Goal: Task Accomplishment & Management: Use online tool/utility

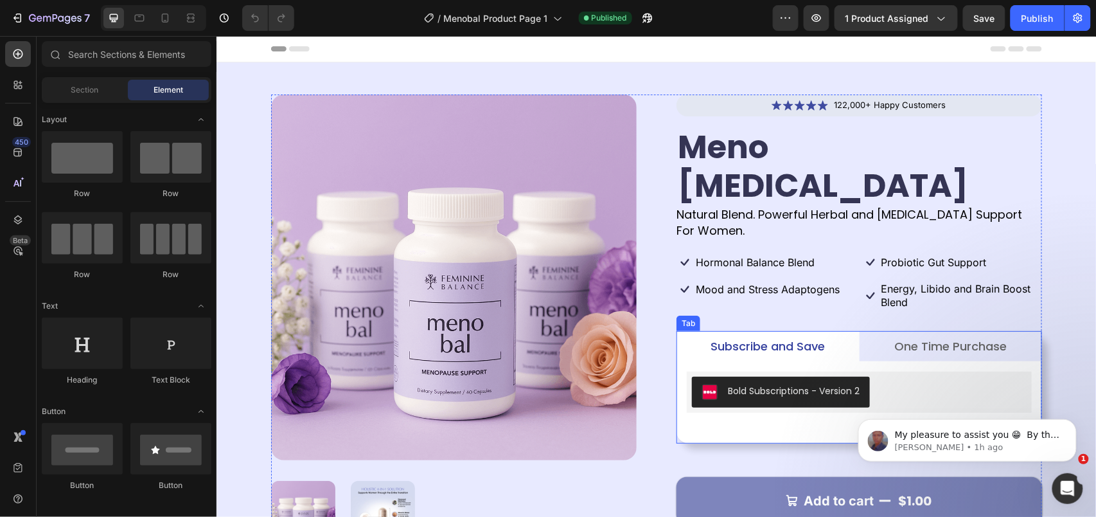
click at [809, 381] on div "Bold Subscriptions - Version 2 Bold Subscriptions" at bounding box center [858, 402] width 345 height 62
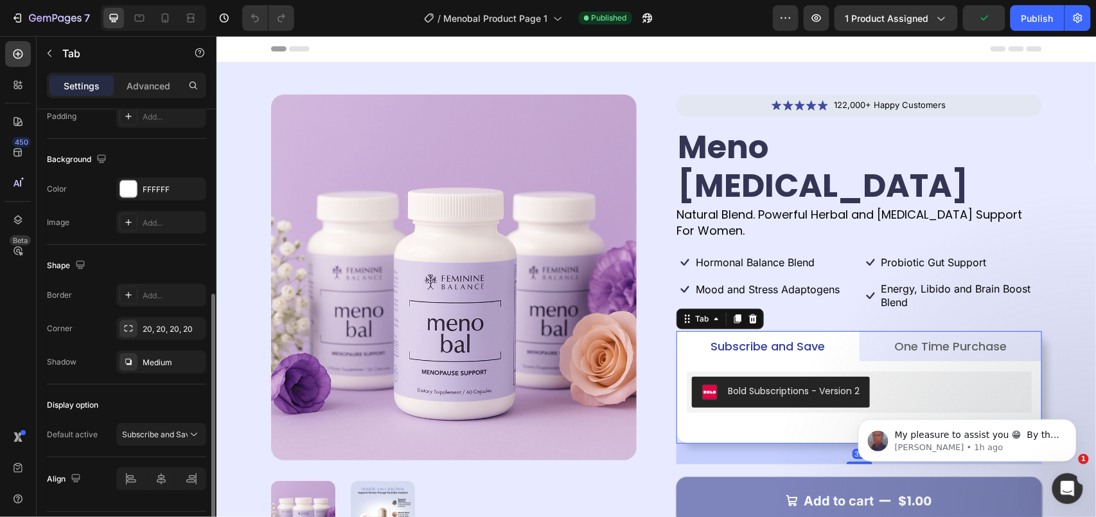
scroll to position [380, 0]
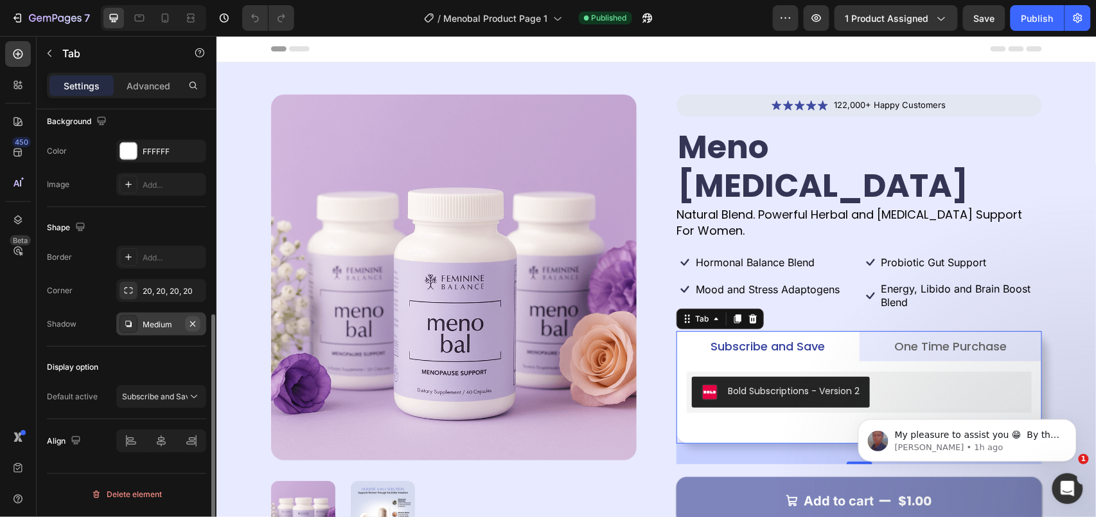
click at [189, 321] on icon "button" at bounding box center [193, 324] width 10 height 10
click at [398, 69] on div "Product Images Icon Icon Icon Icon Icon Icon List 122,000+ Happy Customers Text…" at bounding box center [656, 326] width 880 height 529
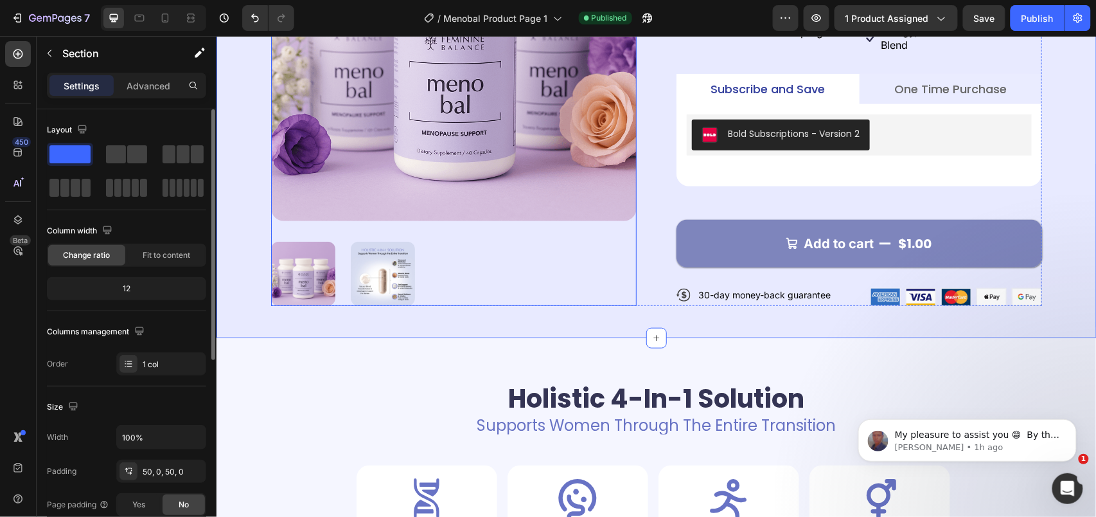
scroll to position [0, 0]
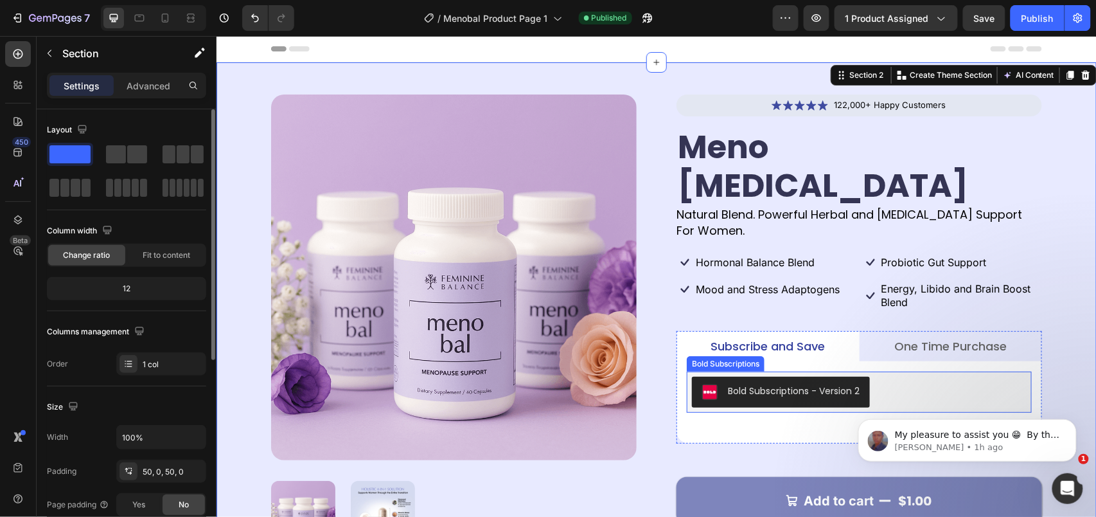
click at [823, 376] on button "Bold Subscriptions - Version 2" at bounding box center [781, 391] width 178 height 31
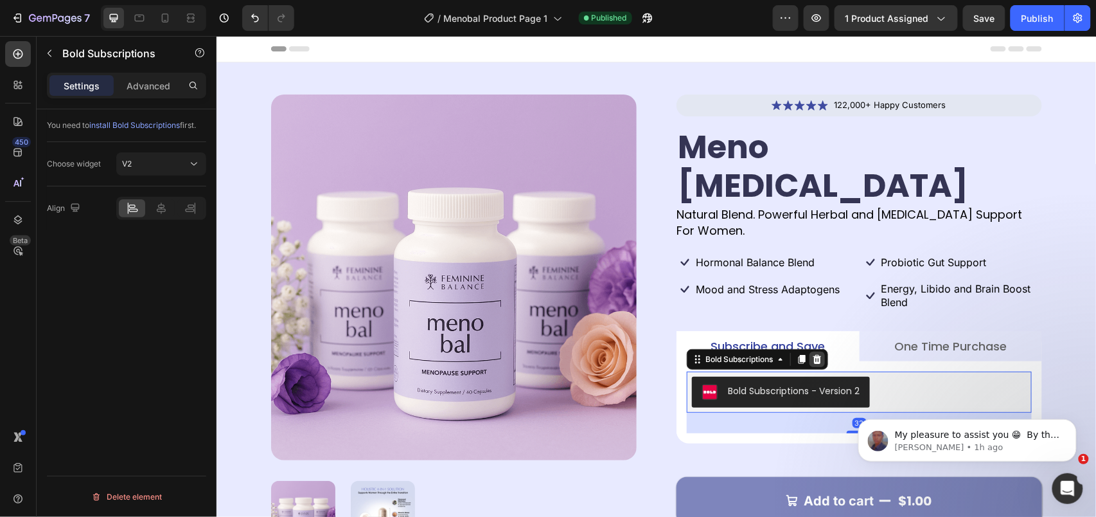
click at [812, 353] on icon at bounding box center [817, 358] width 10 height 10
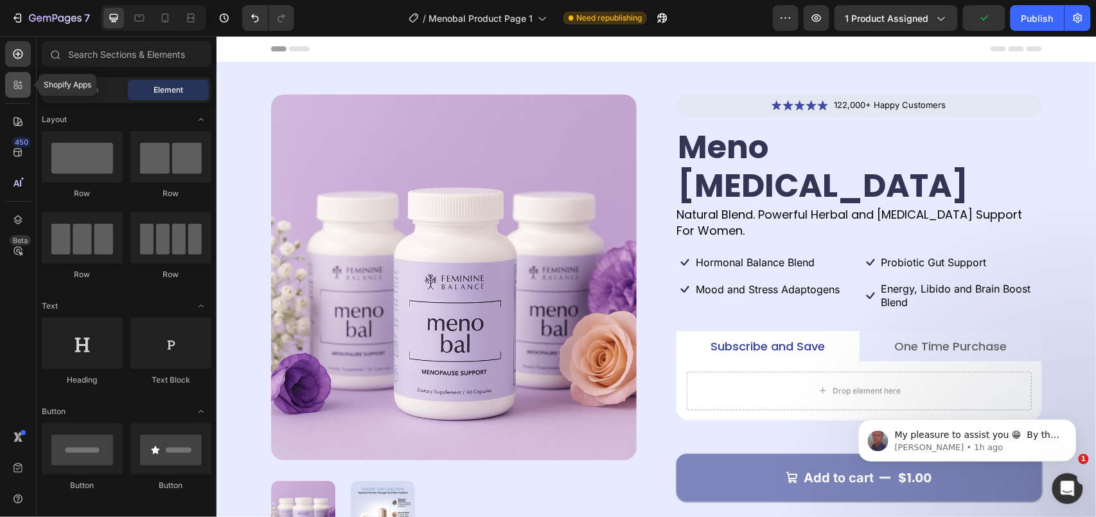
click at [10, 91] on div at bounding box center [18, 85] width 26 height 26
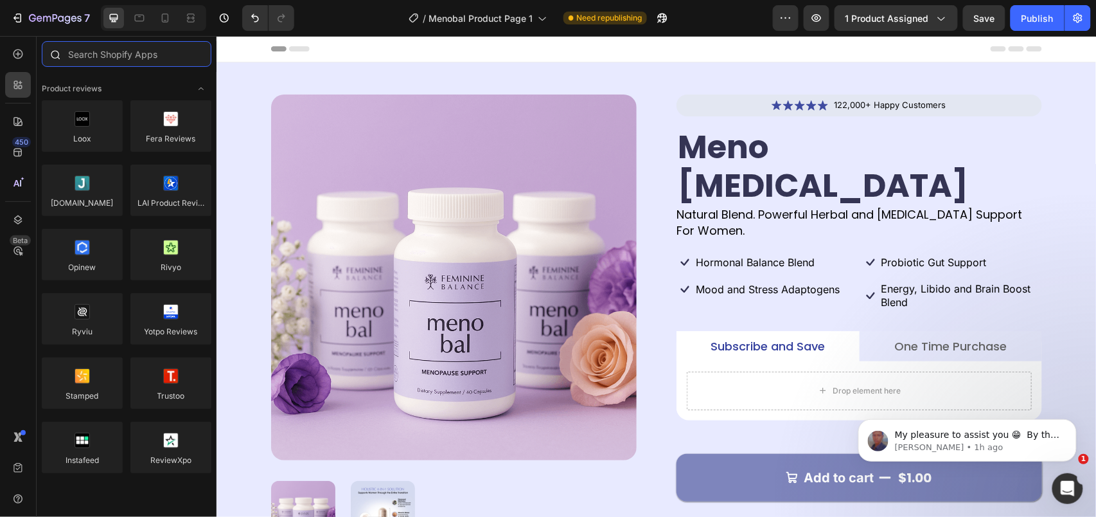
click at [93, 55] on input "text" at bounding box center [127, 54] width 170 height 26
type input "d"
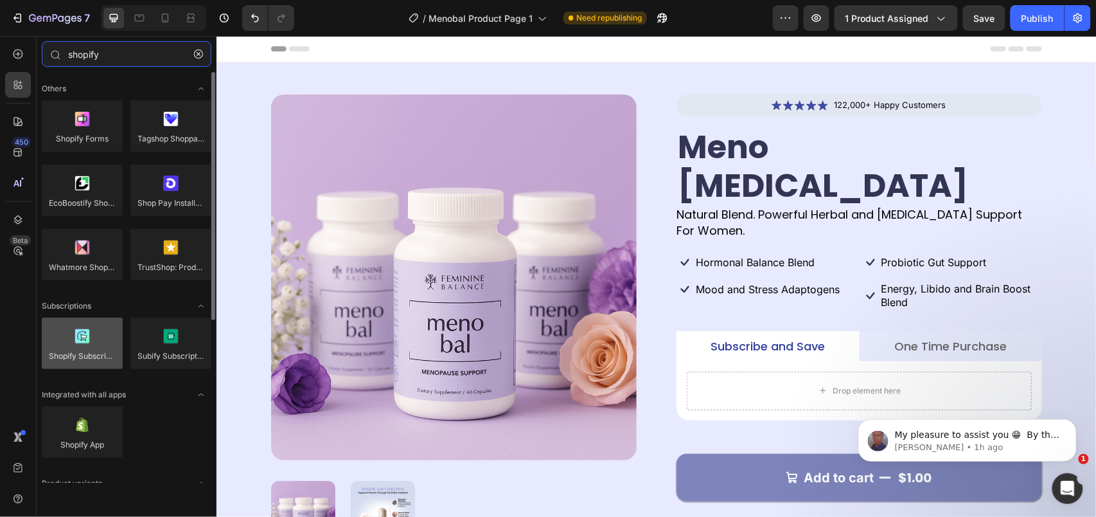
type input "shopify"
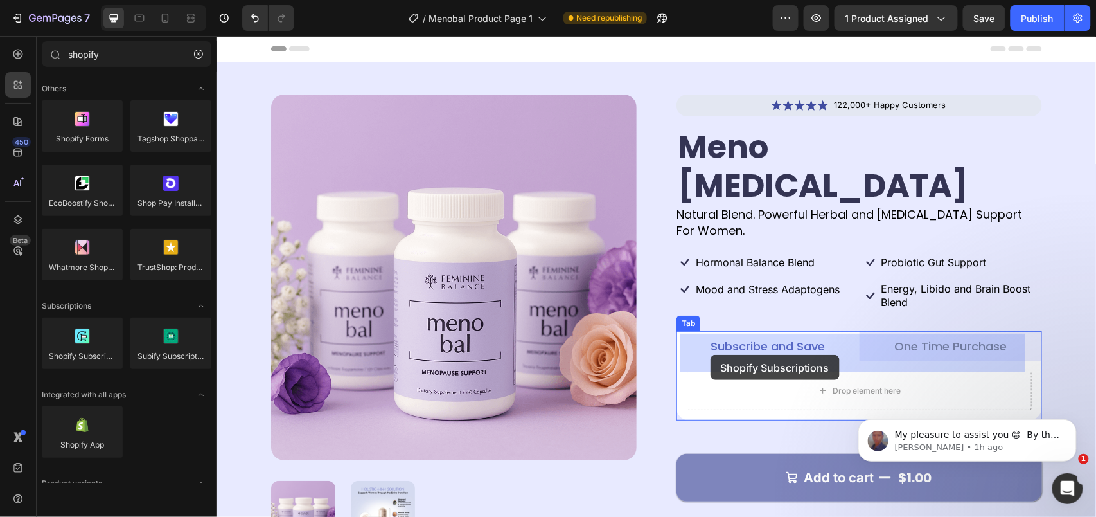
drag, startPoint x: 294, startPoint y: 391, endPoint x: 710, endPoint y: 354, distance: 417.4
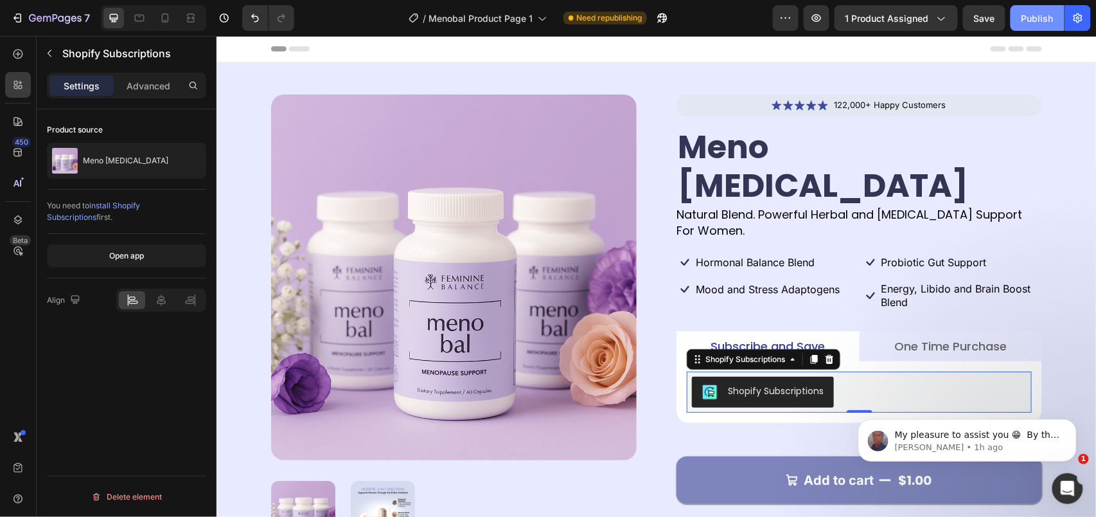
click at [1024, 18] on div "Publish" at bounding box center [1038, 18] width 32 height 13
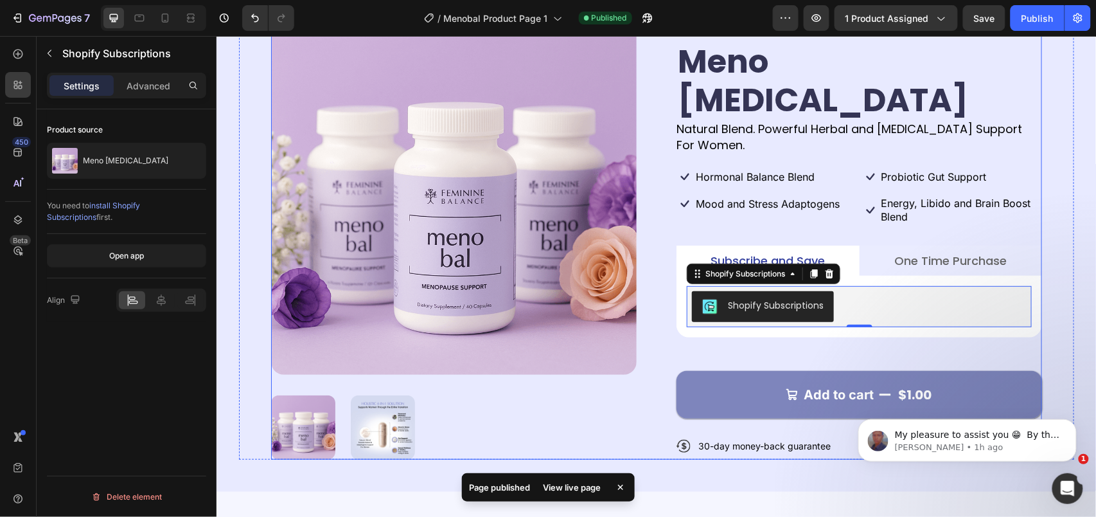
scroll to position [171, 0]
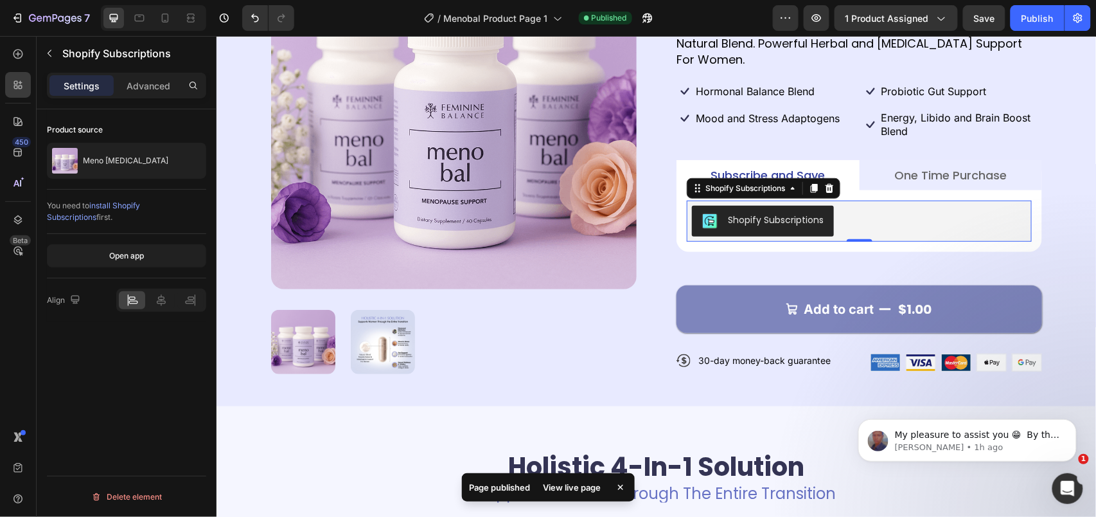
click at [548, 485] on div "View live page" at bounding box center [572, 487] width 73 height 18
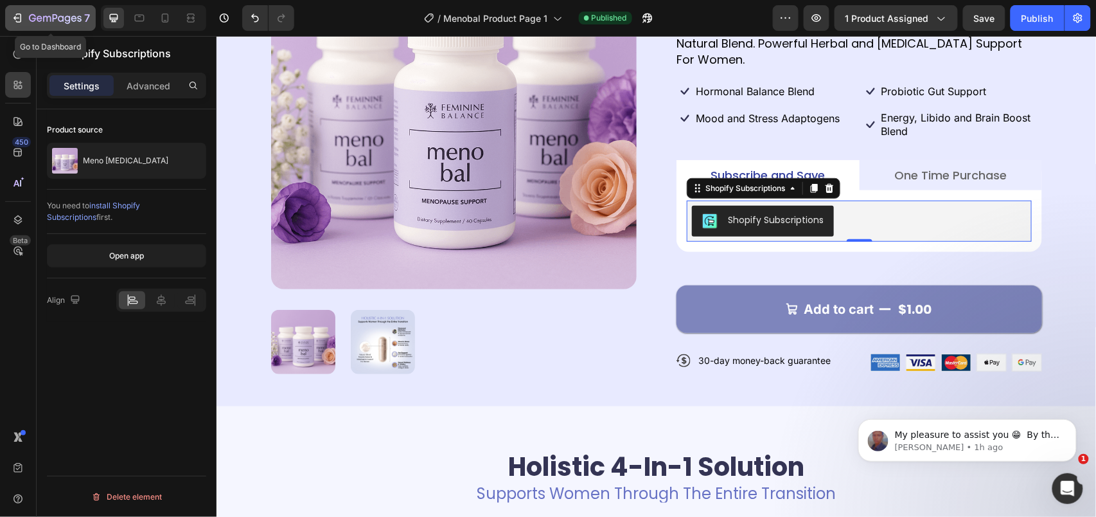
click at [15, 13] on icon "button" at bounding box center [17, 18] width 13 height 13
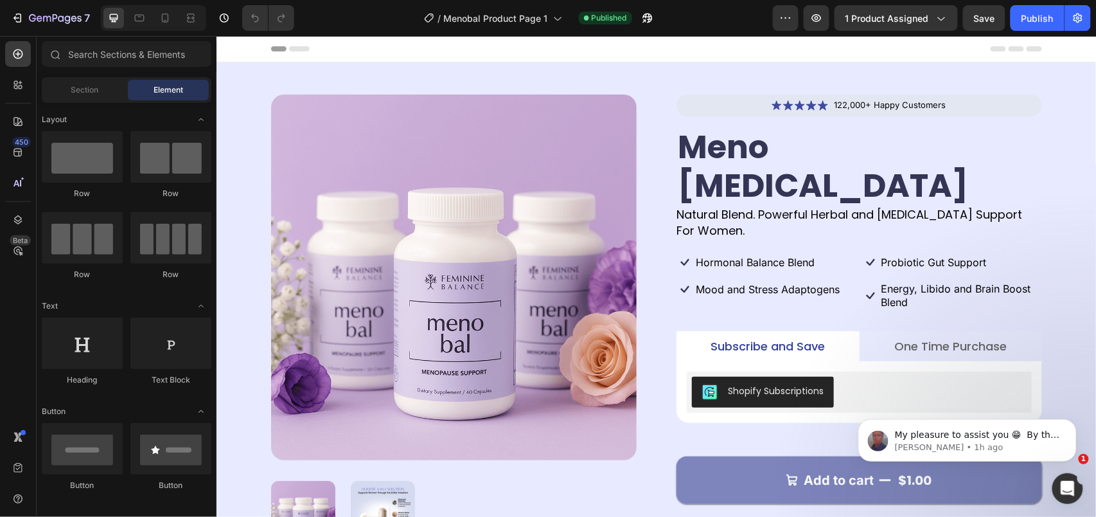
scroll to position [257, 0]
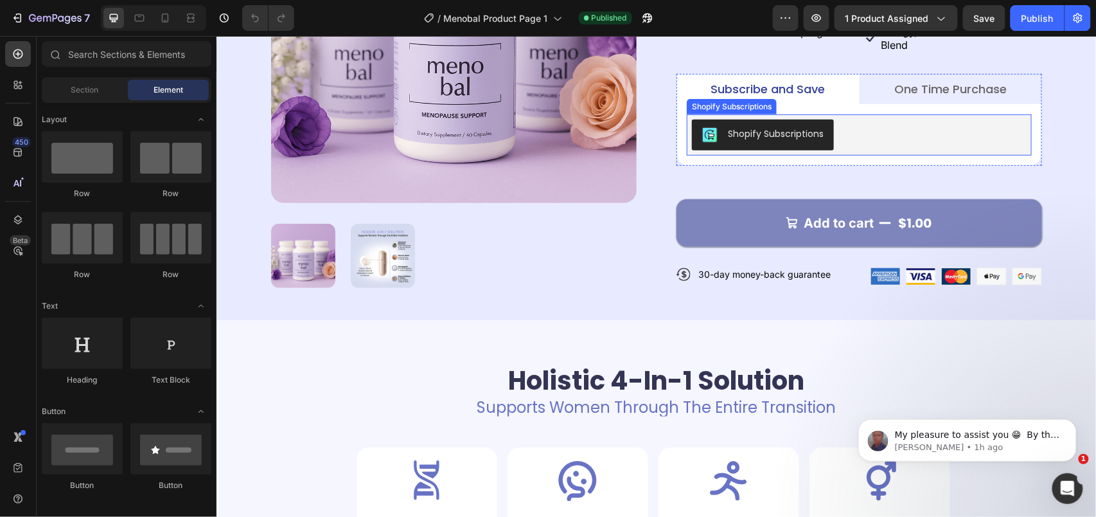
click at [758, 114] on div "Shopify Subscriptions Shopify Subscriptions" at bounding box center [858, 134] width 345 height 41
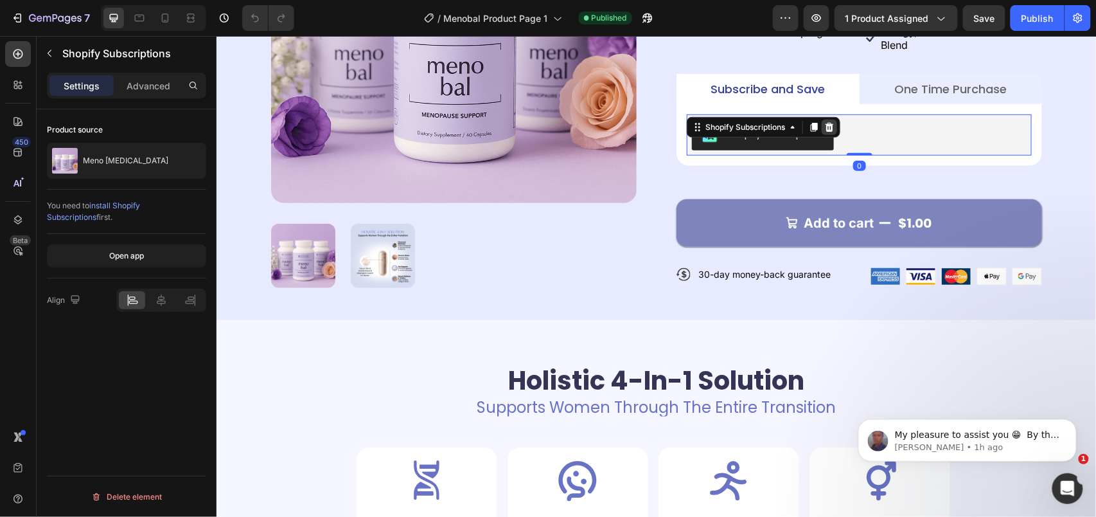
click at [830, 119] on div at bounding box center [828, 126] width 15 height 15
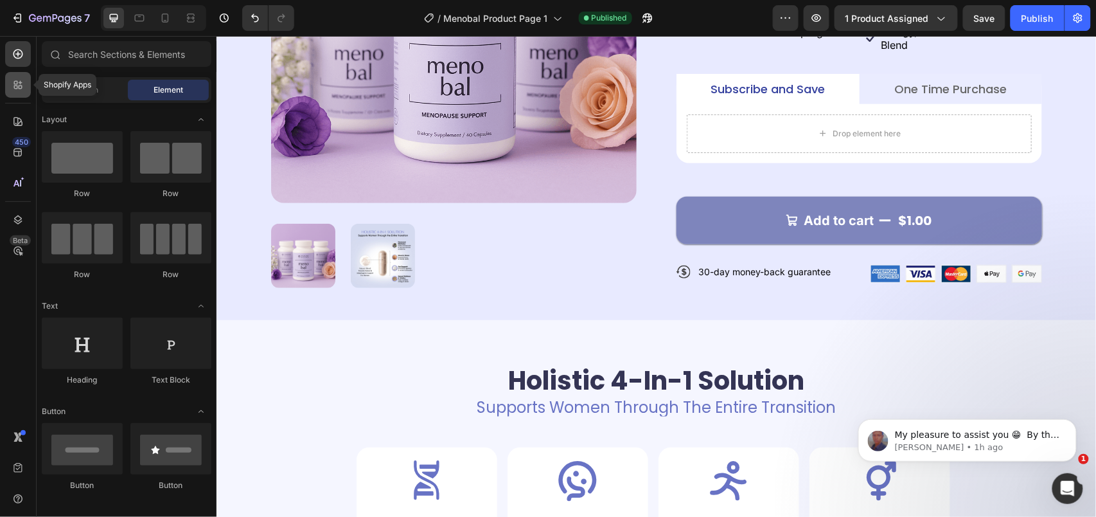
click at [13, 95] on div at bounding box center [18, 85] width 26 height 26
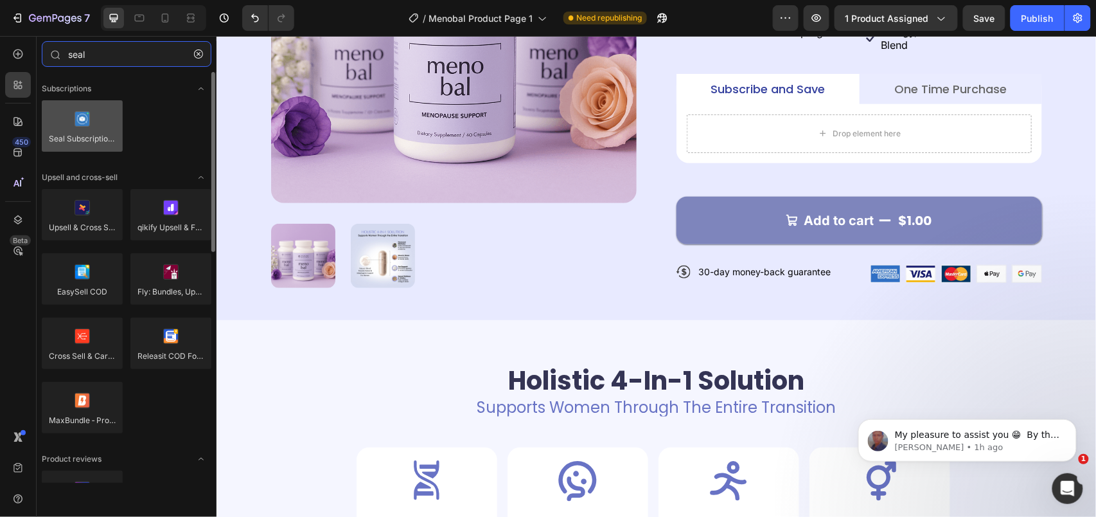
type input "seal"
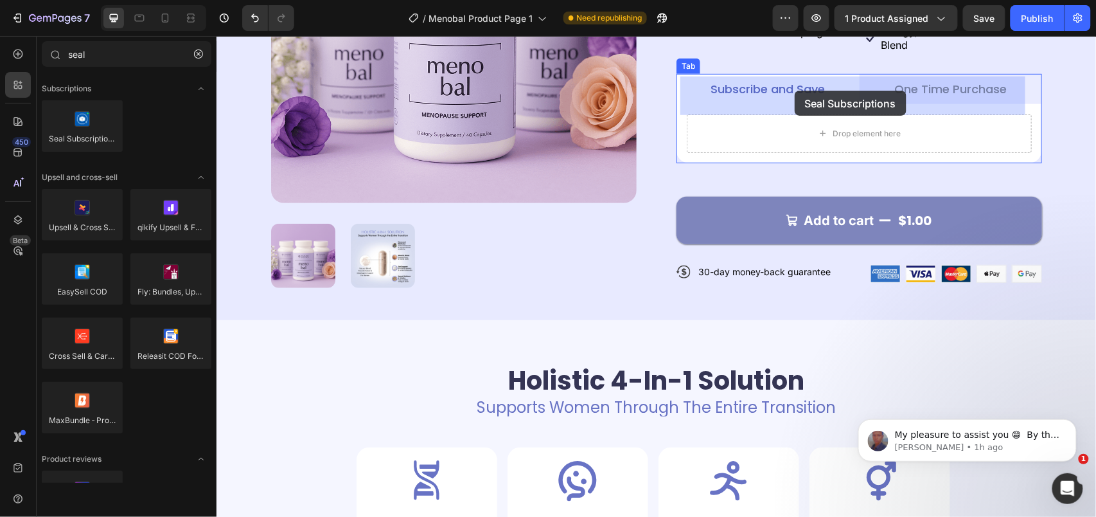
drag, startPoint x: 260, startPoint y: 130, endPoint x: 795, endPoint y: 90, distance: 536.2
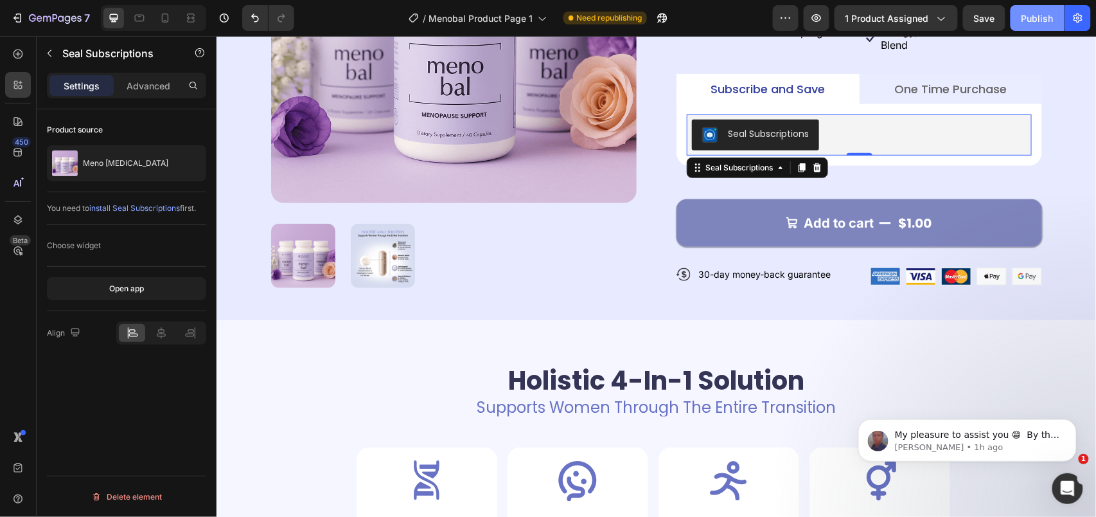
click at [1012, 14] on button "Publish" at bounding box center [1038, 18] width 54 height 26
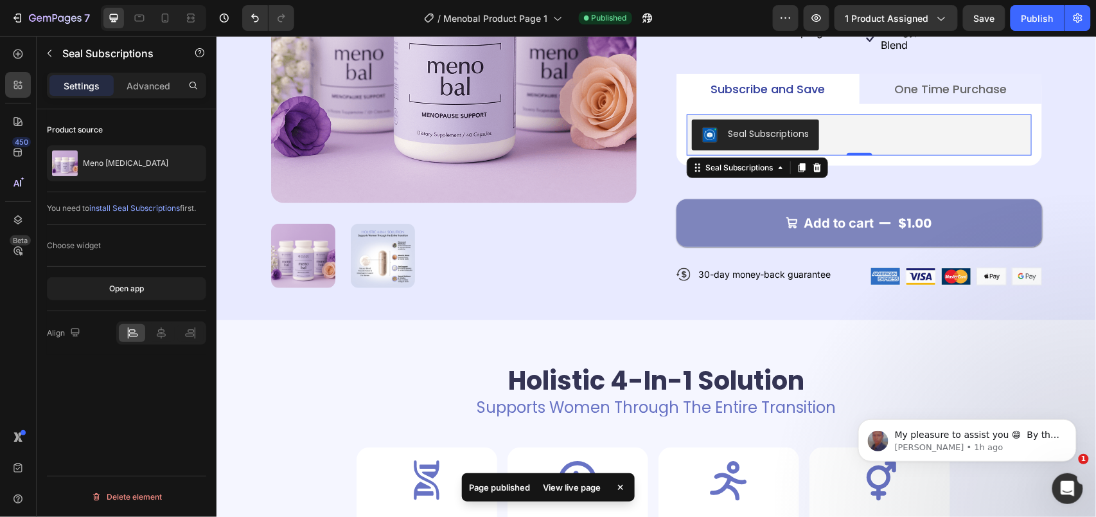
click at [585, 483] on div "View live page" at bounding box center [572, 487] width 73 height 18
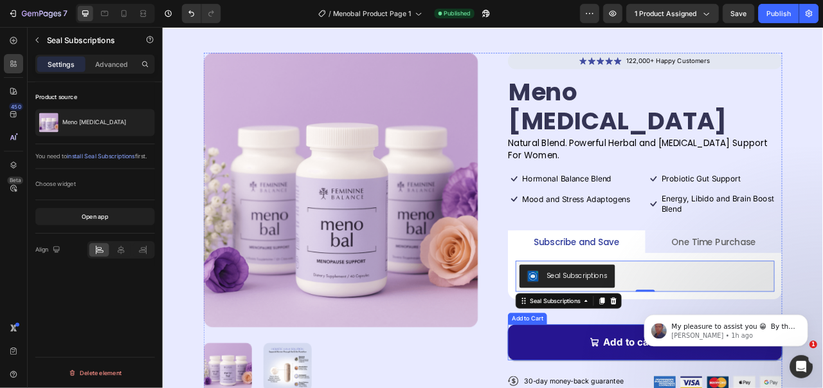
scroll to position [0, 0]
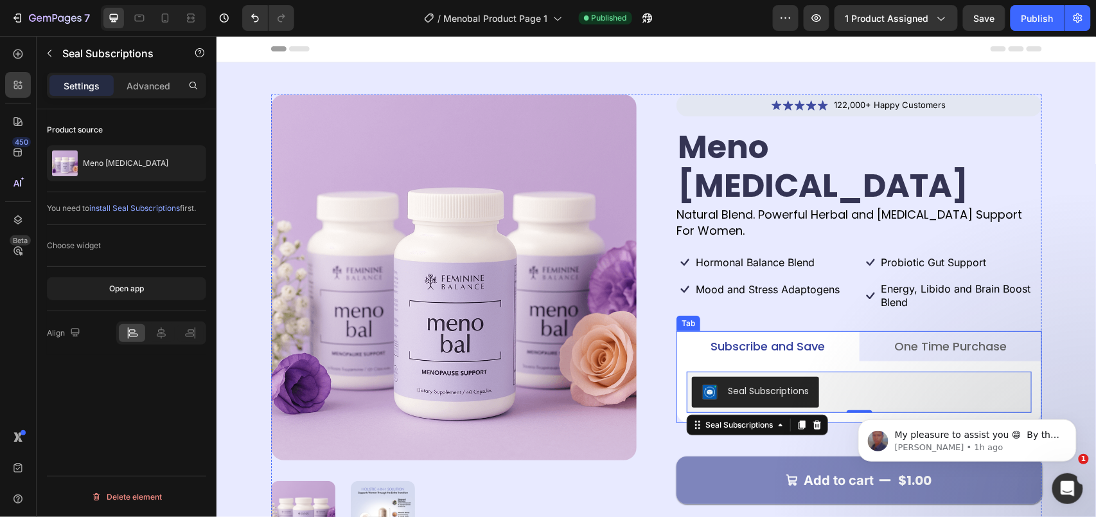
click at [771, 337] on p "Subscribe and Save" at bounding box center [767, 345] width 114 height 16
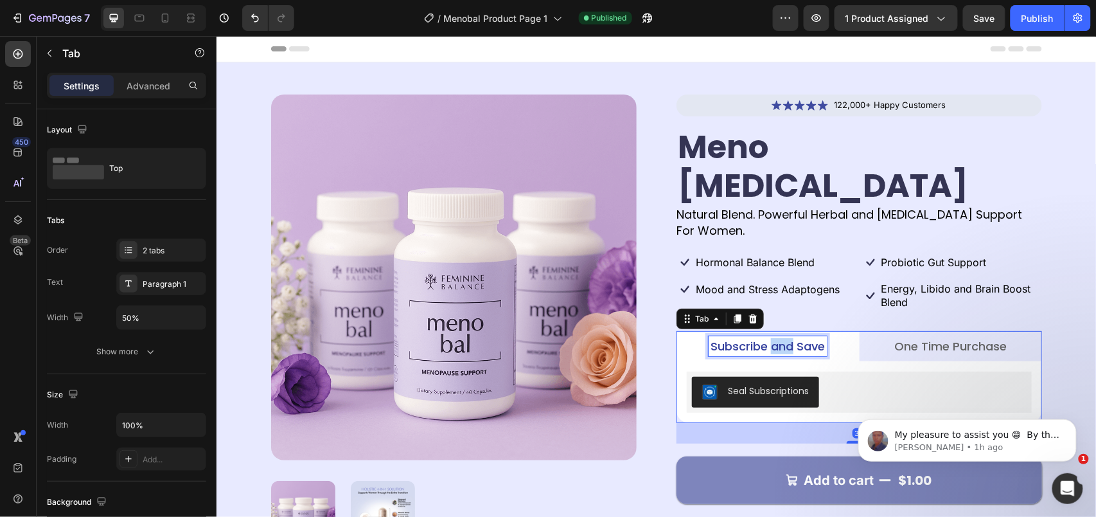
click at [771, 337] on p "Subscribe and Save" at bounding box center [767, 345] width 114 height 16
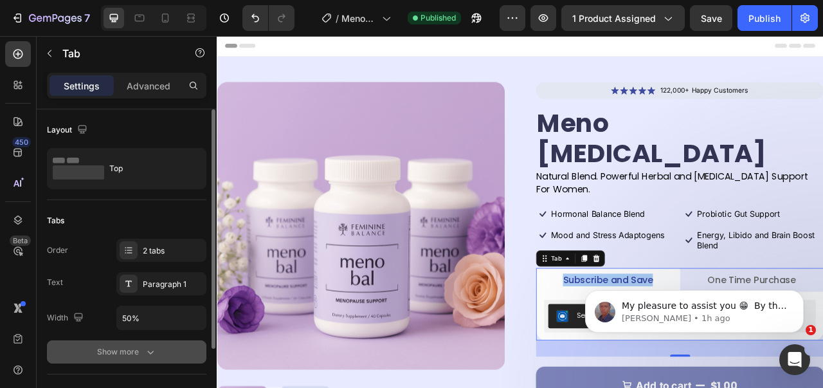
click at [142, 353] on div "Show more" at bounding box center [127, 351] width 60 height 13
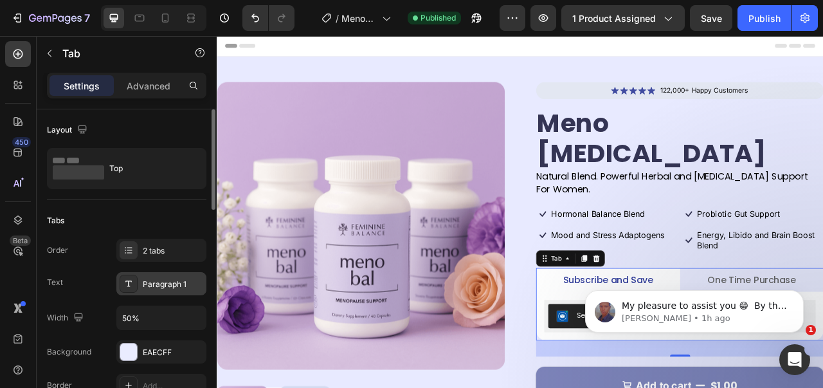
click at [136, 281] on div at bounding box center [129, 283] width 18 height 18
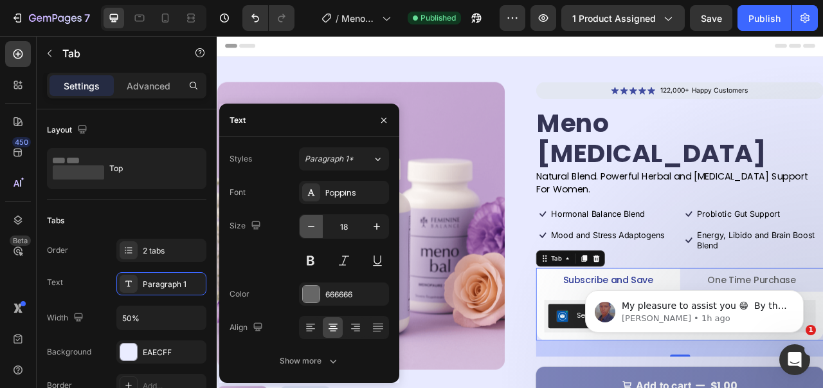
click at [307, 233] on button "button" at bounding box center [310, 226] width 23 height 23
type input "16"
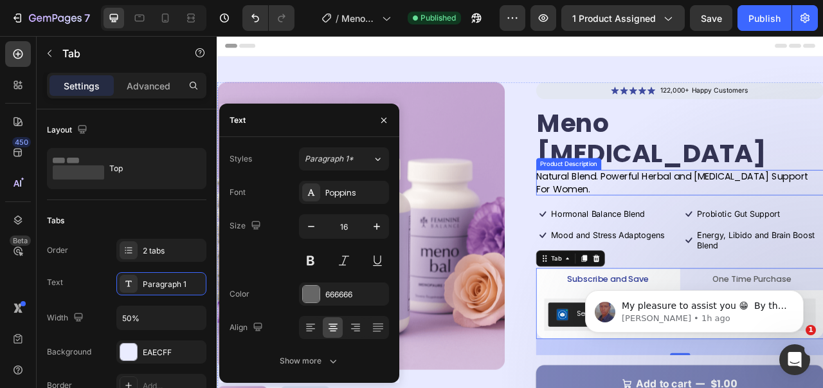
click at [704, 206] on div "Natural Blend. Powerful Herbal and [MEDICAL_DATA] Support For Women." at bounding box center [805, 222] width 366 height 32
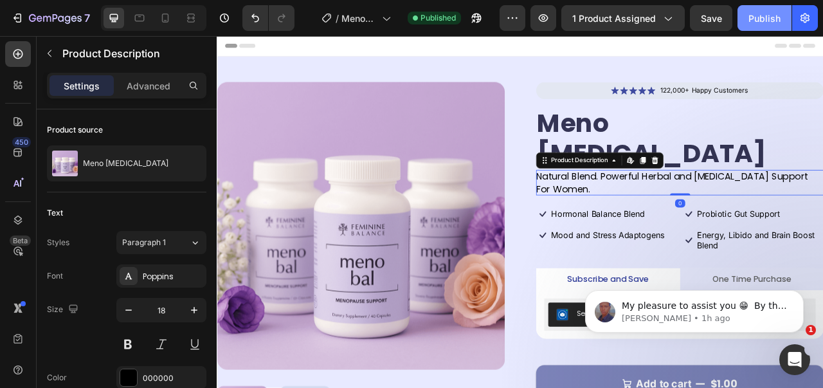
click at [744, 14] on button "Publish" at bounding box center [764, 18] width 54 height 26
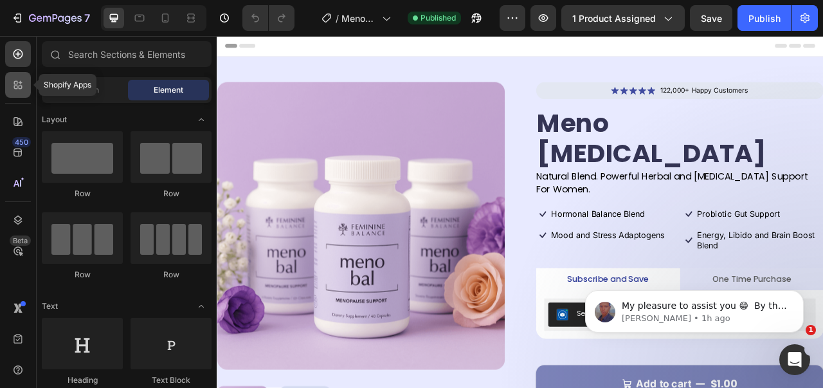
click at [26, 87] on div at bounding box center [18, 85] width 26 height 26
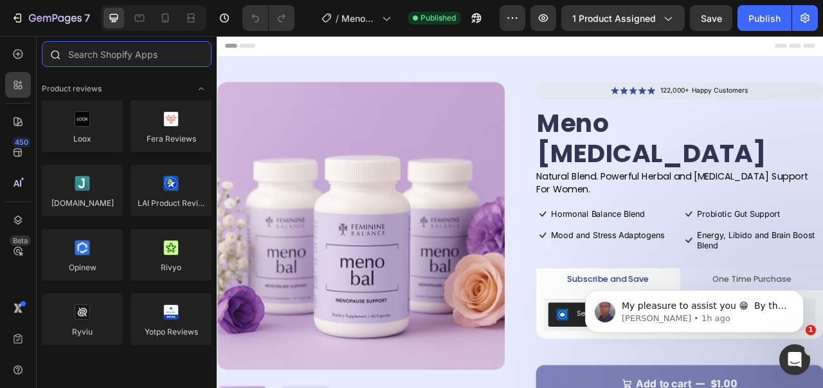
click at [85, 58] on input "text" at bounding box center [127, 54] width 170 height 26
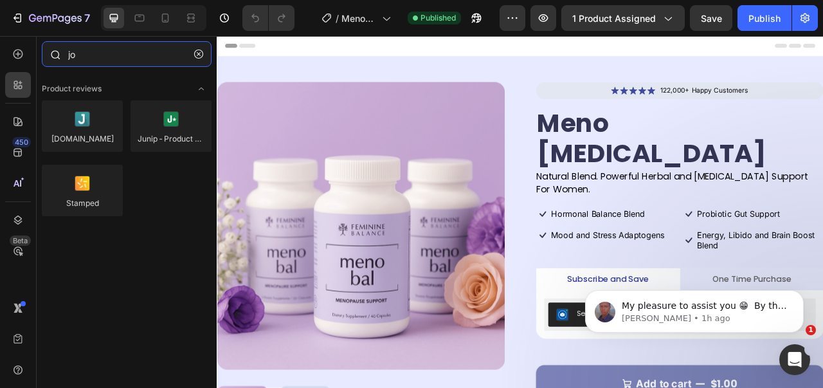
type input "joy"
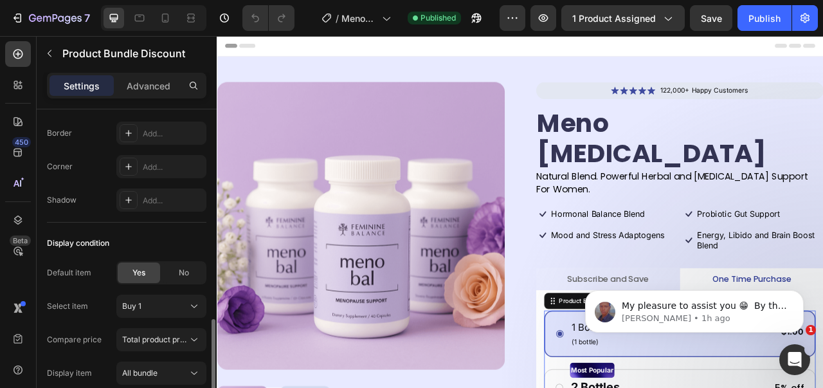
scroll to position [900, 0]
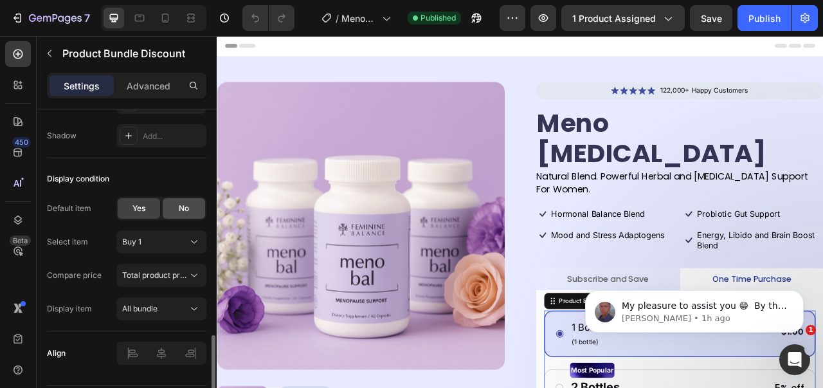
click at [183, 199] on div "No" at bounding box center [184, 208] width 42 height 21
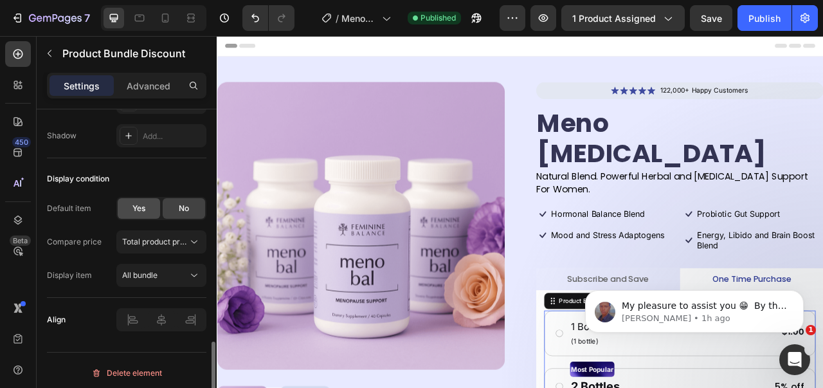
click at [148, 211] on div "Yes" at bounding box center [139, 208] width 42 height 21
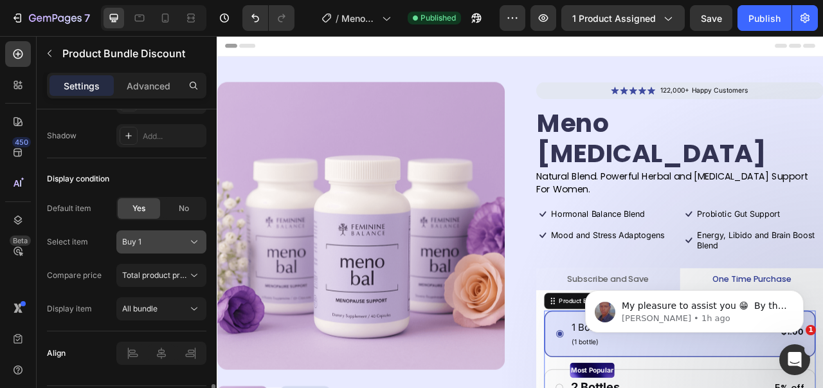
scroll to position [938, 0]
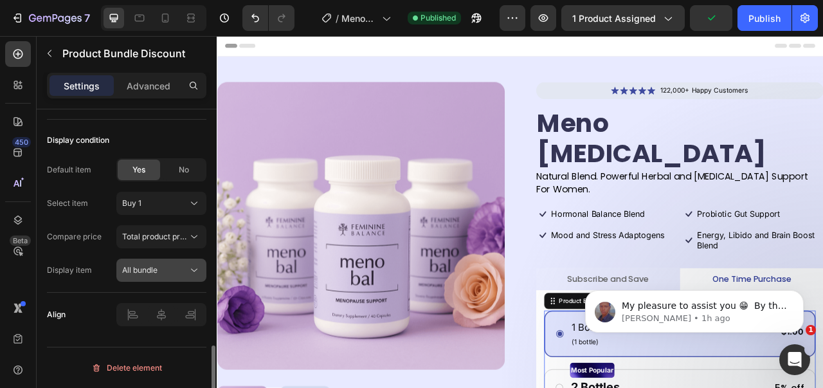
click at [146, 262] on button "All bundle" at bounding box center [161, 269] width 90 height 23
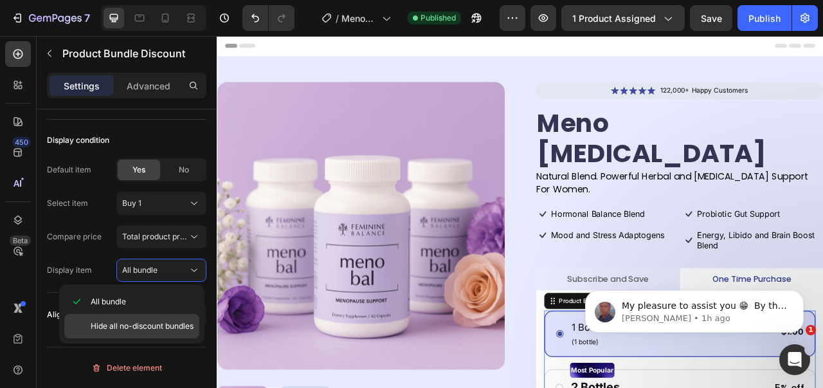
click at [125, 319] on div "Hide all no-discount bundles" at bounding box center [131, 326] width 135 height 24
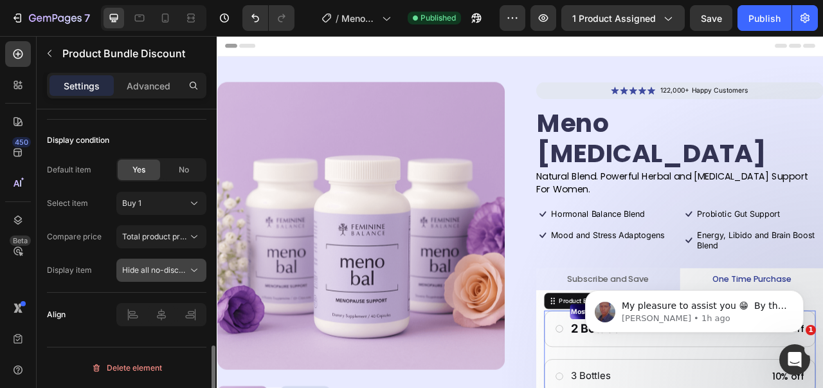
click at [159, 267] on span "Hide all no-discount bundles" at bounding box center [173, 270] width 103 height 10
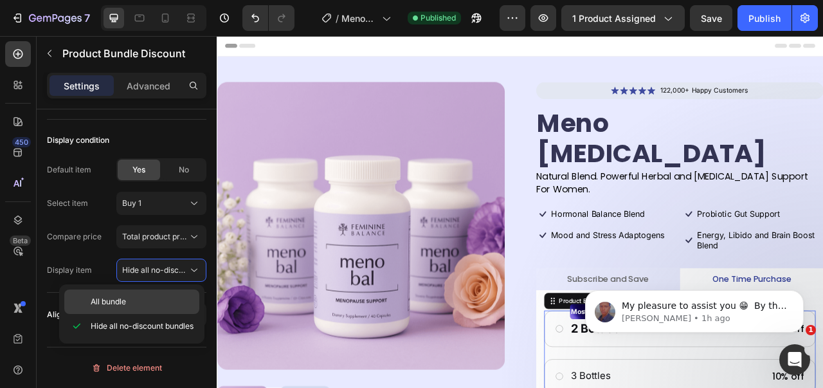
click at [130, 299] on p "All bundle" at bounding box center [142, 302] width 103 height 12
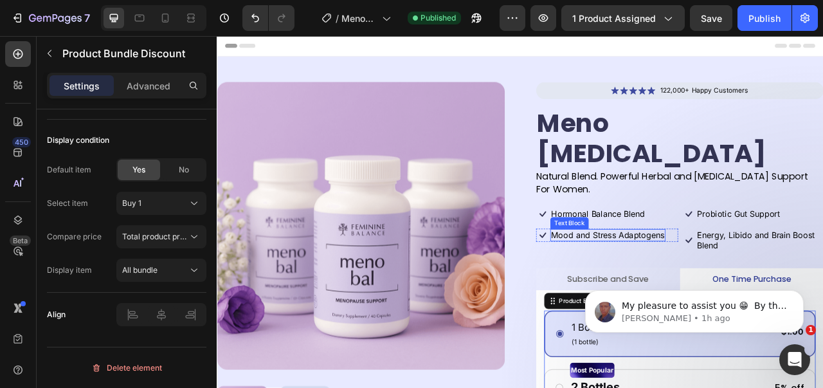
scroll to position [193, 0]
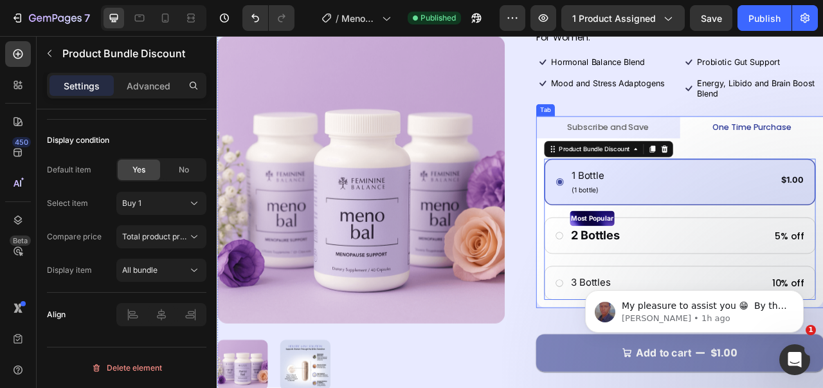
click at [709, 145] on p "Subscribe and Save" at bounding box center [713, 152] width 103 height 14
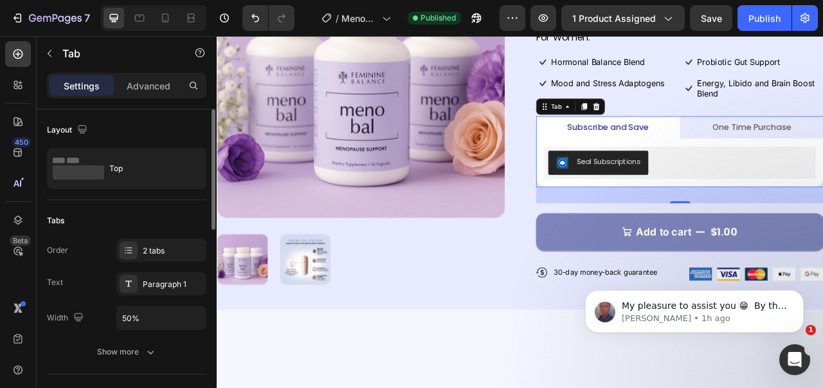
scroll to position [0, 0]
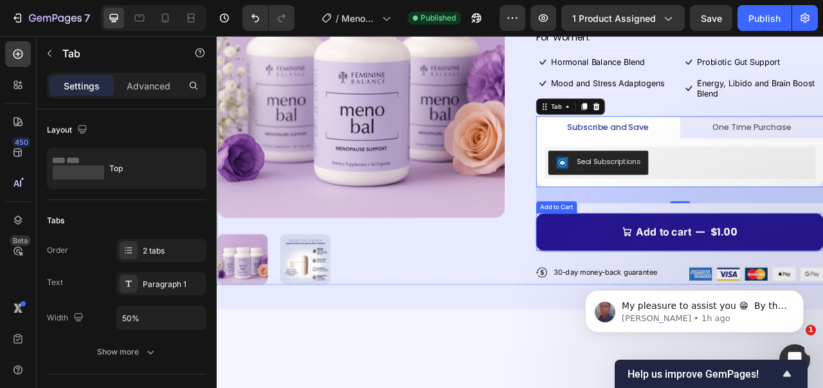
click at [683, 262] on button "Add to cart $1.00" at bounding box center [805, 286] width 366 height 48
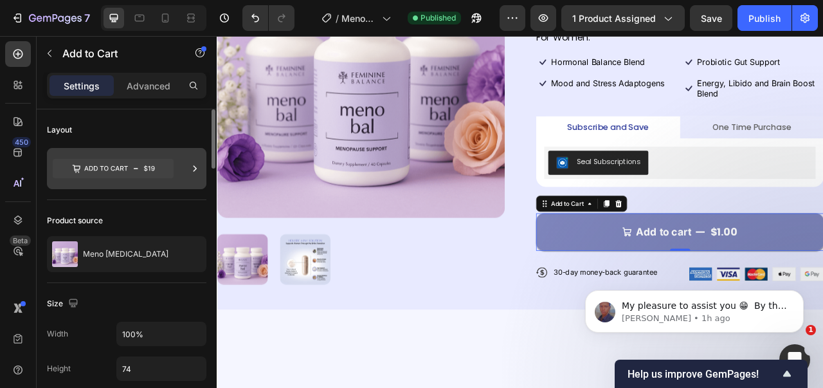
click at [142, 183] on div at bounding box center [126, 168] width 159 height 41
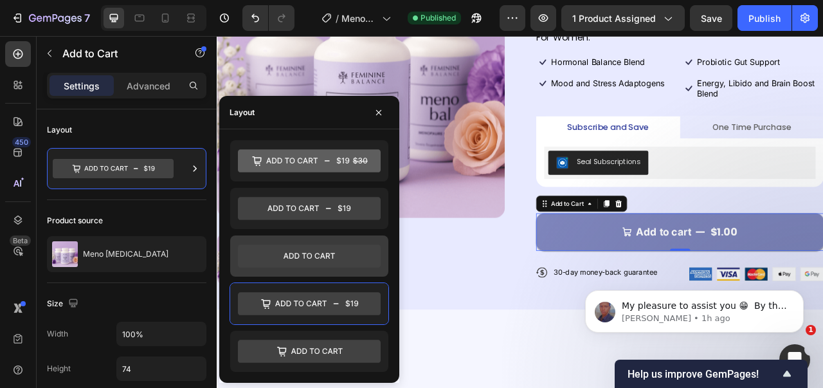
click at [281, 258] on icon at bounding box center [309, 255] width 143 height 23
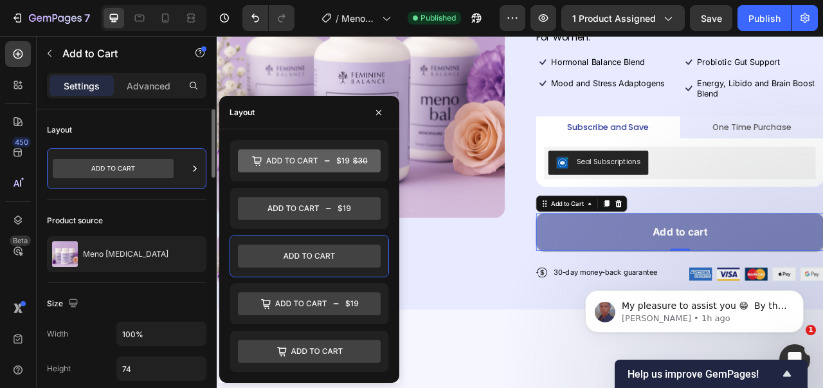
click at [168, 209] on div "Product source Meno Bal" at bounding box center [126, 241] width 159 height 83
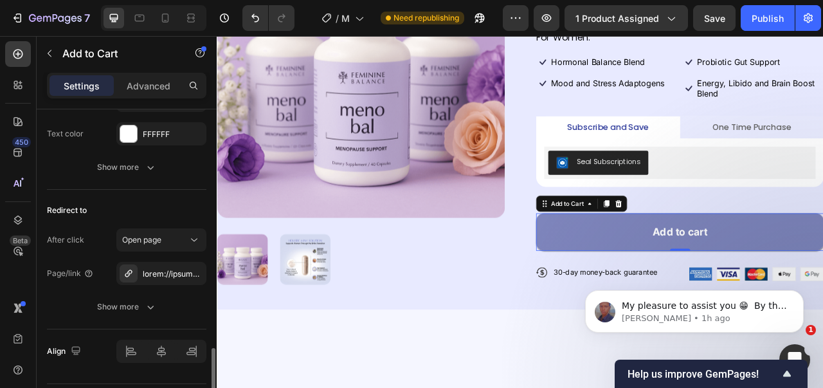
scroll to position [1129, 0]
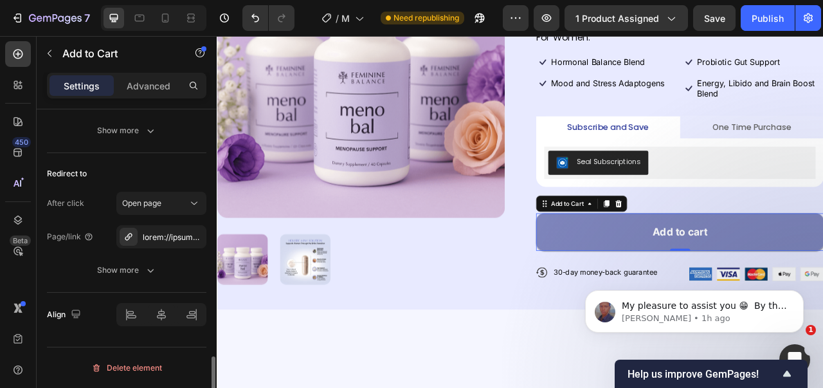
click at [168, 209] on div "Open page" at bounding box center [161, 203] width 78 height 13
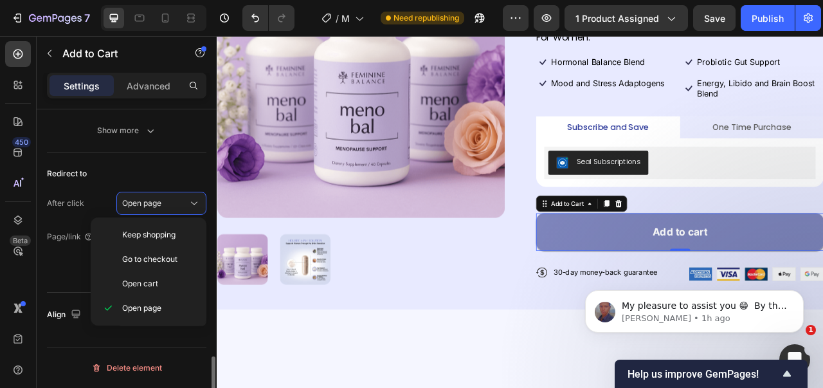
click at [168, 209] on div "Open page" at bounding box center [161, 203] width 78 height 13
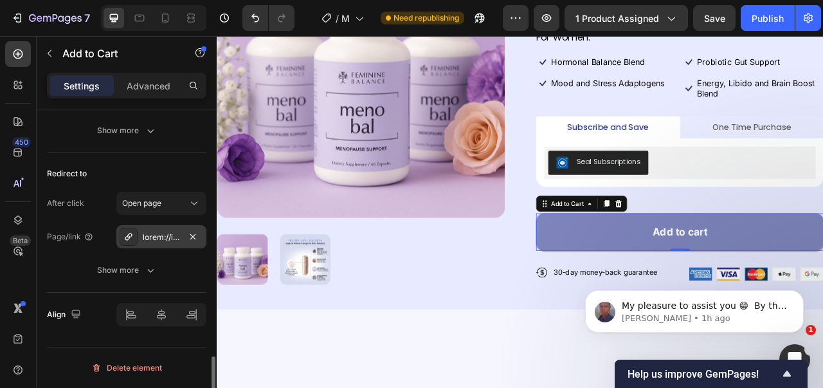
click at [156, 228] on div at bounding box center [161, 236] width 90 height 23
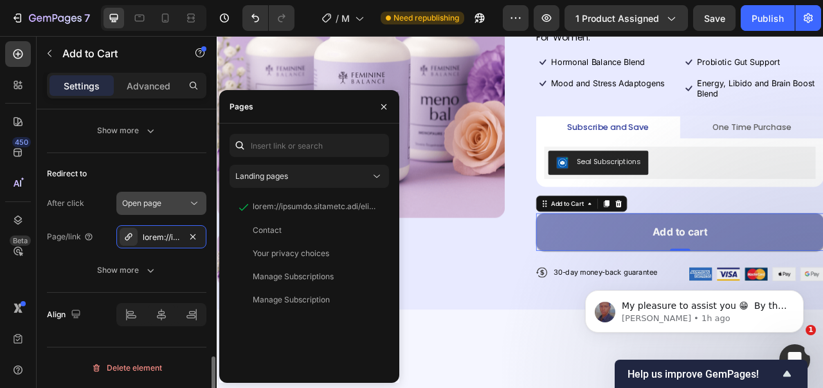
click at [179, 203] on div "Open page" at bounding box center [155, 203] width 66 height 12
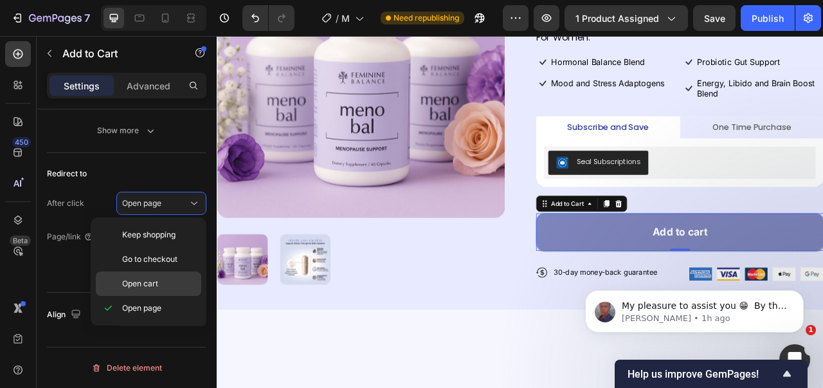
click at [173, 280] on p "Open cart" at bounding box center [158, 284] width 73 height 12
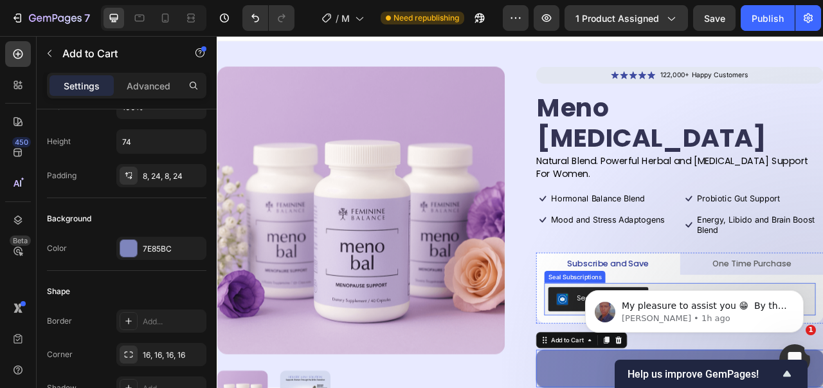
scroll to position [0, 0]
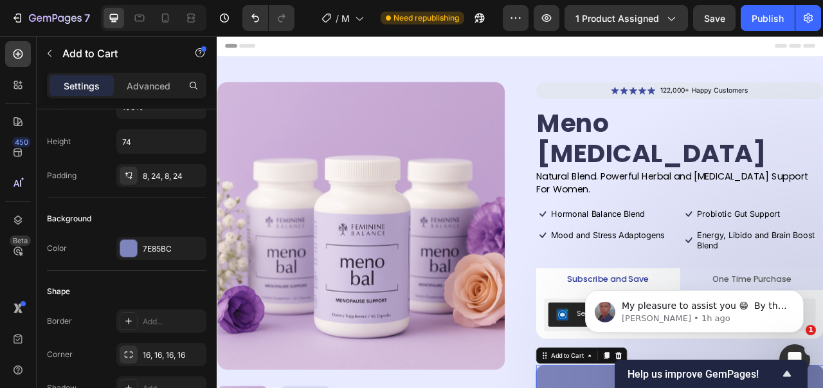
click at [677, 248] on div "My pleasure to assist you 😁 ​ By the way, while your still here, may I ask you …" at bounding box center [694, 252] width 236 height 161
click at [708, 247] on div "My pleasure to assist you 😁 ​ By the way, while your still here, may I ask you …" at bounding box center [694, 252] width 236 height 161
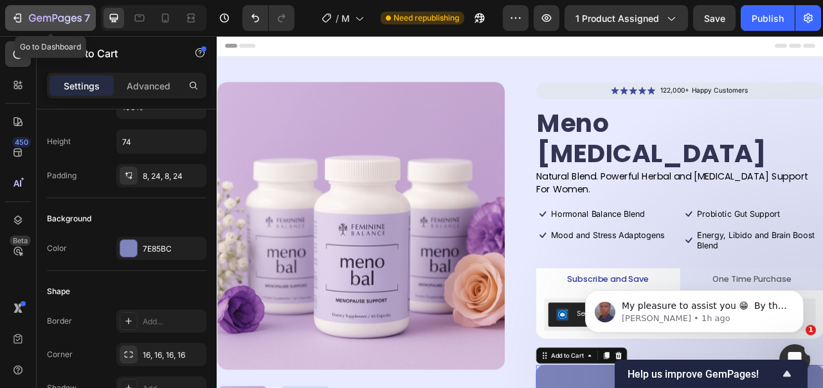
click at [15, 25] on div "7" at bounding box center [50, 17] width 79 height 15
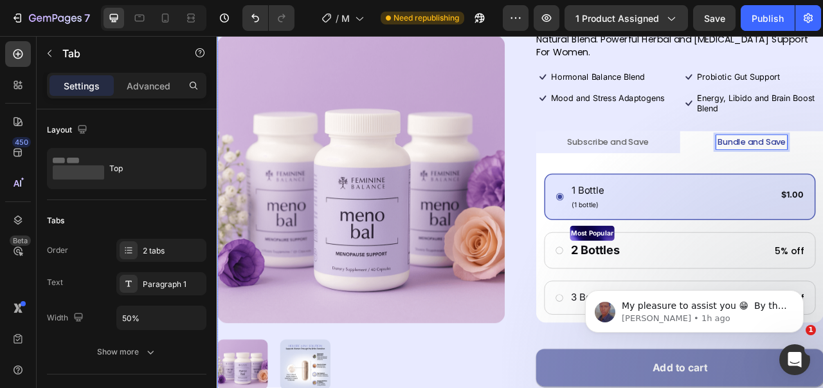
scroll to position [257, 0]
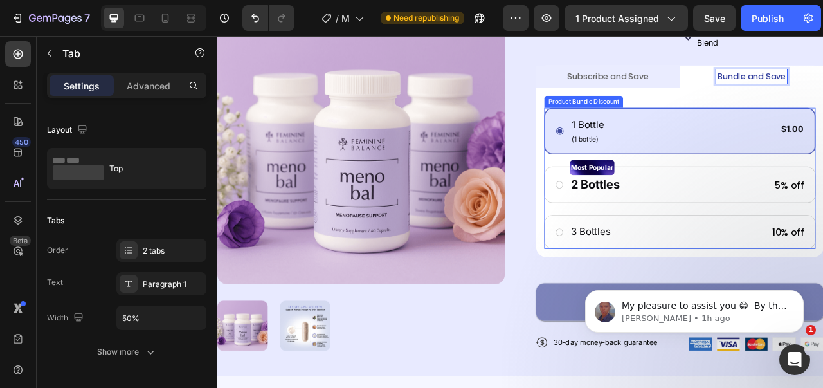
click at [822, 211] on div "1 Bottle Text Block (1 bottle) Text Block $1.00 Product Price Product Price Row…" at bounding box center [804, 217] width 345 height 179
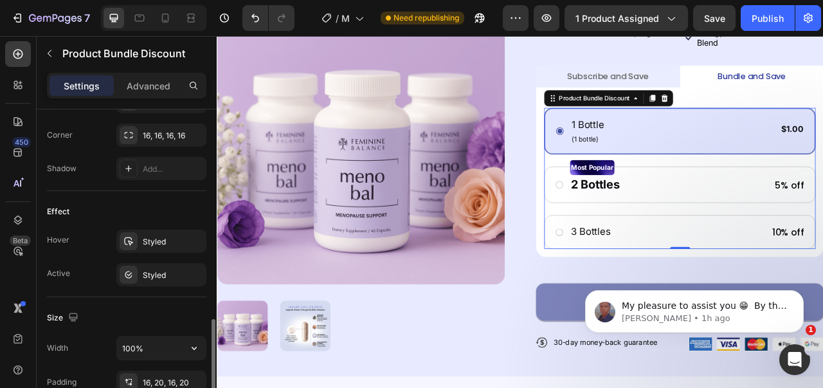
scroll to position [578, 0]
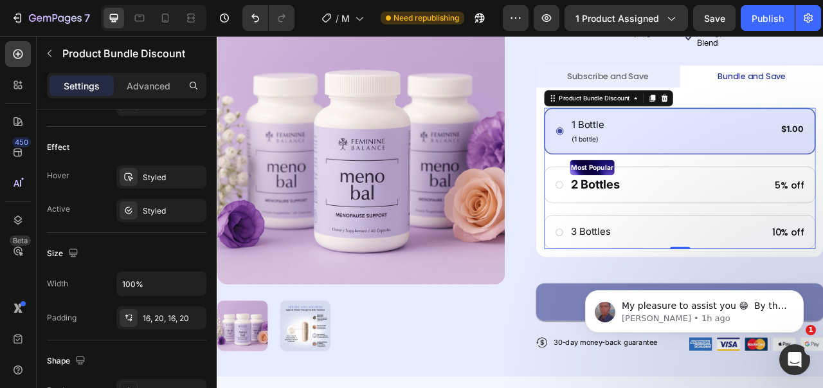
click at [822, 219] on div "1 Bottle Text Block (1 bottle) Text Block $1.00 Product Price Product Price Row…" at bounding box center [804, 217] width 345 height 179
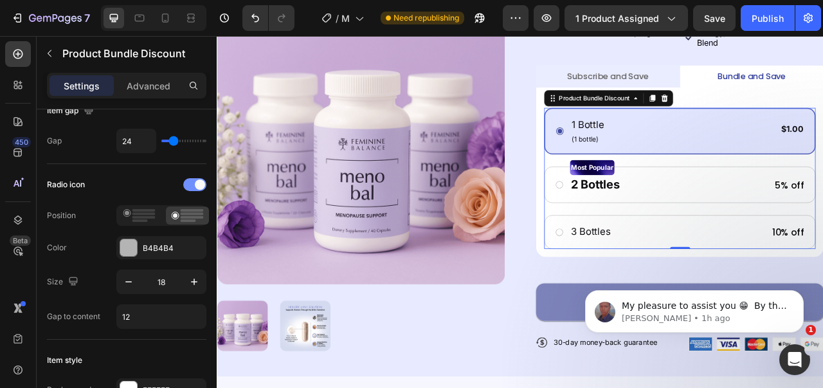
scroll to position [0, 0]
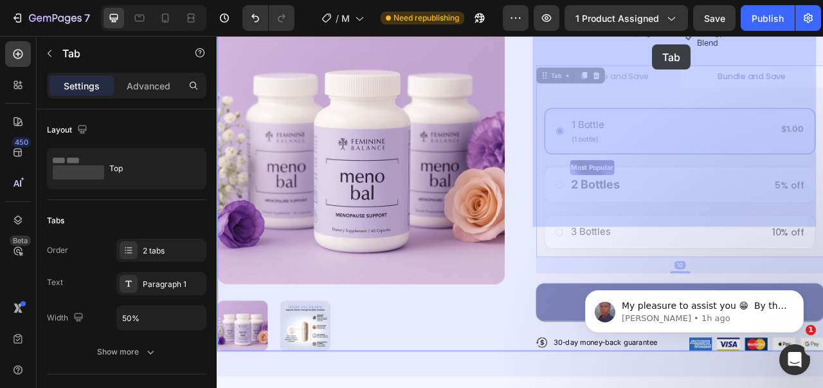
drag, startPoint x: 750, startPoint y: 61, endPoint x: 767, endPoint y: 47, distance: 22.4
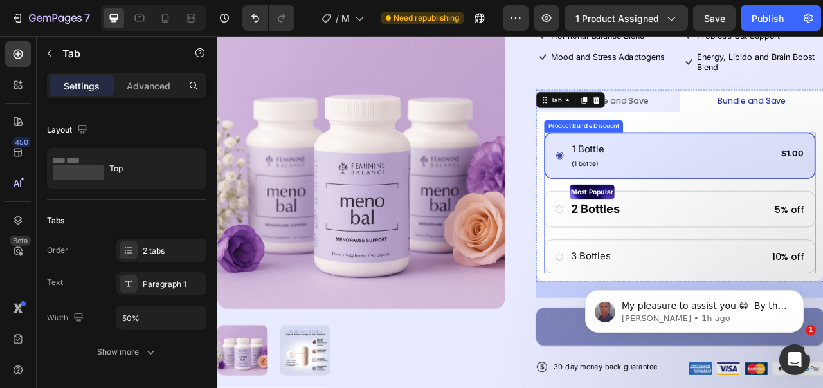
click at [640, 159] on div "1 Bottle Text Block (1 bottle) Text Block $1.00 Product Price Product Price Row…" at bounding box center [804, 188] width 345 height 59
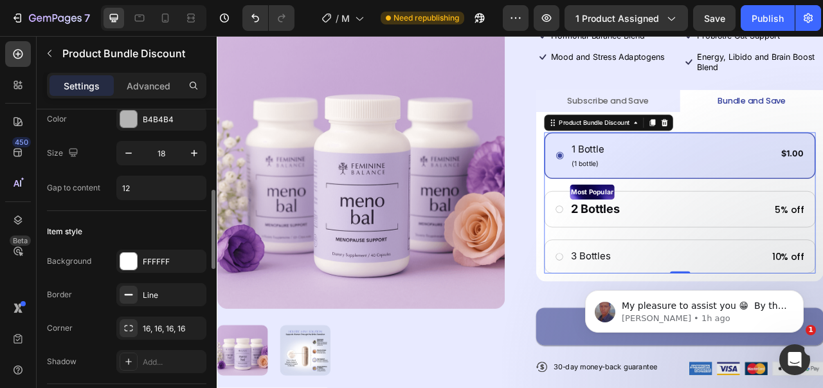
scroll to position [0, 0]
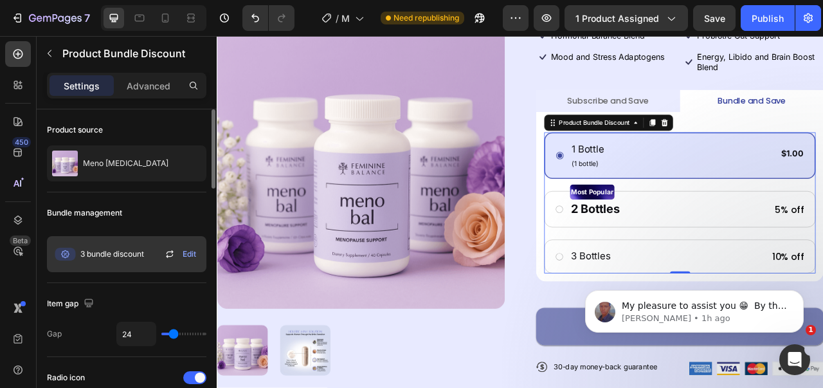
click at [188, 251] on span "Edit" at bounding box center [189, 254] width 13 height 12
click at [165, 256] on icon at bounding box center [169, 253] width 15 height 15
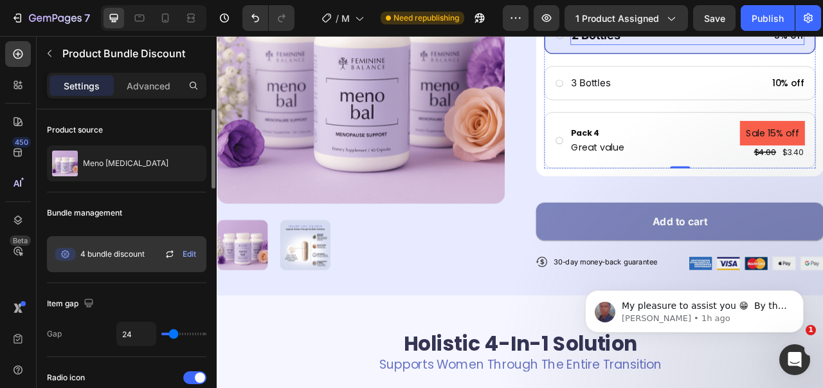
scroll to position [355, 0]
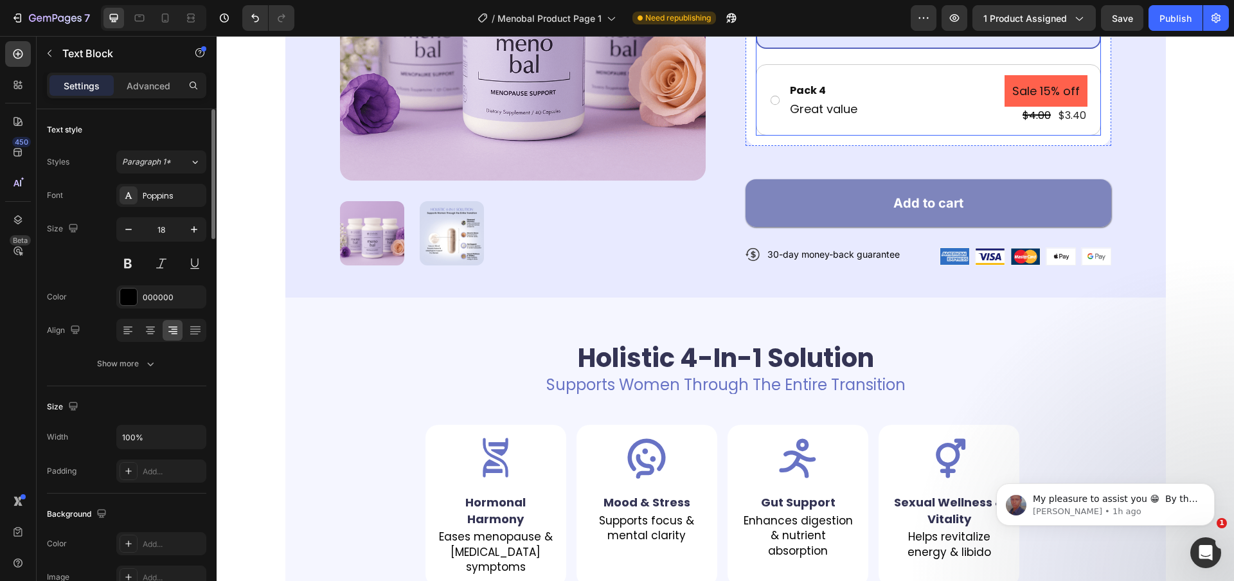
scroll to position [515, 0]
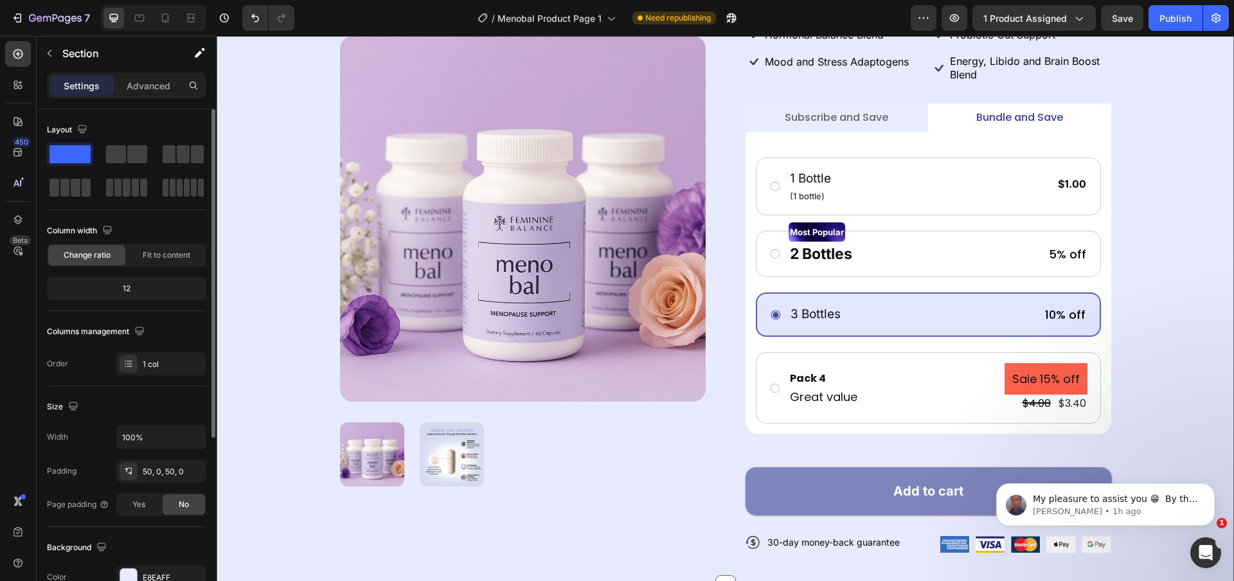
scroll to position [130, 0]
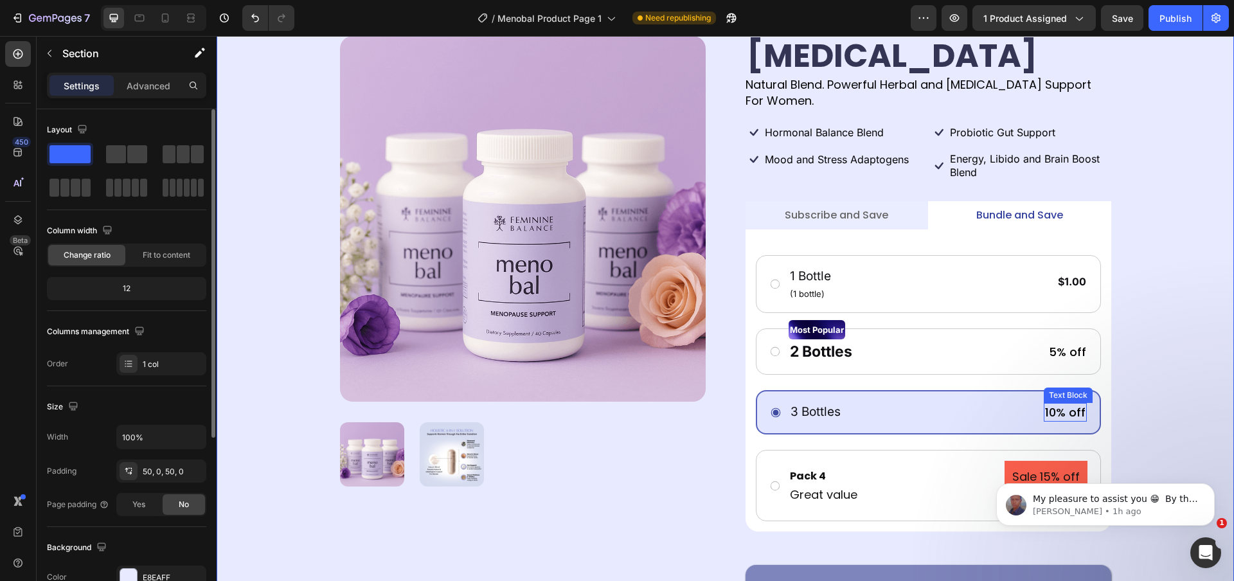
click at [822, 387] on p "10% off" at bounding box center [1065, 412] width 40 height 16
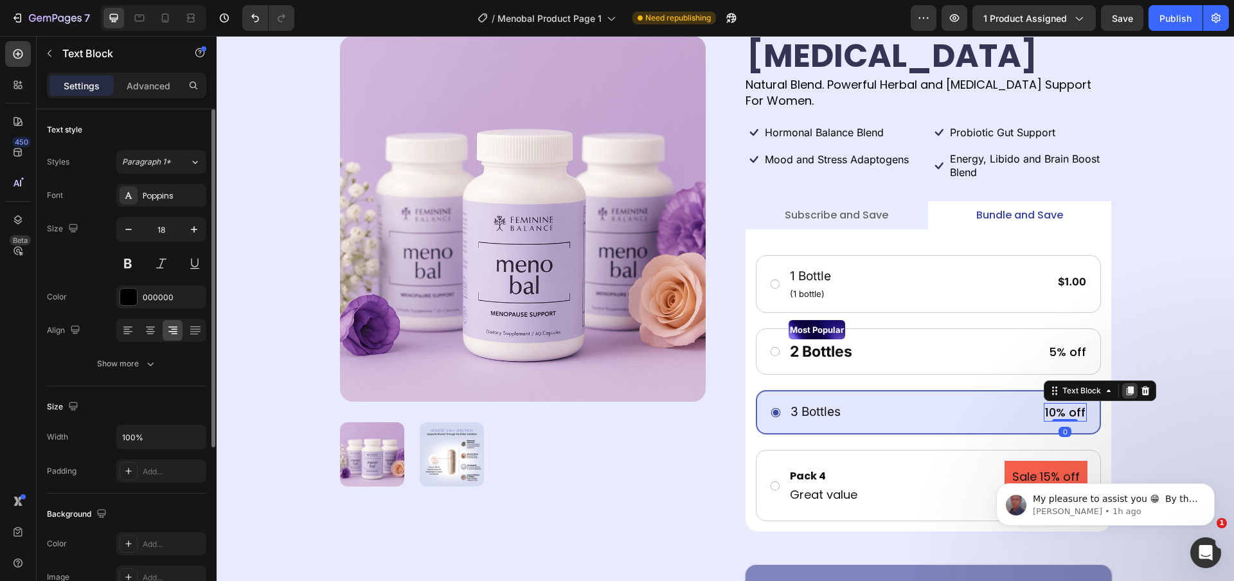
click at [822, 386] on icon at bounding box center [1130, 391] width 10 height 10
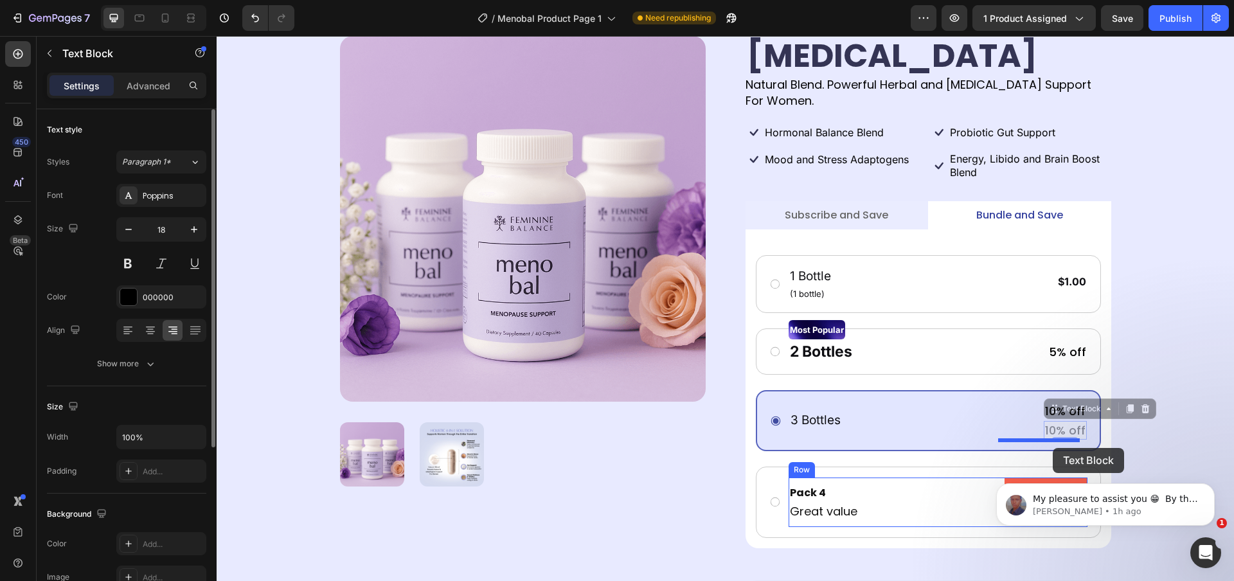
drag, startPoint x: 1055, startPoint y: 376, endPoint x: 1053, endPoint y: 448, distance: 72.0
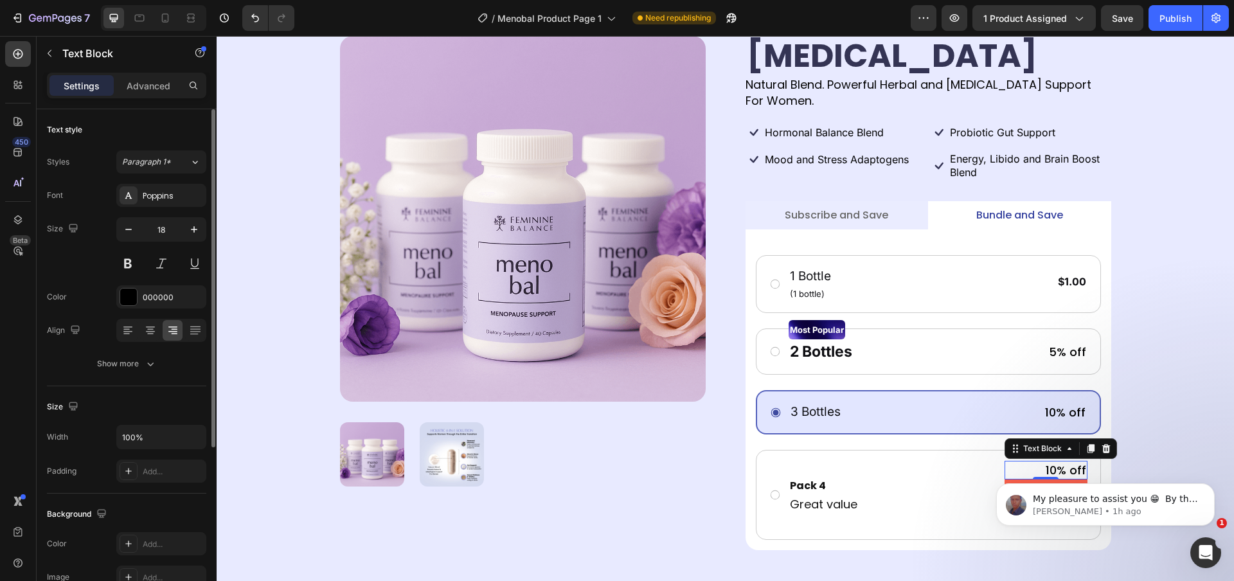
click at [822, 387] on body "My pleasure to assist you 😁 ​ By the way, while your still here, may I ask you …" at bounding box center [1105, 501] width 247 height 80
click at [822, 387] on html "My pleasure to assist you 😁 ​ By the way, while your still here, may I ask you …" at bounding box center [1105, 501] width 257 height 90
click at [822, 387] on body "My pleasure to assist you 😁 ​ By the way, while your still here, may I ask you …" at bounding box center [1105, 501] width 247 height 80
click at [822, 387] on html "My pleasure to assist you 😁 ​ By the way, while your still here, may I ask you …" at bounding box center [1105, 501] width 257 height 90
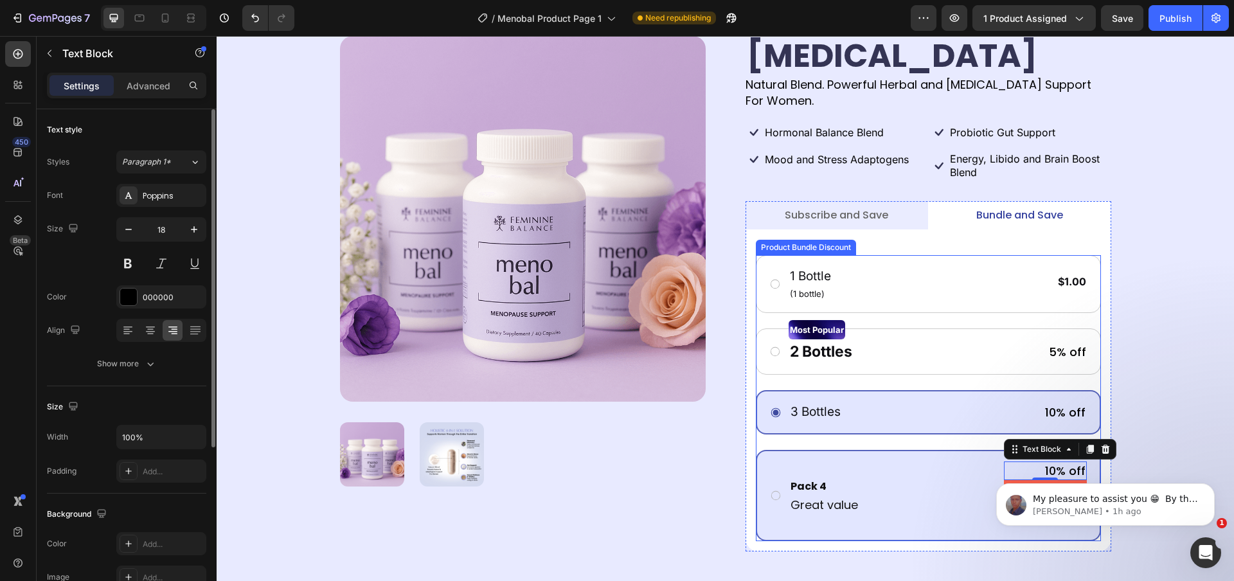
click at [822, 387] on div "Pack 4 Text Block Great value Text Block 10% off Text Block 0 Sale 15% off Prod…" at bounding box center [928, 495] width 345 height 91
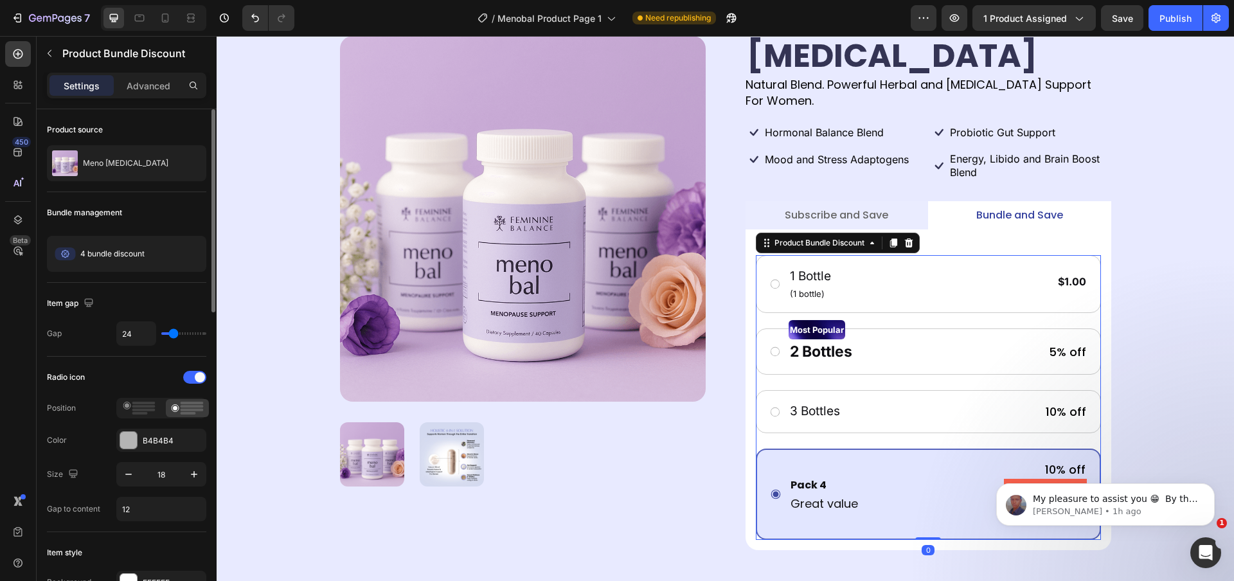
click at [822, 387] on html "My pleasure to assist you 😁 ​ By the way, while your still here, may I ask you …" at bounding box center [1105, 501] width 257 height 90
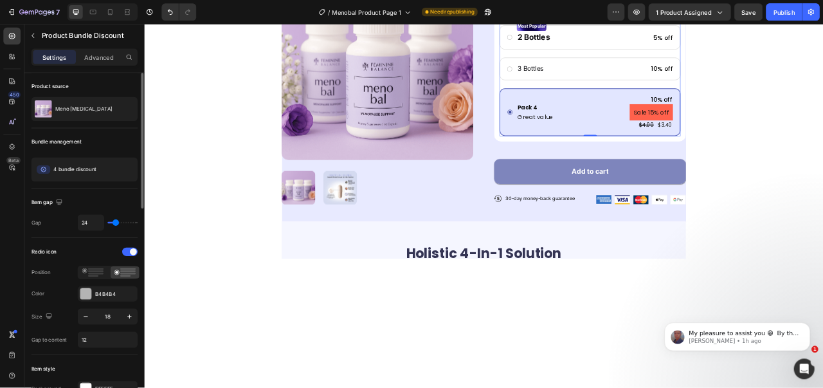
scroll to position [420, 0]
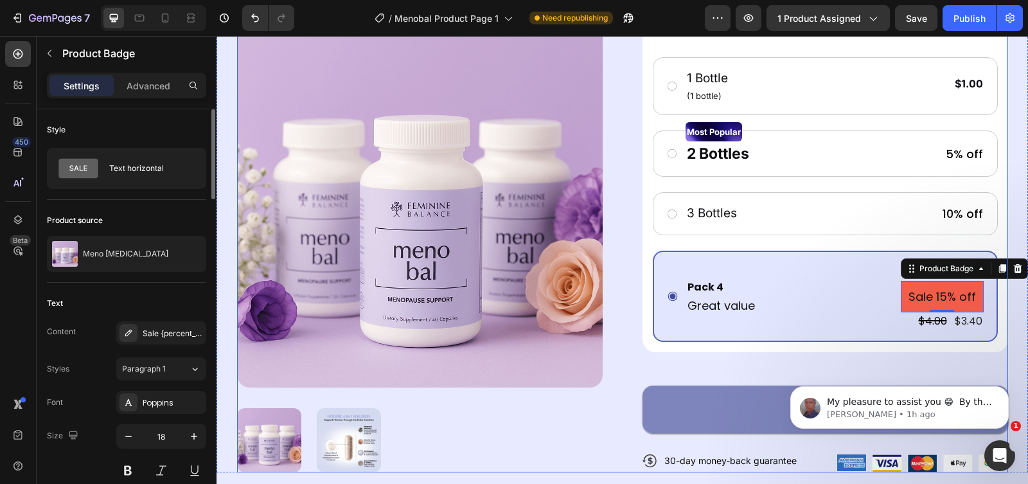
scroll to position [312, 0]
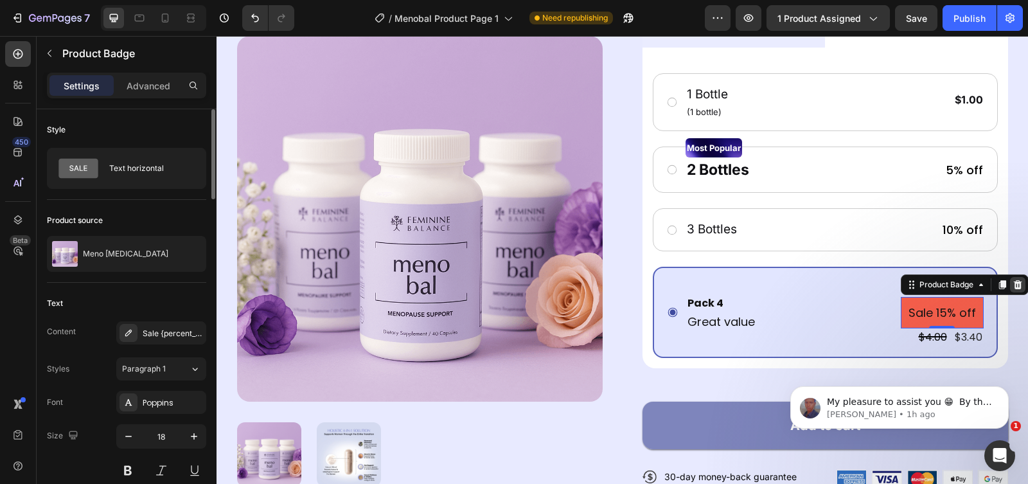
click at [822, 280] on icon at bounding box center [1017, 284] width 8 height 9
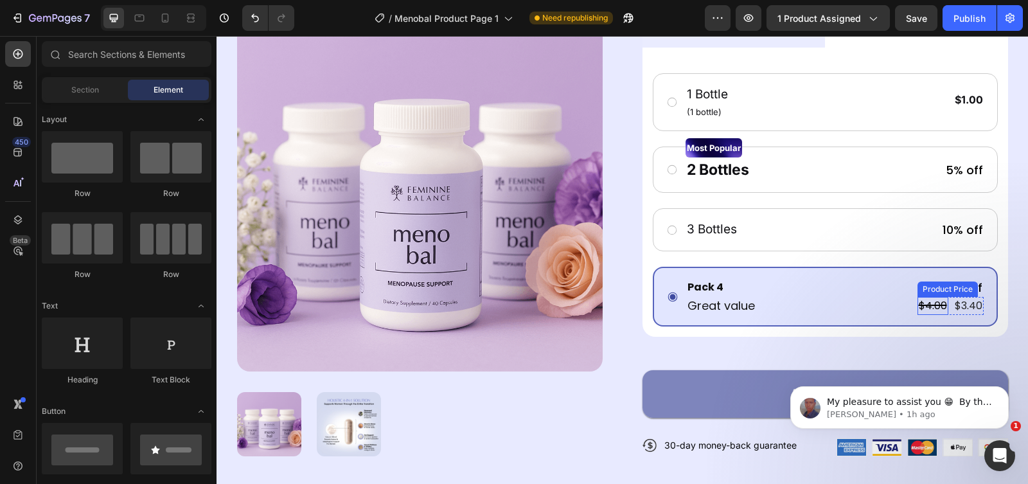
click at [822, 297] on div "$4.00" at bounding box center [933, 306] width 31 height 18
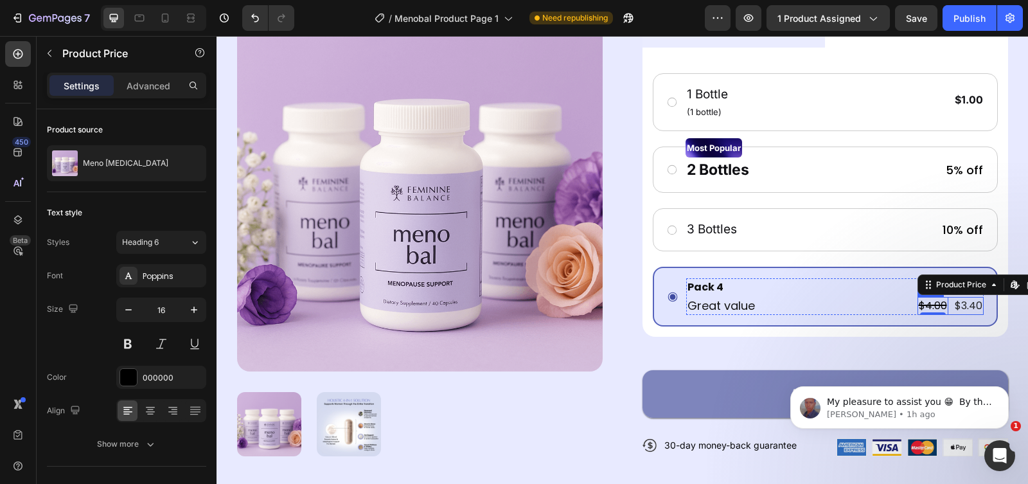
click at [822, 297] on div "$4.00 Product Price Edit content in Shopify 0 Product Price Edit content in Sho…" at bounding box center [951, 306] width 66 height 18
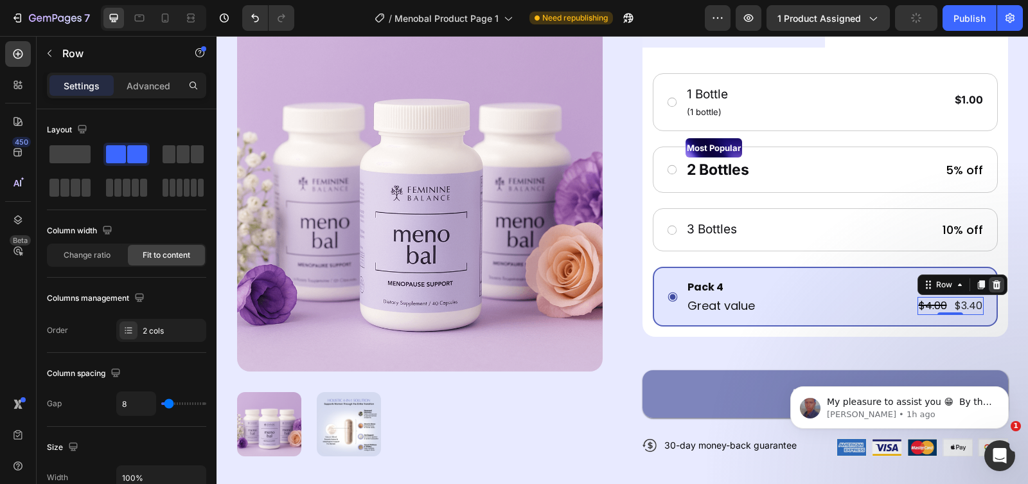
click at [822, 280] on icon at bounding box center [996, 284] width 8 height 9
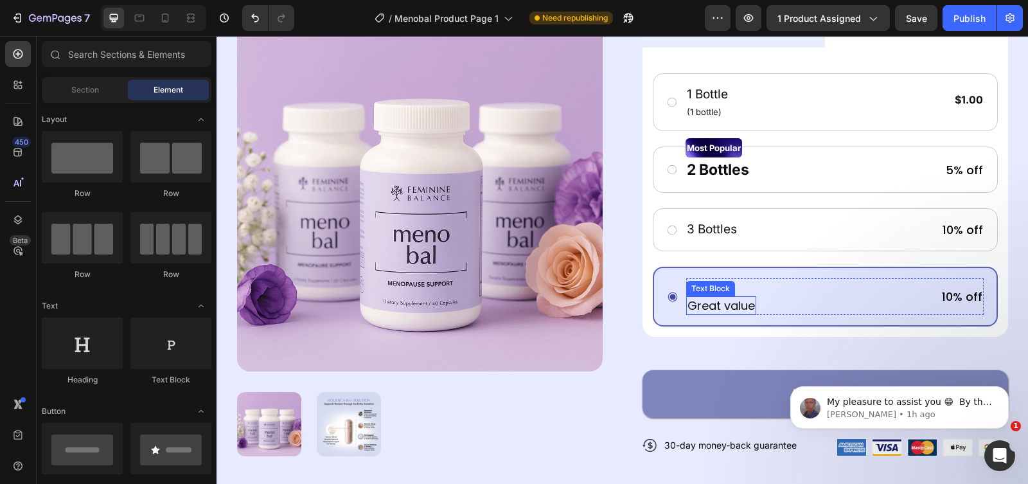
click at [742, 298] on p "Great value" at bounding box center [721, 306] width 67 height 16
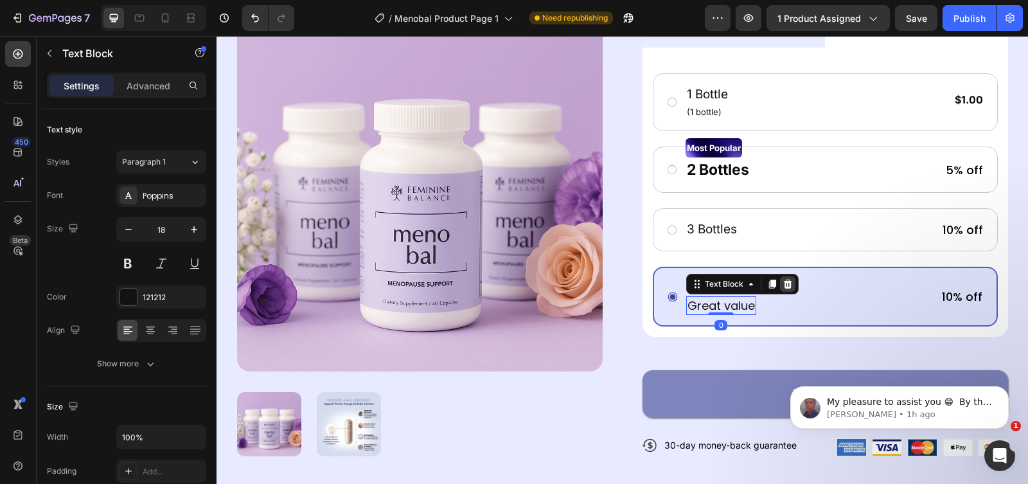
click at [783, 279] on icon at bounding box center [788, 284] width 10 height 10
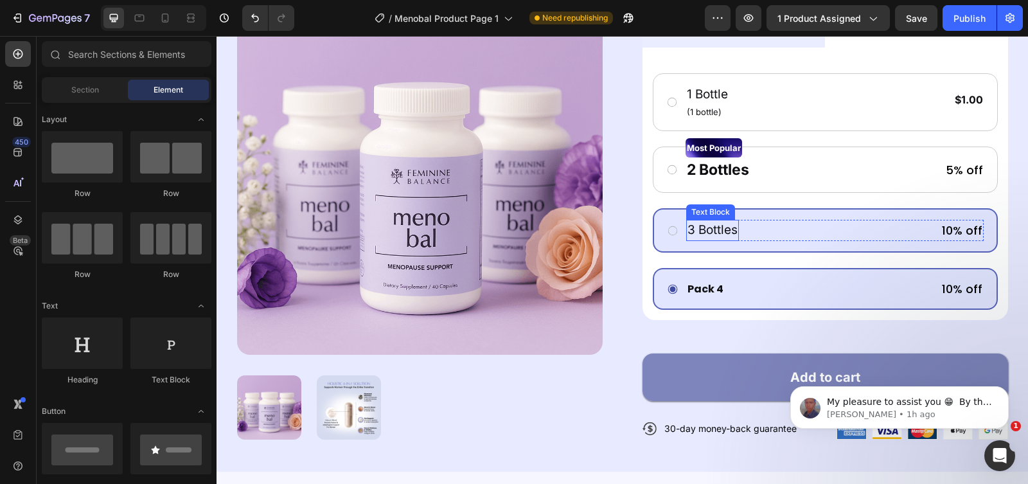
click at [713, 221] on p "3 Bottles" at bounding box center [713, 230] width 50 height 19
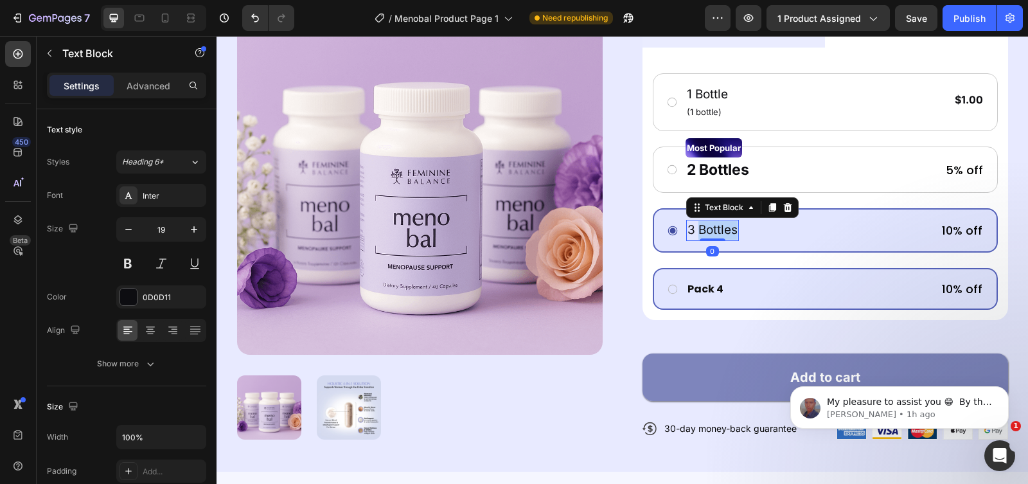
click at [713, 221] on p "3 Bottles" at bounding box center [713, 230] width 50 height 19
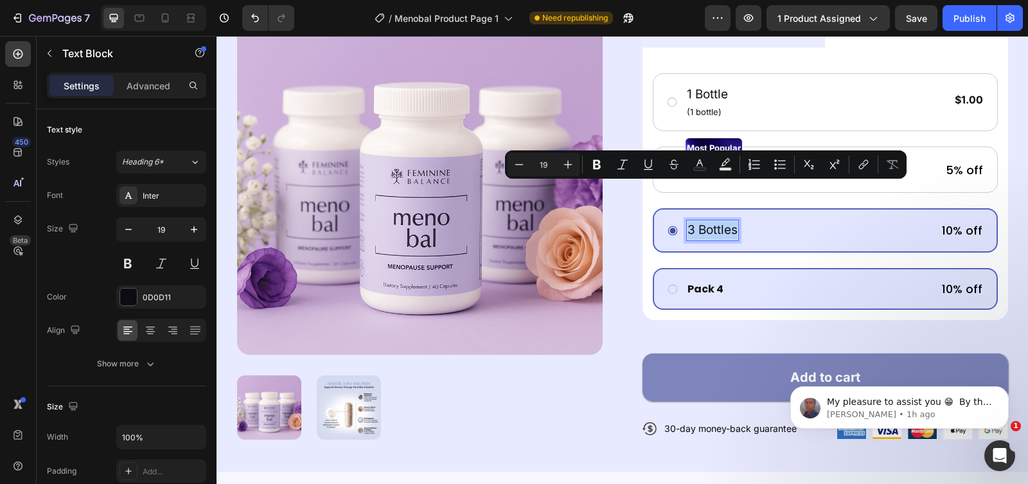
copy p "3 Bottles"
click at [701, 280] on div "Pack 4" at bounding box center [705, 289] width 39 height 18
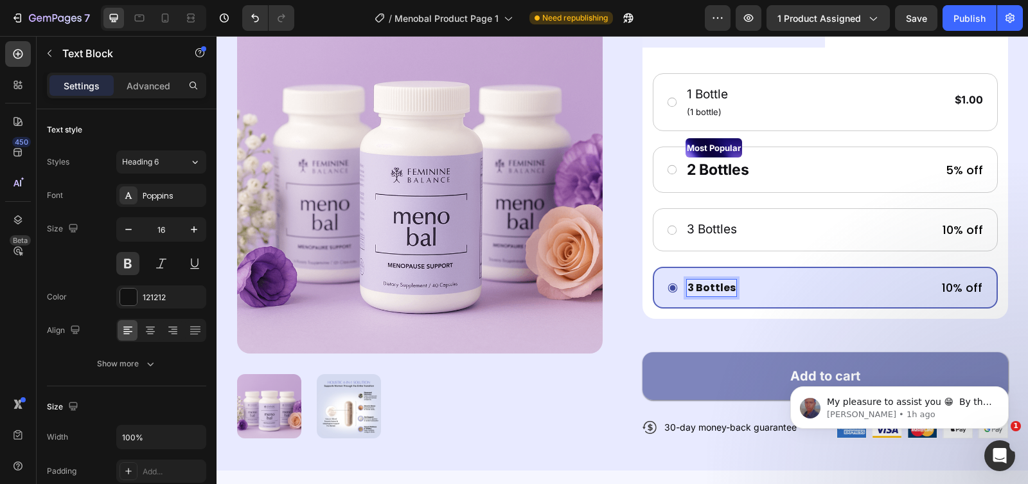
click at [694, 280] on p "3 Bottles" at bounding box center [712, 287] width 48 height 15
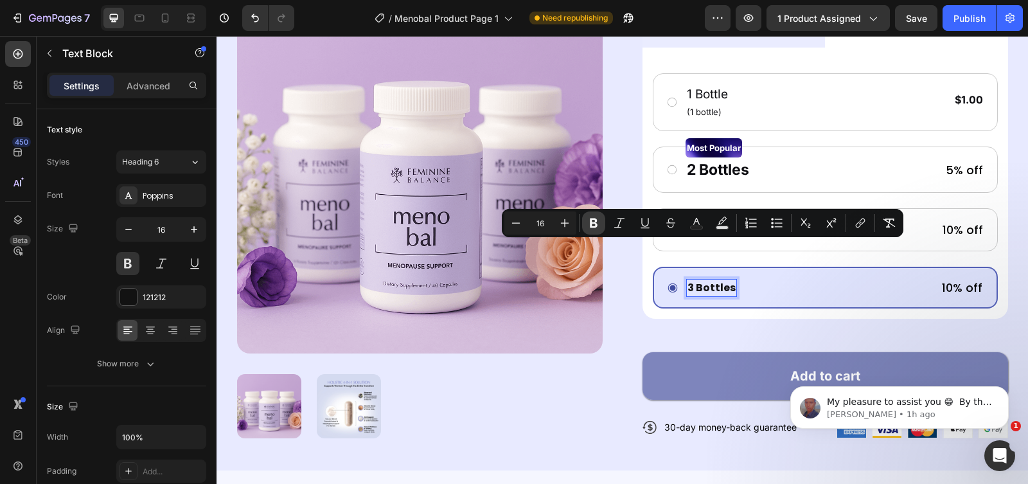
click at [596, 224] on icon "Editor contextual toolbar" at bounding box center [594, 224] width 8 height 10
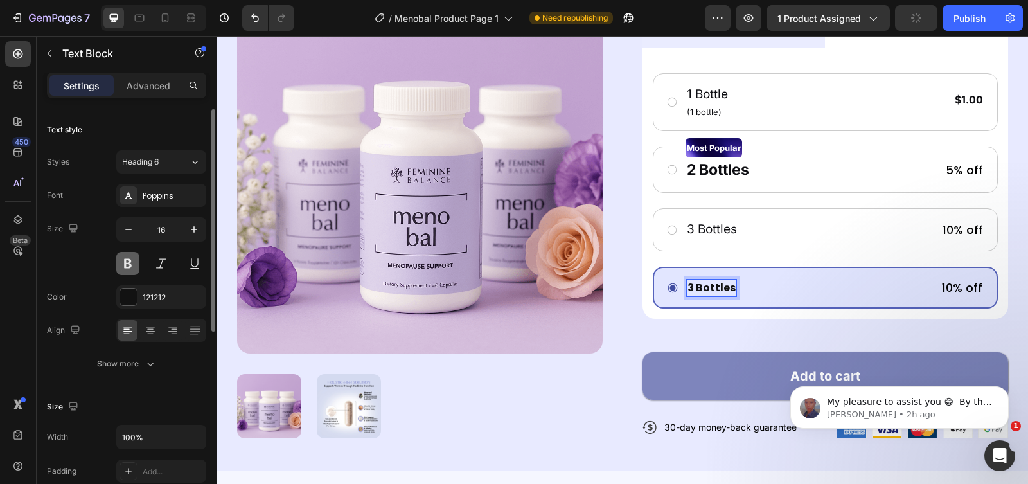
click at [133, 263] on button at bounding box center [127, 263] width 23 height 23
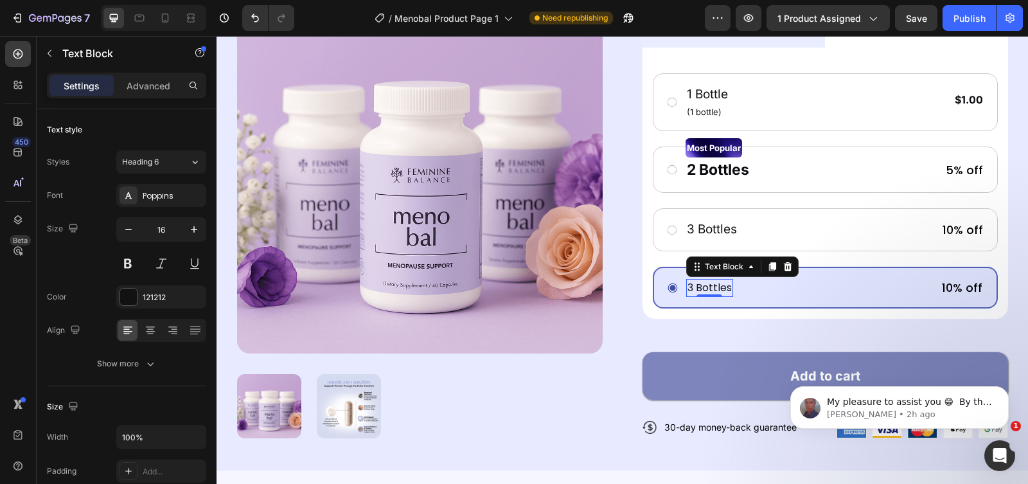
click at [688, 280] on p "3 Bottles" at bounding box center [710, 287] width 44 height 15
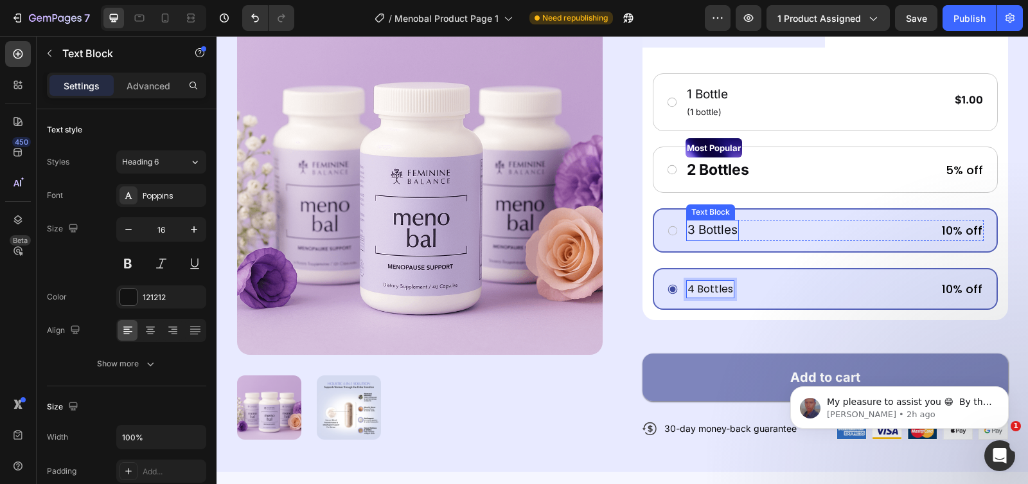
click at [693, 221] on p "3 Bottles" at bounding box center [713, 230] width 50 height 19
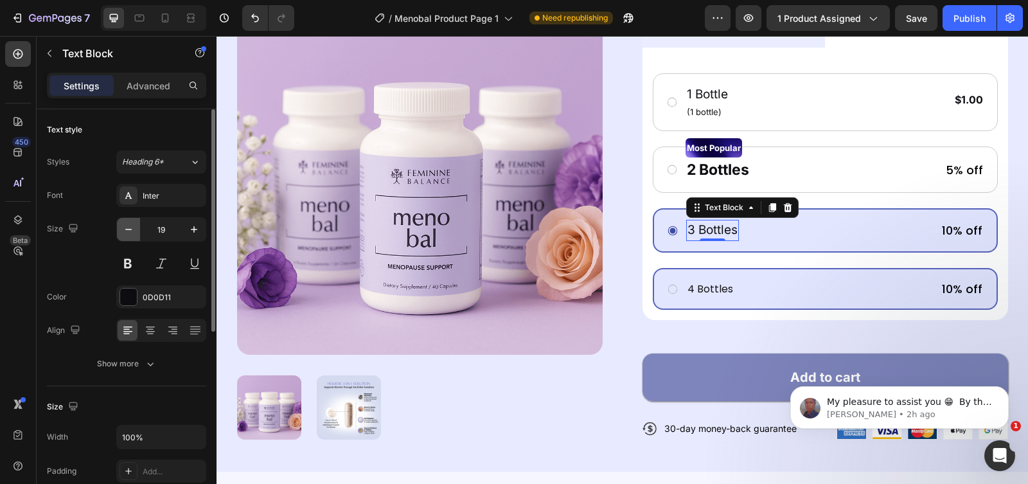
click at [132, 227] on icon "button" at bounding box center [128, 229] width 13 height 13
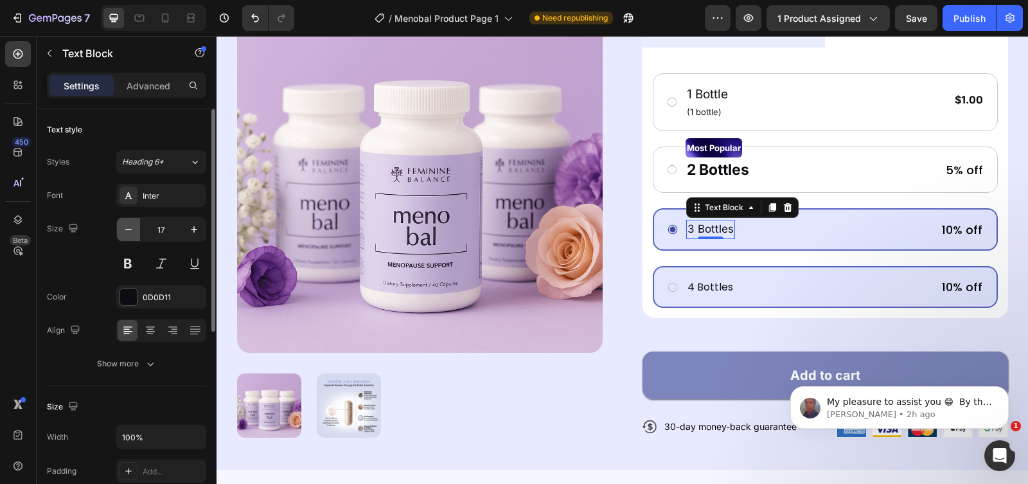
click at [132, 227] on icon "button" at bounding box center [128, 229] width 13 height 13
type input "16"
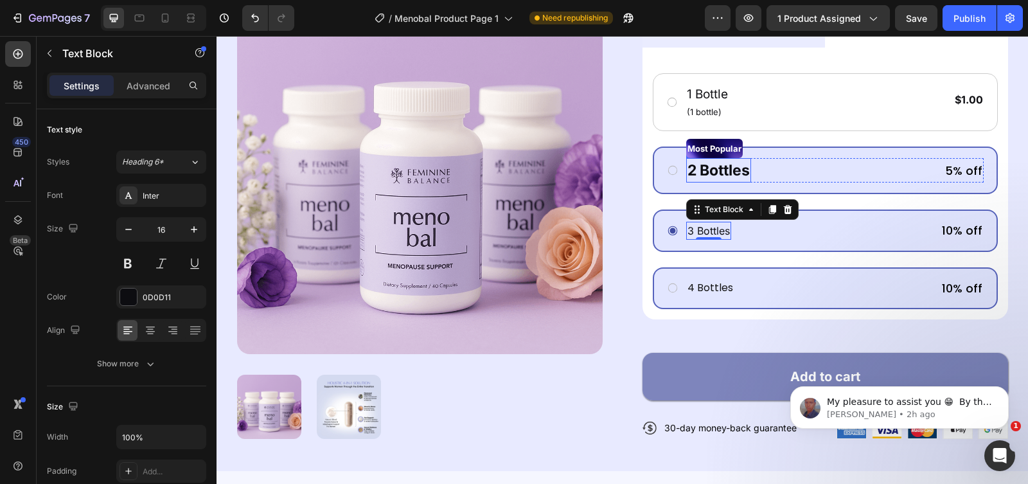
click at [704, 159] on p "2 Bottles" at bounding box center [719, 170] width 62 height 22
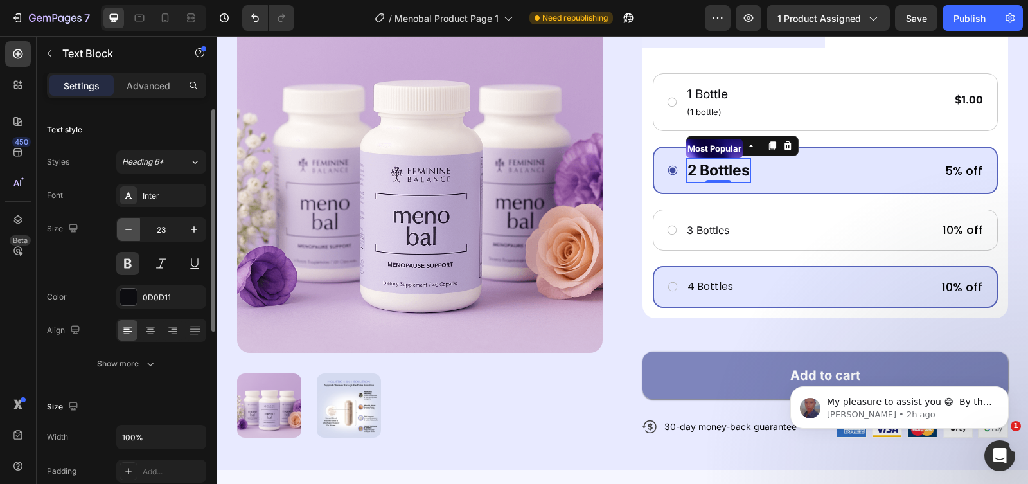
click at [136, 236] on button "button" at bounding box center [128, 229] width 23 height 23
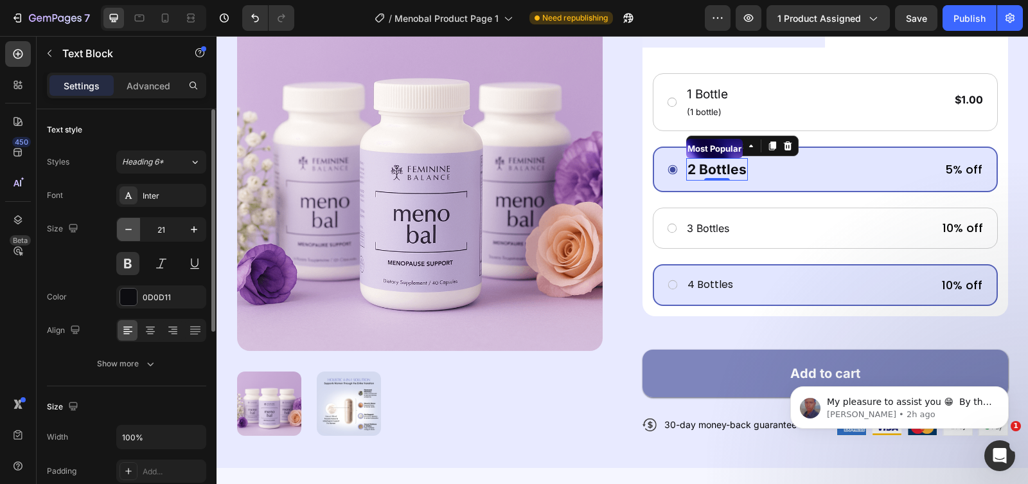
click at [136, 236] on button "button" at bounding box center [128, 229] width 23 height 23
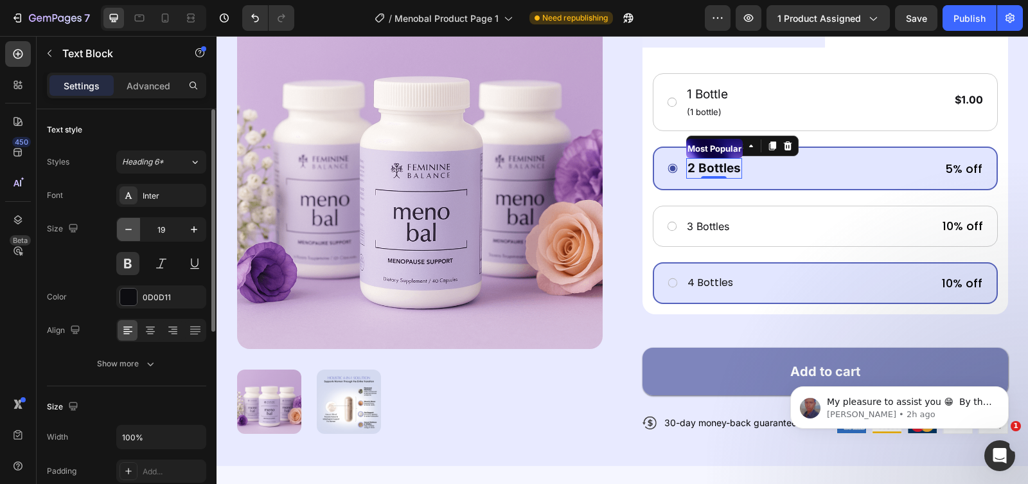
click at [136, 236] on button "button" at bounding box center [128, 229] width 23 height 23
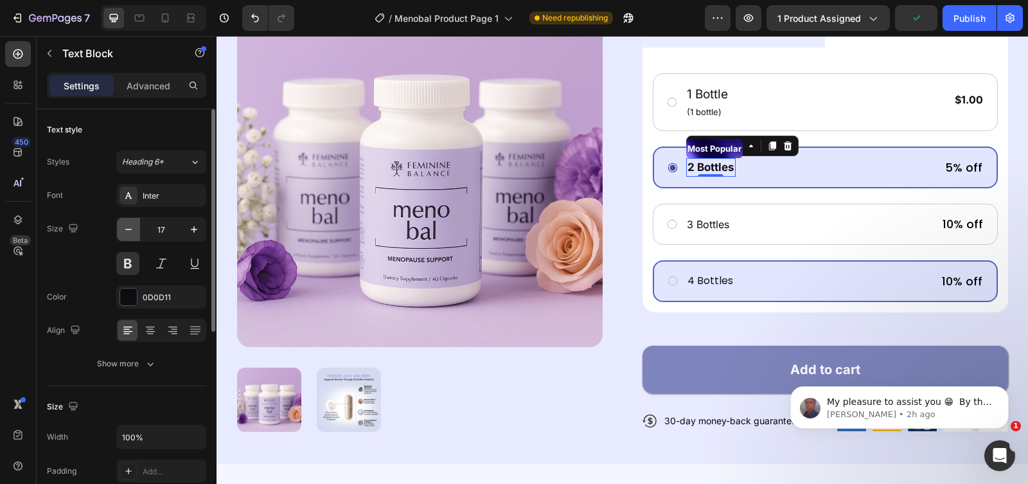
click at [127, 236] on icon "button" at bounding box center [128, 229] width 13 height 13
type input "16"
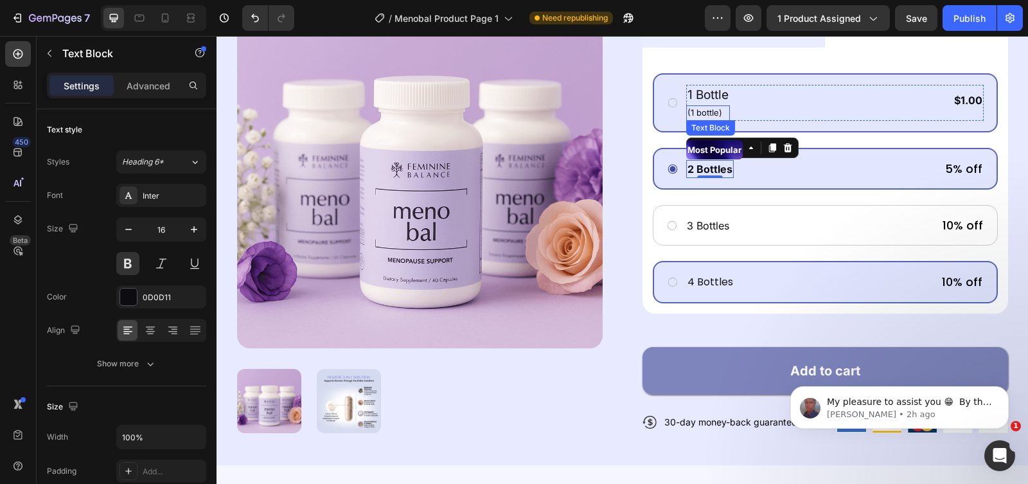
click at [713, 107] on p "(1 bottle)" at bounding box center [708, 113] width 41 height 13
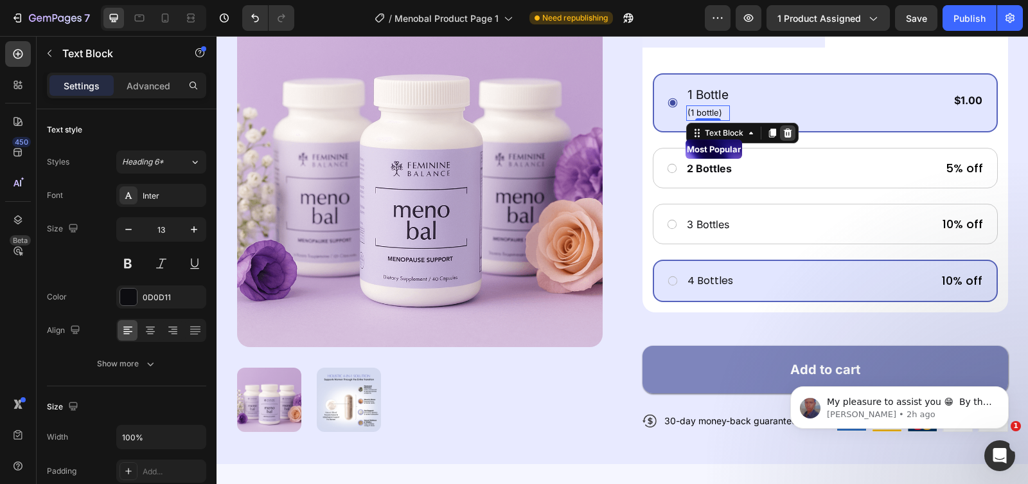
click at [783, 128] on icon at bounding box center [788, 133] width 10 height 10
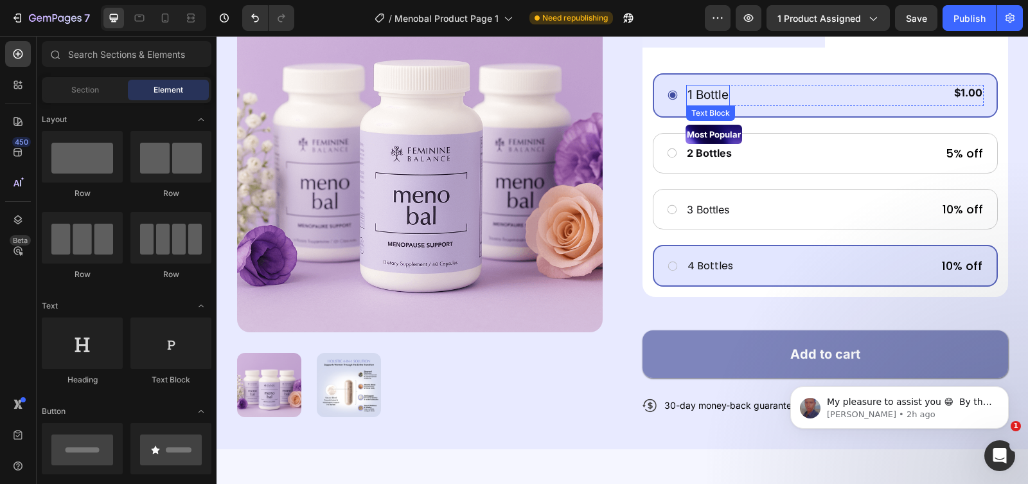
click at [722, 86] on p "1 Bottle" at bounding box center [708, 95] width 41 height 19
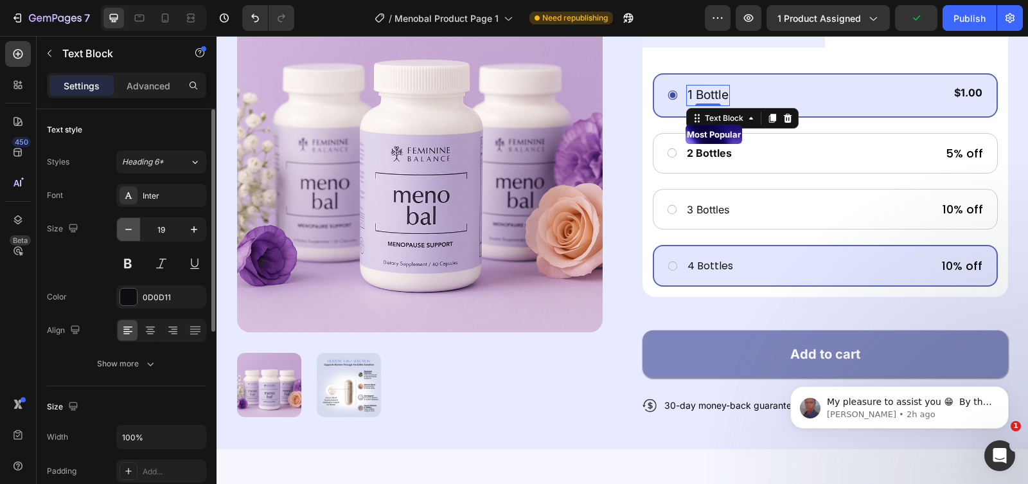
click at [126, 229] on icon "button" at bounding box center [128, 229] width 13 height 13
type input "16"
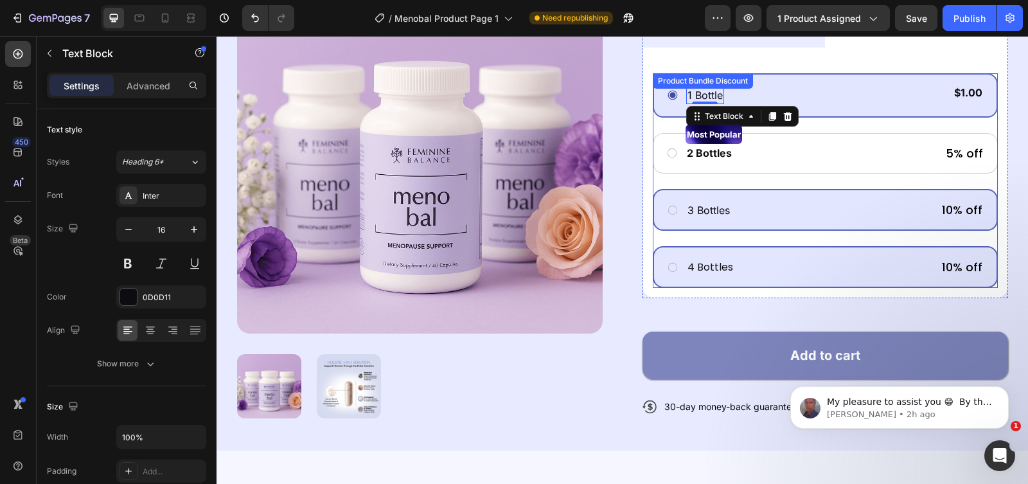
scroll to position [0, 0]
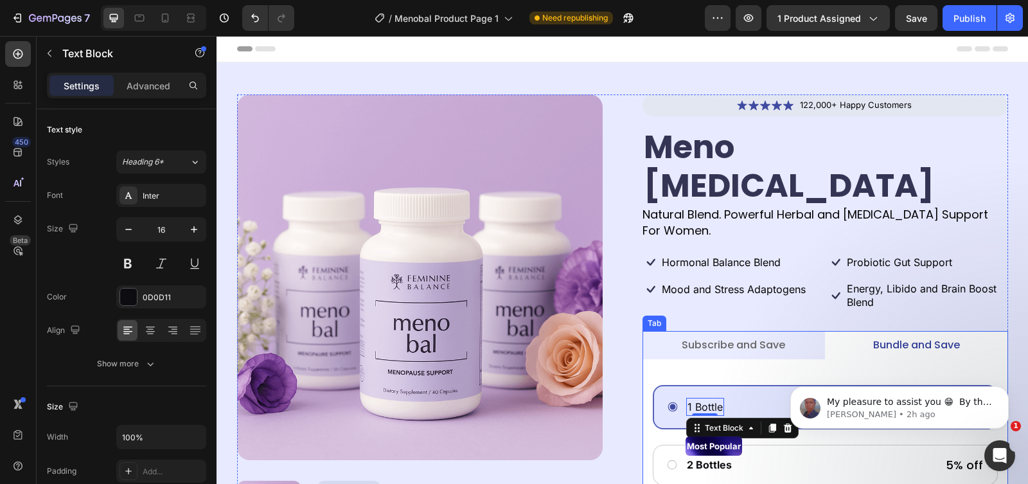
click at [789, 331] on li "Subscribe and Save" at bounding box center [734, 345] width 183 height 28
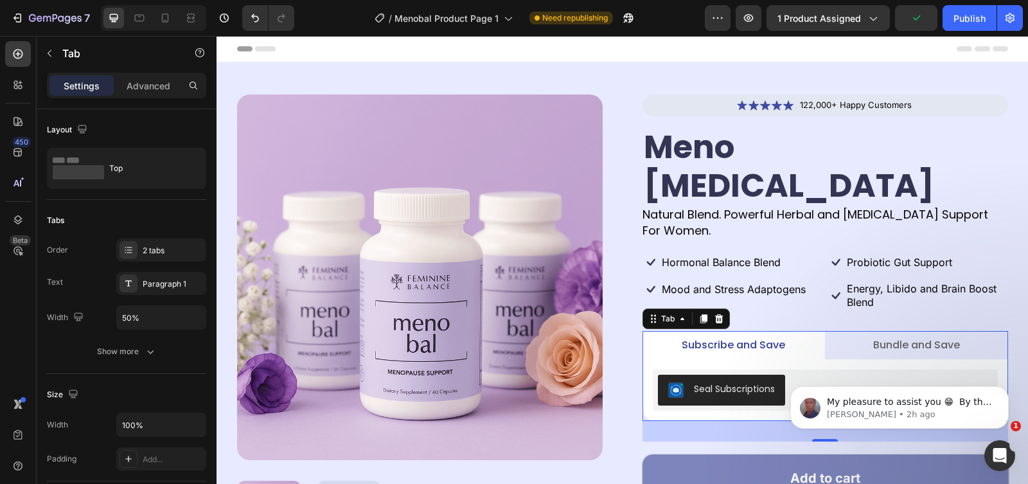
click at [822, 331] on li "Bundle and Save" at bounding box center [916, 345] width 183 height 28
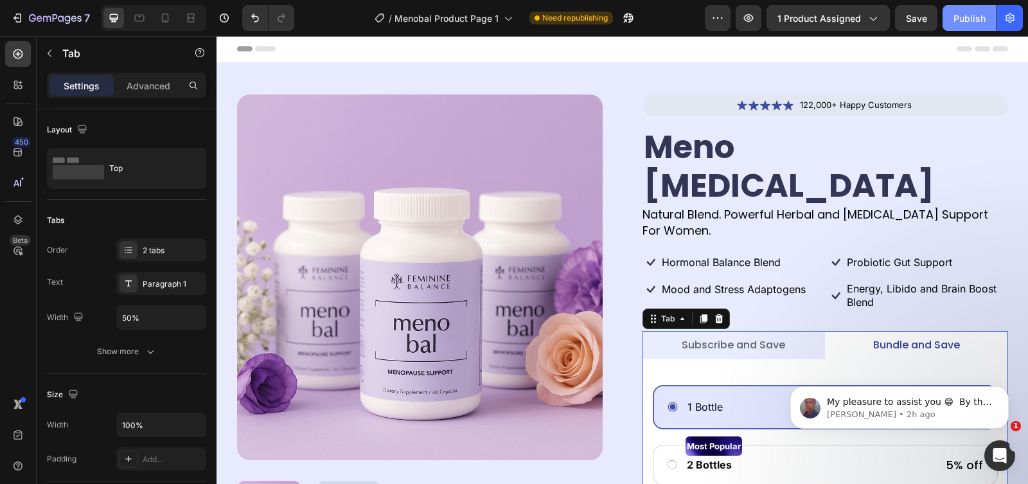
click at [822, 27] on button "Publish" at bounding box center [970, 18] width 54 height 26
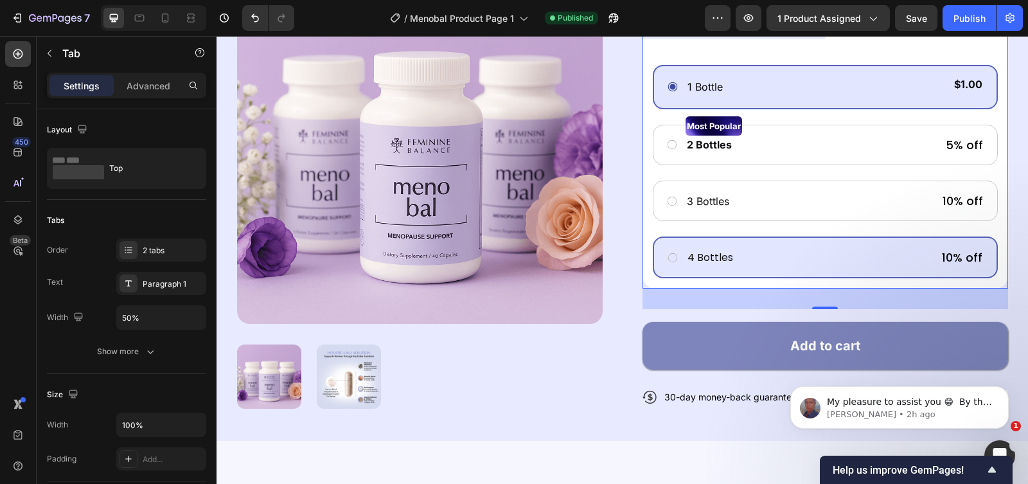
scroll to position [241, 0]
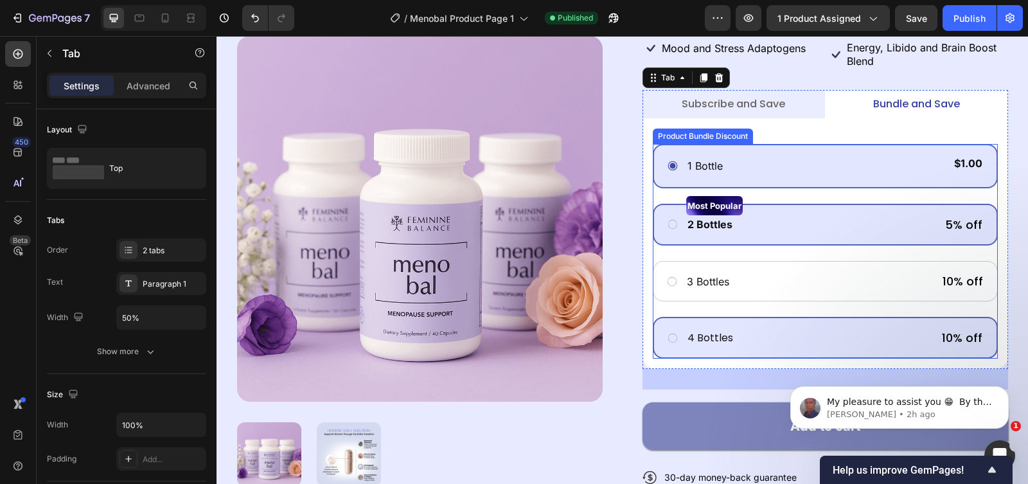
click at [769, 204] on div "Most Popular Text Block 2 Bottles Text Block 5% off Text Block Row Row" at bounding box center [825, 225] width 345 height 42
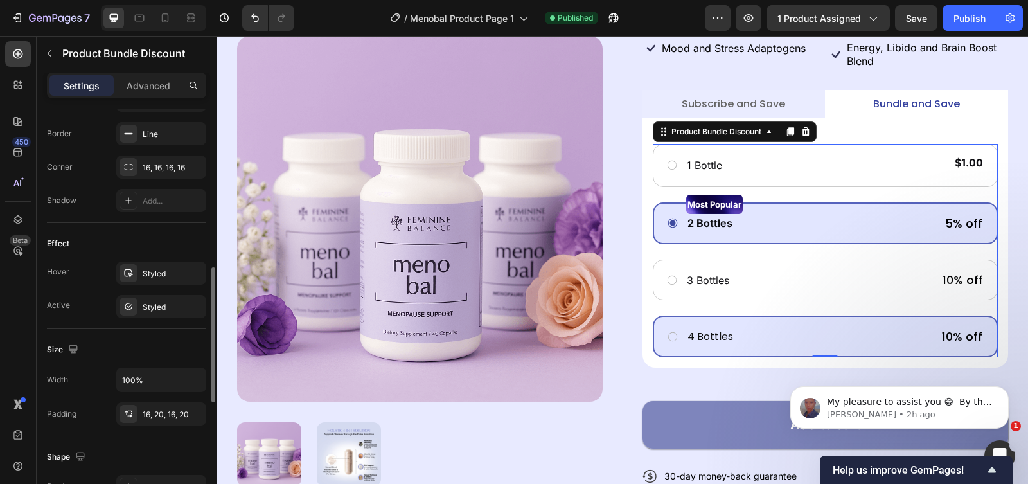
scroll to position [723, 0]
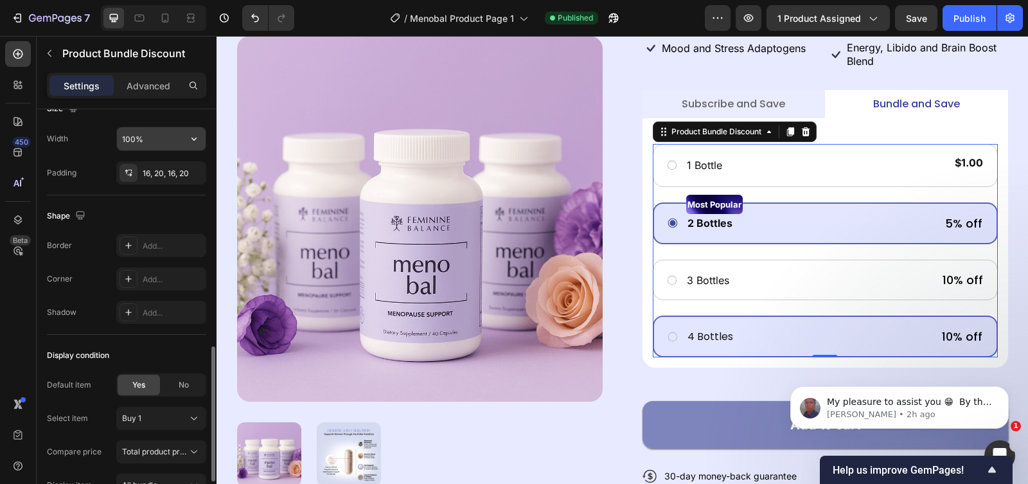
click at [163, 145] on input "100%" at bounding box center [161, 138] width 89 height 23
click at [191, 142] on icon "button" at bounding box center [194, 138] width 13 height 13
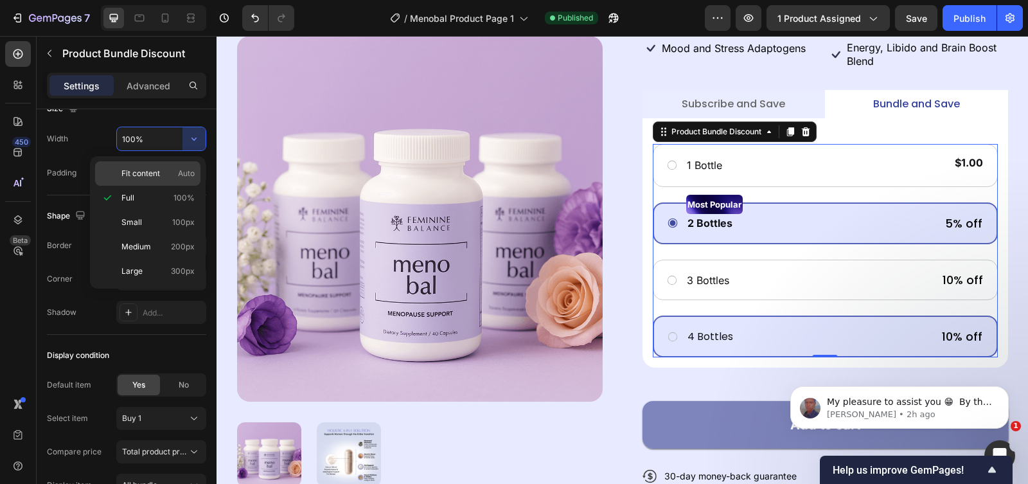
click at [170, 165] on div "Fit content Auto" at bounding box center [147, 173] width 105 height 24
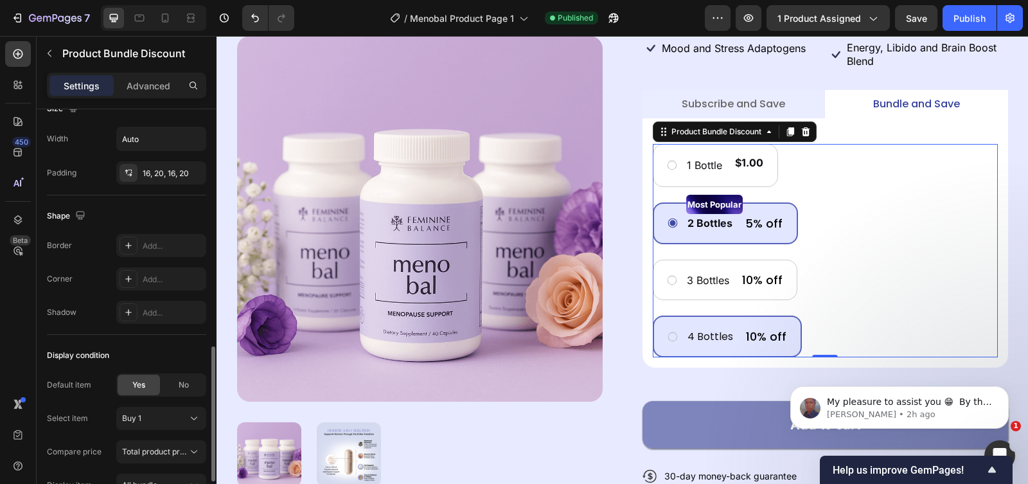
click at [174, 127] on div "Size Width Auto Padding 16, 20, 16, 20" at bounding box center [126, 141] width 159 height 107
click at [202, 133] on button "button" at bounding box center [194, 138] width 23 height 23
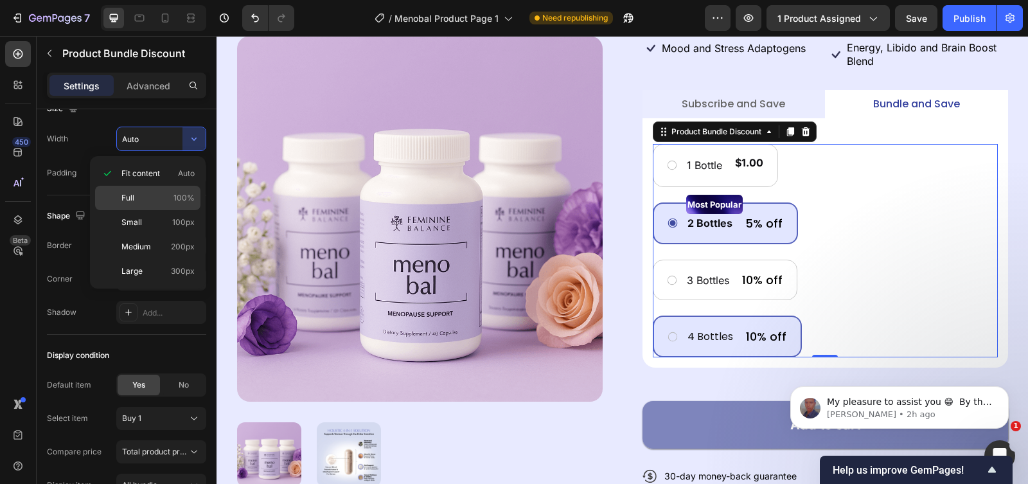
click at [165, 190] on div "Full 100%" at bounding box center [147, 198] width 105 height 24
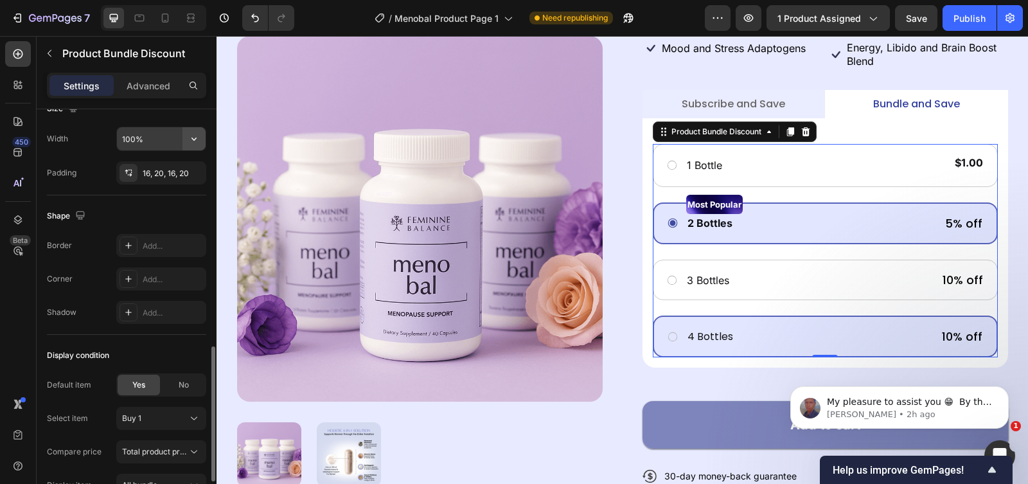
click at [197, 139] on icon "button" at bounding box center [194, 138] width 13 height 13
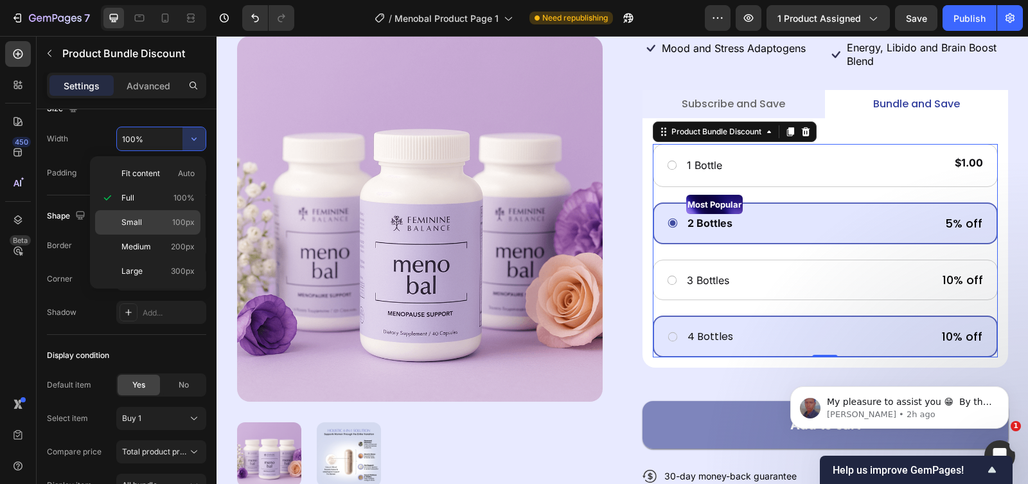
click at [162, 214] on div "Small 100px" at bounding box center [147, 222] width 105 height 24
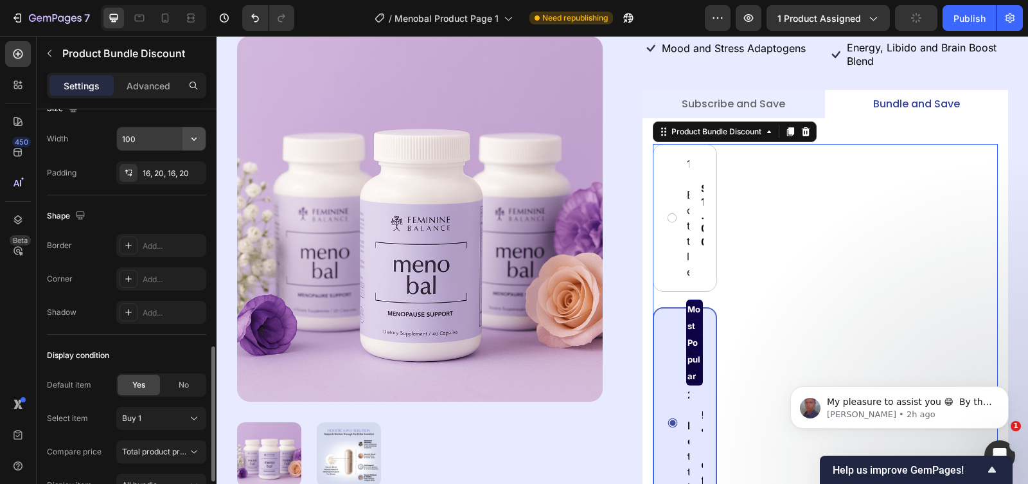
click at [194, 132] on button "button" at bounding box center [194, 138] width 23 height 23
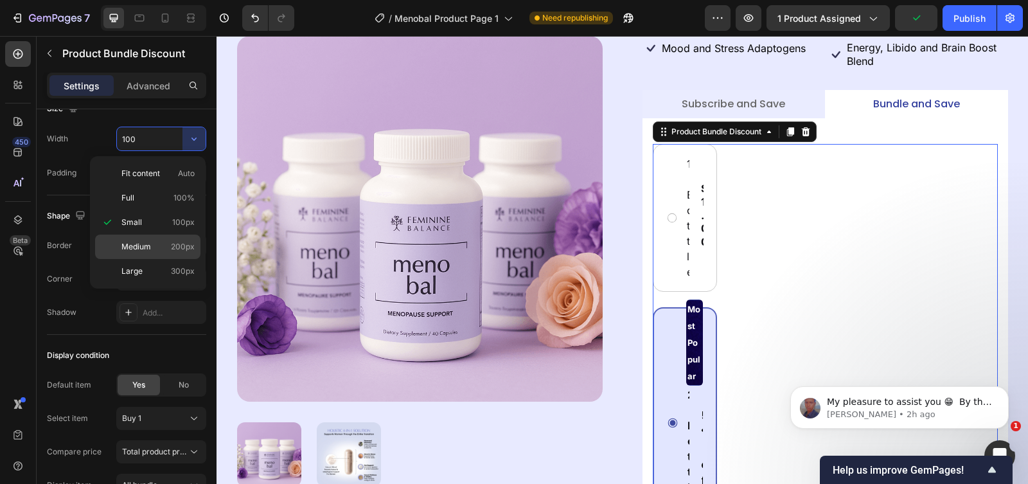
click at [184, 245] on span "200px" at bounding box center [183, 247] width 24 height 12
type input "200"
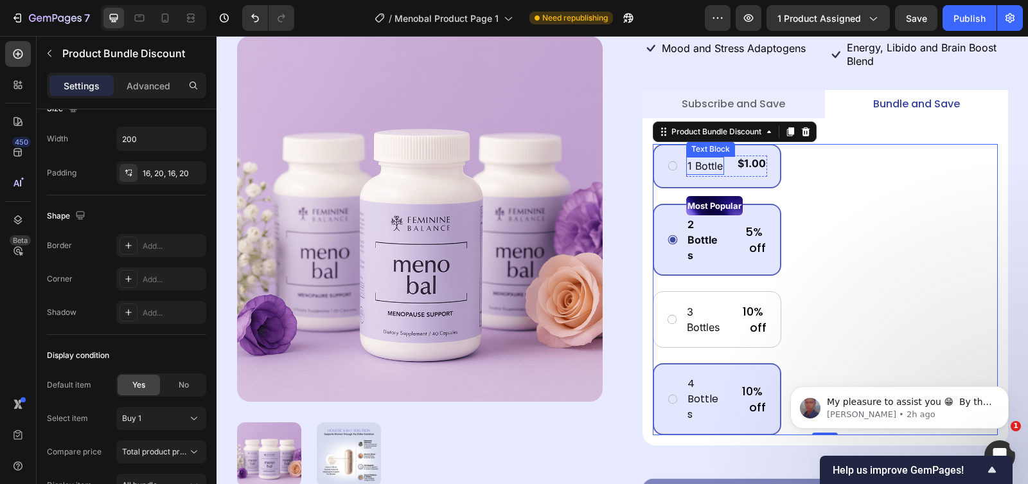
click at [701, 158] on p "1 Bottle" at bounding box center [705, 165] width 35 height 15
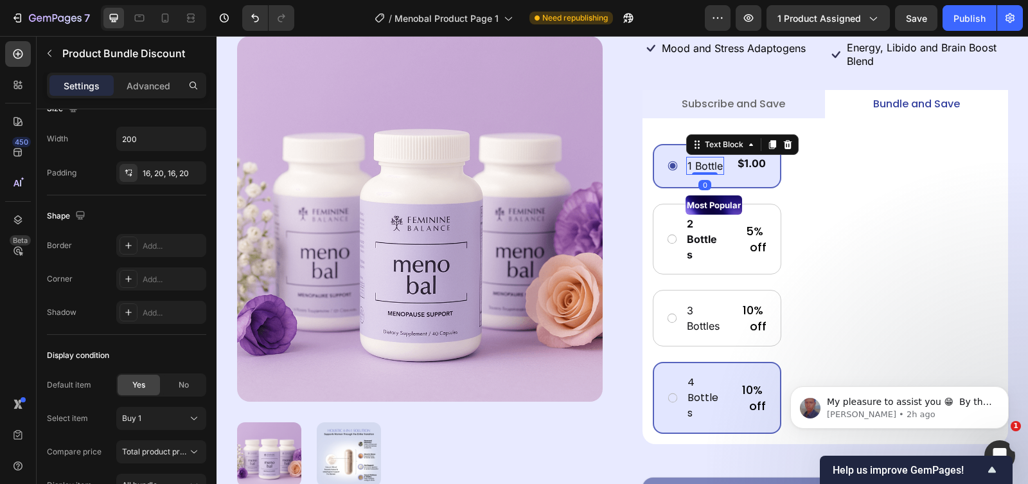
scroll to position [0, 0]
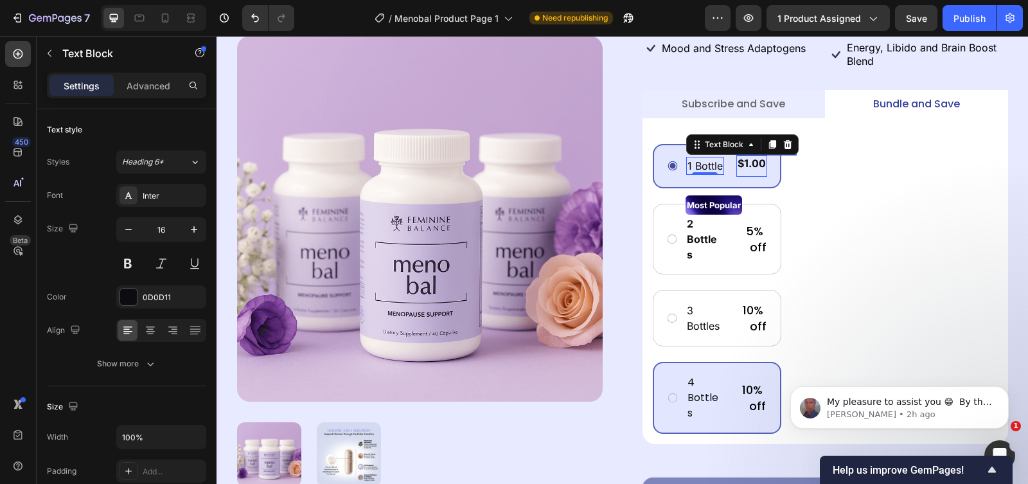
click at [744, 156] on div "$1.00" at bounding box center [751, 164] width 31 height 16
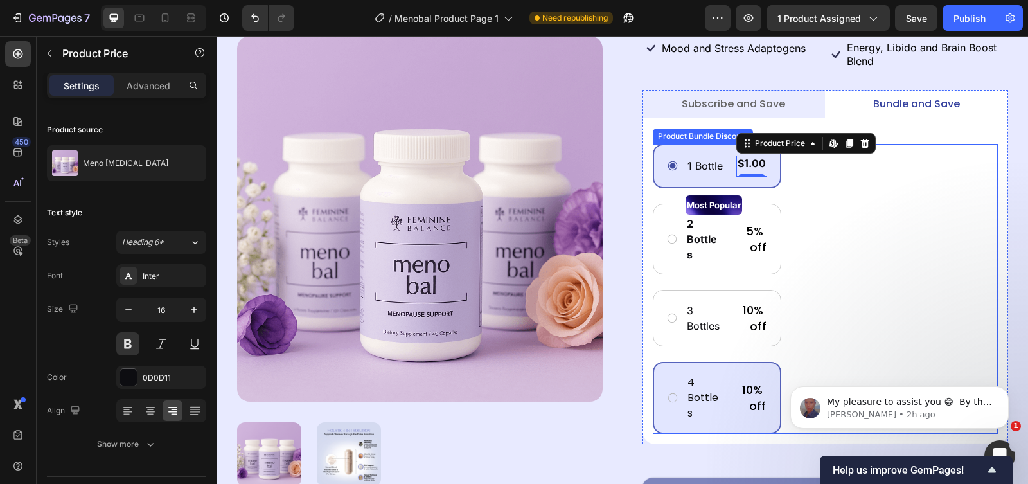
click at [801, 177] on div "1 Bottle Text Block $1.00 Product Price Edit content in Shopify 0 Product Price…" at bounding box center [825, 289] width 345 height 290
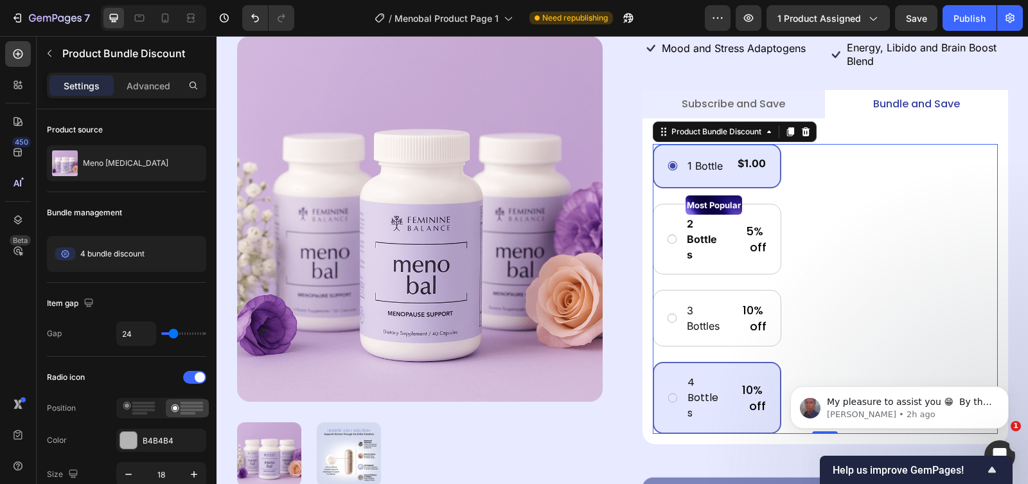
click at [694, 144] on div "1 Bottle Text Block $1.00 Product Price Product Price Row Row" at bounding box center [717, 166] width 129 height 44
click at [145, 90] on p "Advanced" at bounding box center [149, 85] width 44 height 13
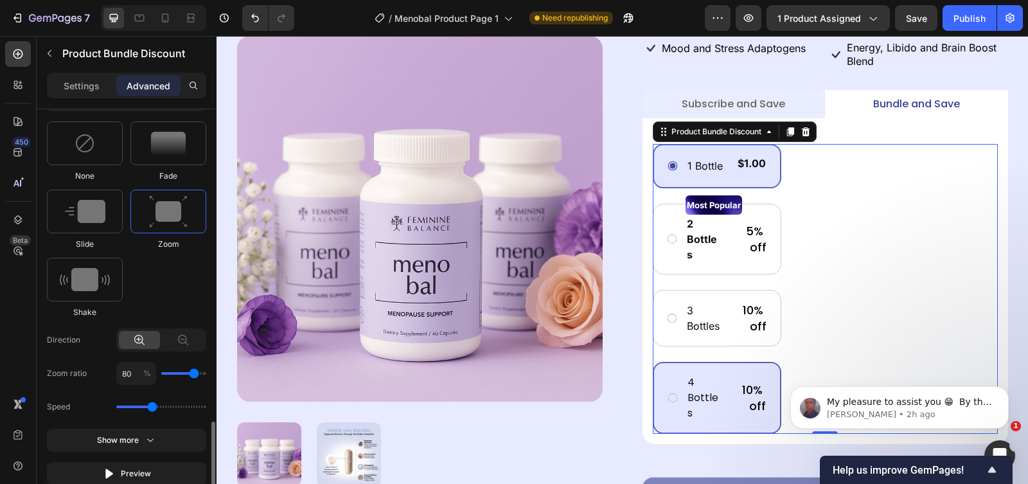
scroll to position [723, 0]
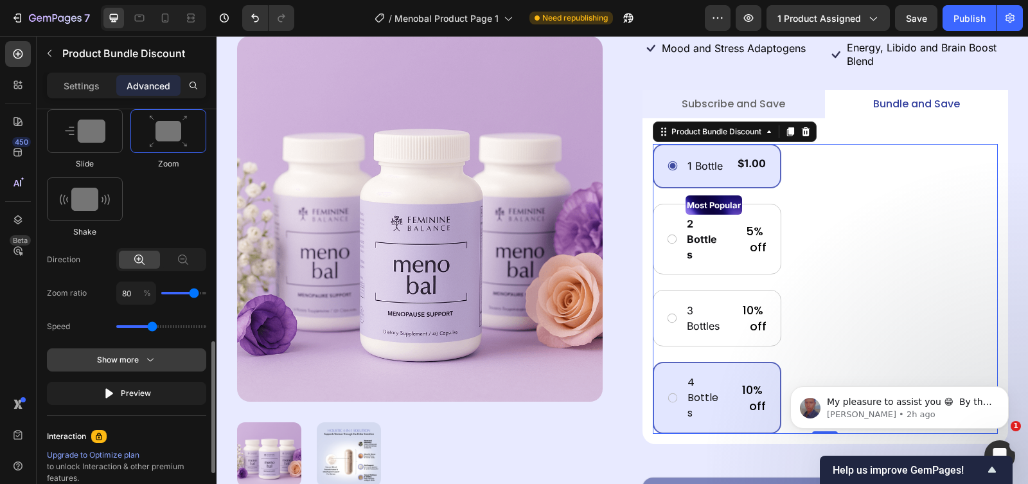
click at [136, 362] on div "Show more" at bounding box center [127, 359] width 60 height 13
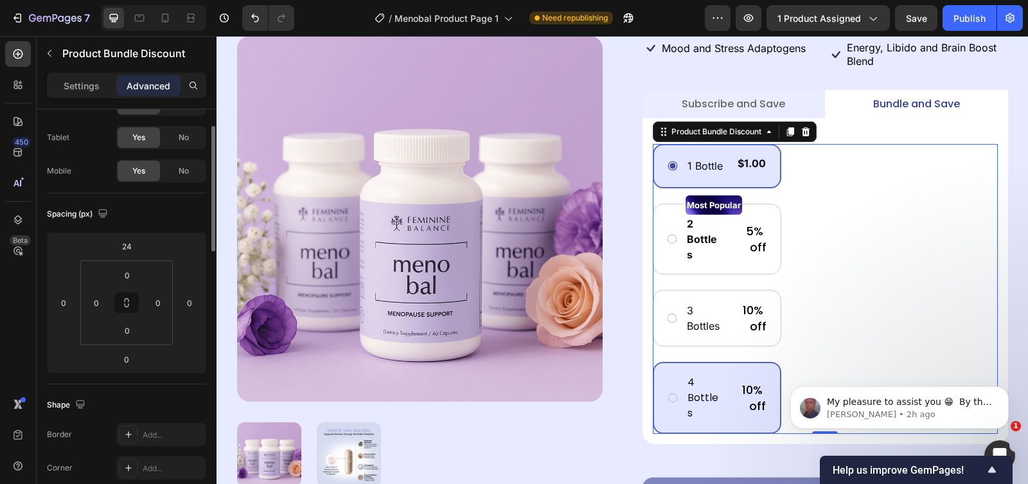
scroll to position [0, 0]
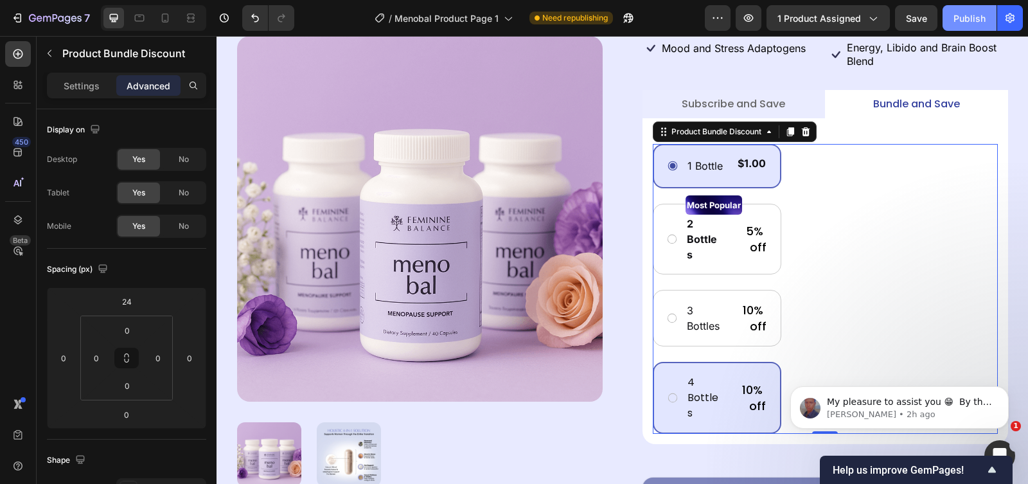
click at [822, 10] on button "Publish" at bounding box center [970, 18] width 54 height 26
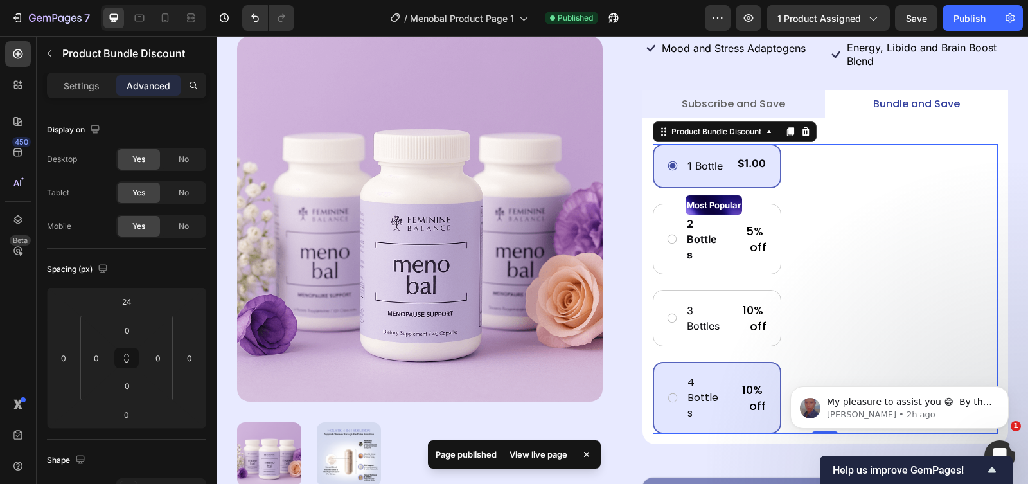
click at [562, 387] on div "View live page" at bounding box center [538, 454] width 73 height 18
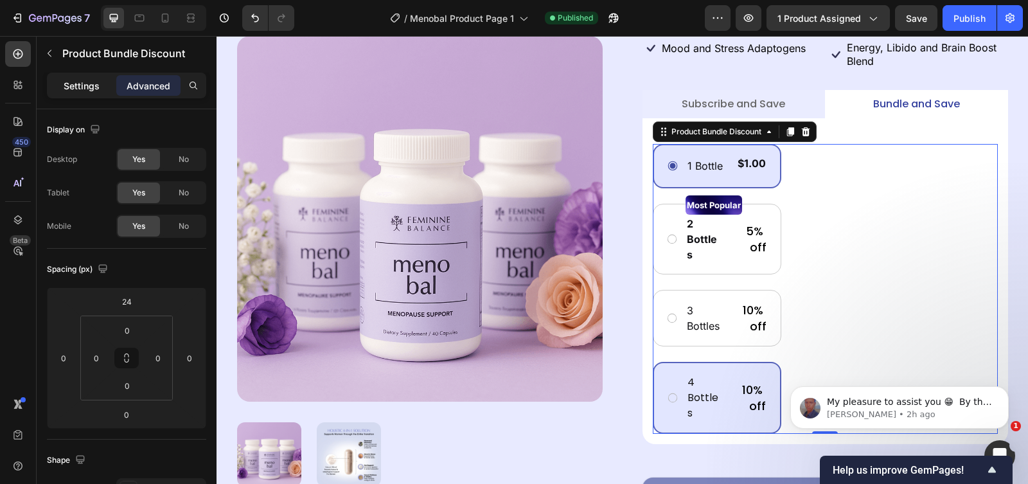
click at [66, 81] on p "Settings" at bounding box center [82, 85] width 36 height 13
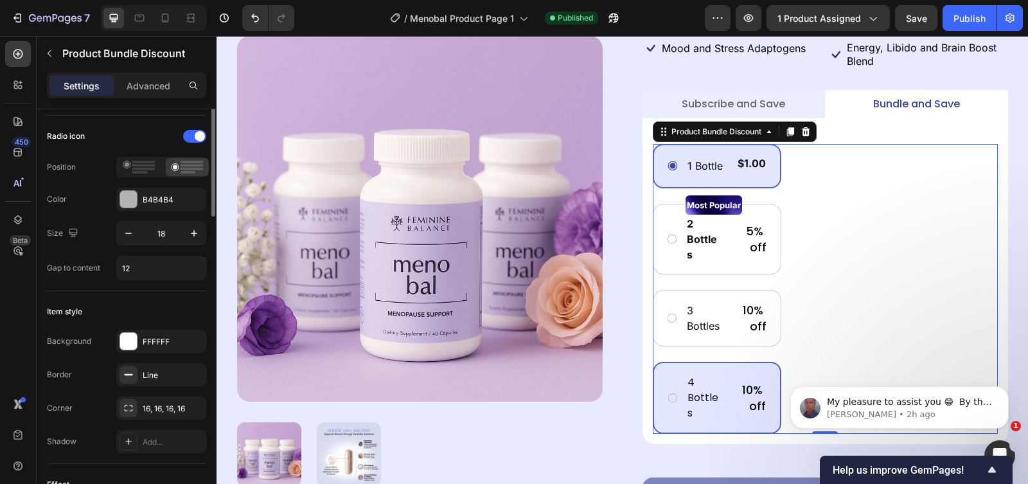
scroll to position [161, 0]
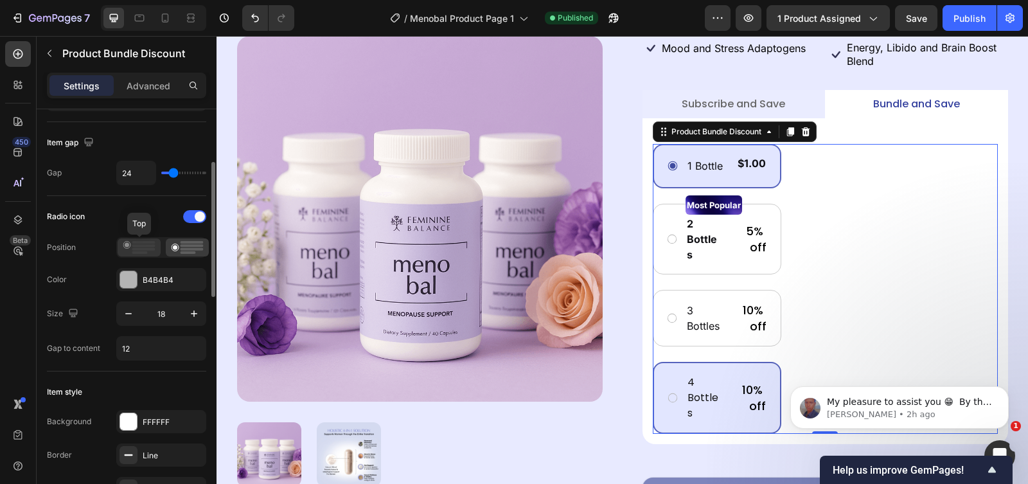
click at [145, 243] on rect at bounding box center [143, 242] width 23 height 3
click at [172, 254] on icon at bounding box center [187, 247] width 33 height 13
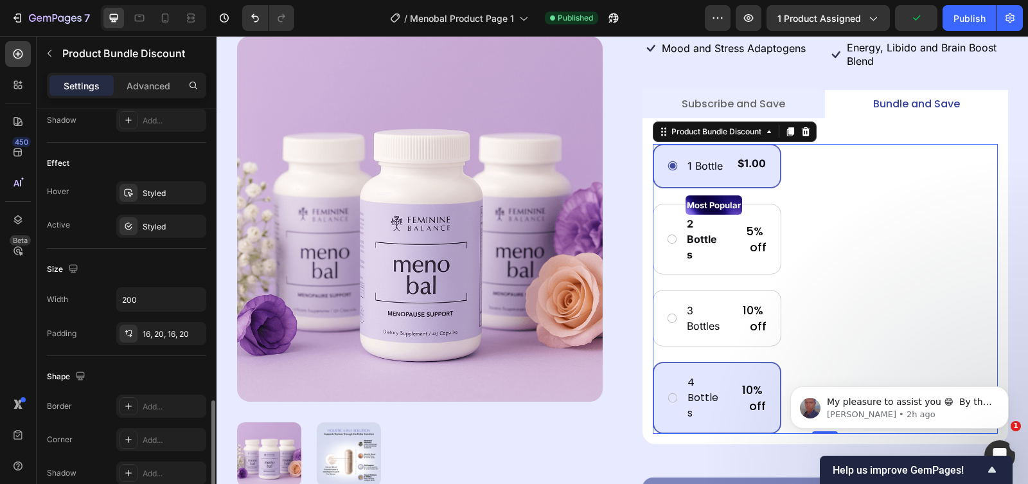
scroll to position [723, 0]
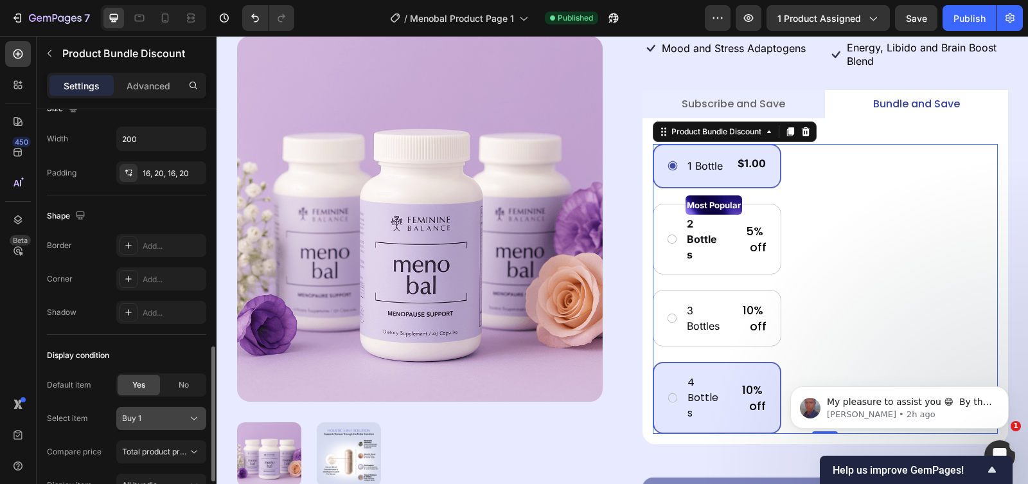
click at [157, 387] on div "Buy 1" at bounding box center [153, 419] width 63 height 12
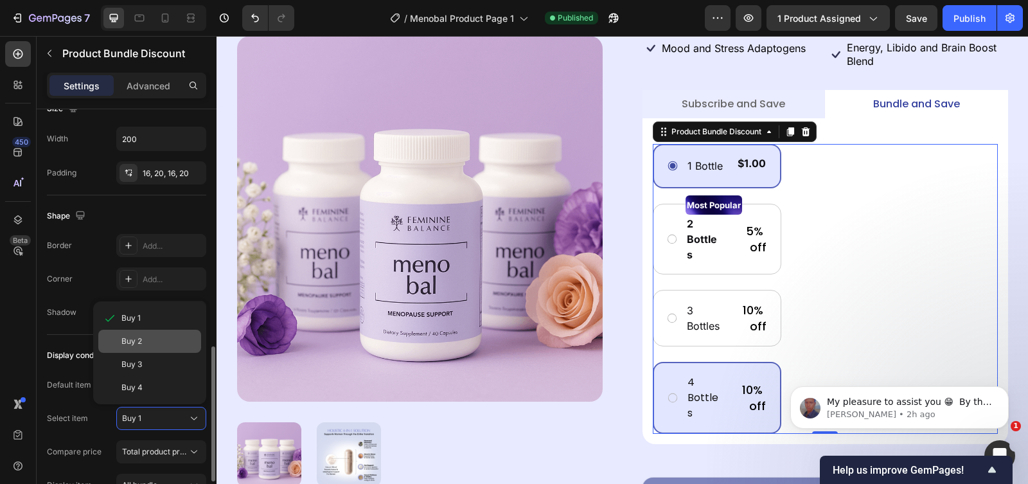
click at [168, 350] on div "Buy 2" at bounding box center [149, 341] width 103 height 23
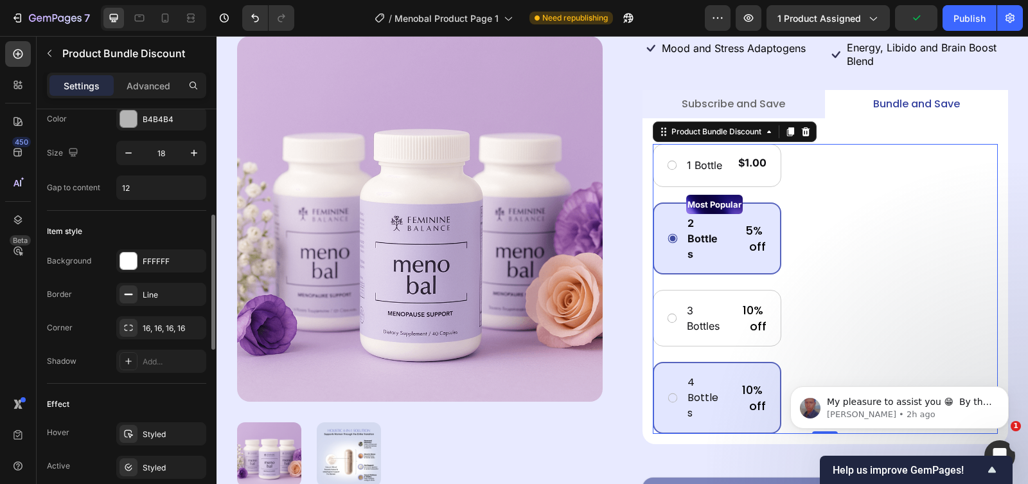
scroll to position [402, 0]
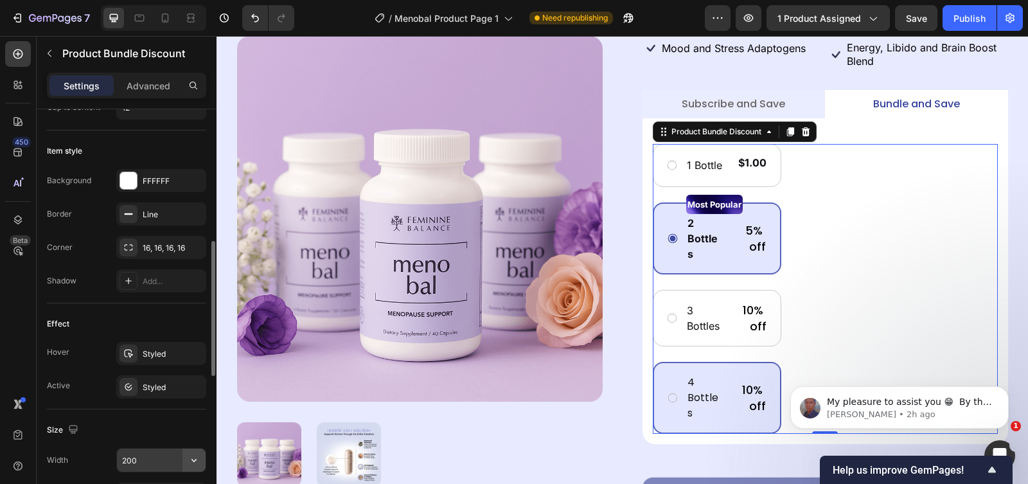
click at [190, 387] on icon "button" at bounding box center [194, 460] width 13 height 13
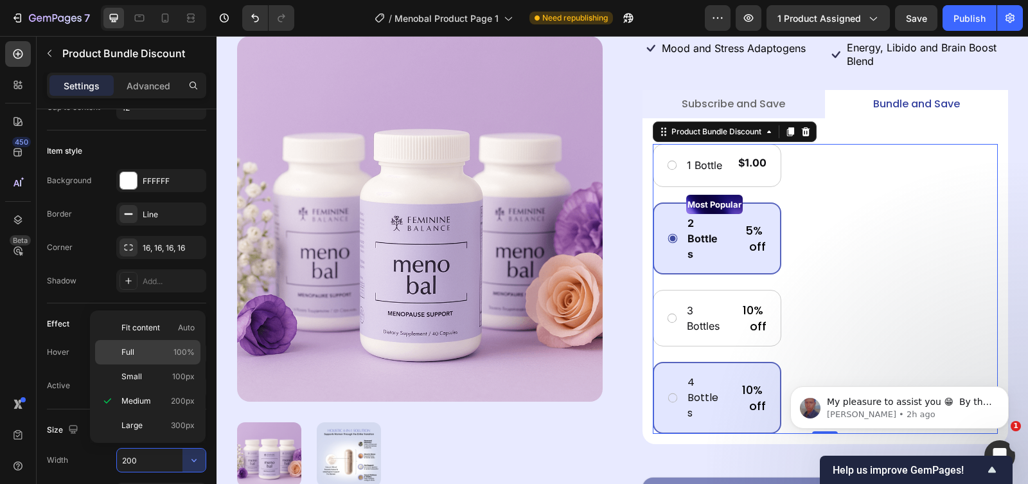
click at [170, 352] on p "Full 100%" at bounding box center [157, 352] width 73 height 12
type input "100%"
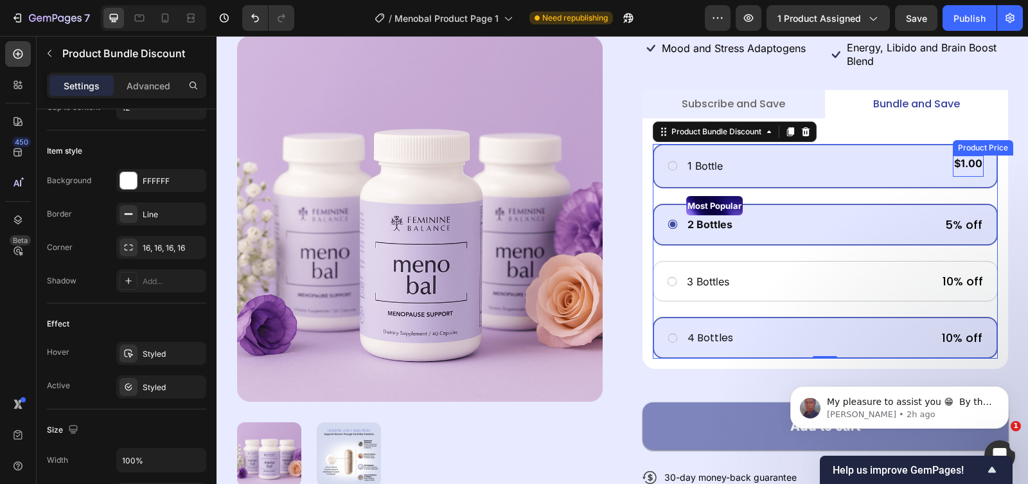
click at [822, 156] on div "$1.00" at bounding box center [968, 164] width 31 height 16
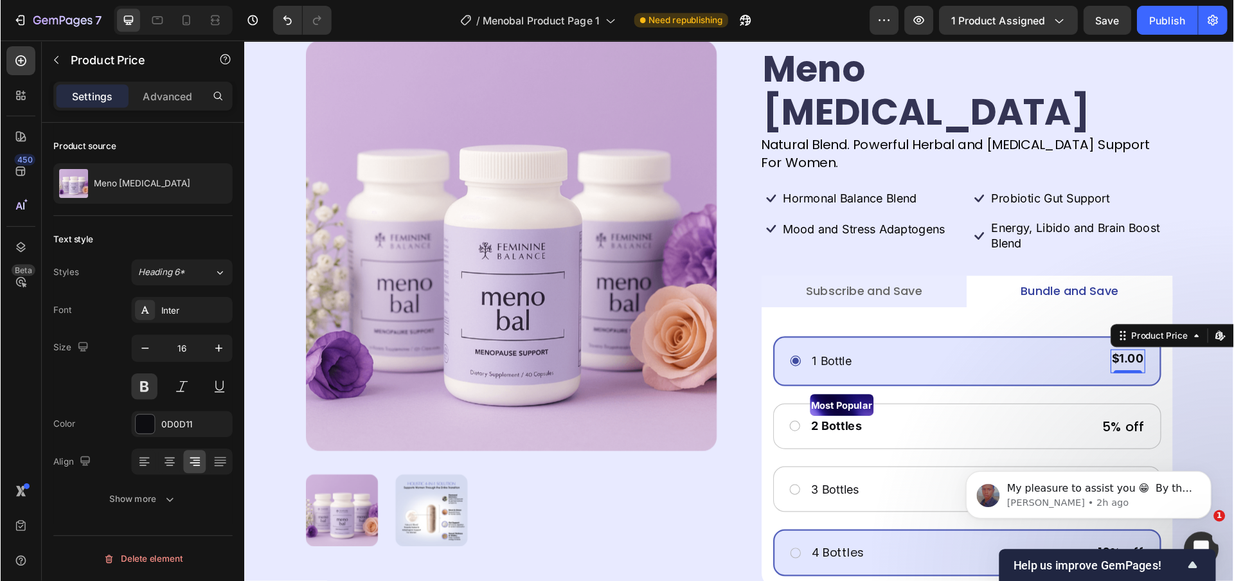
scroll to position [85, 0]
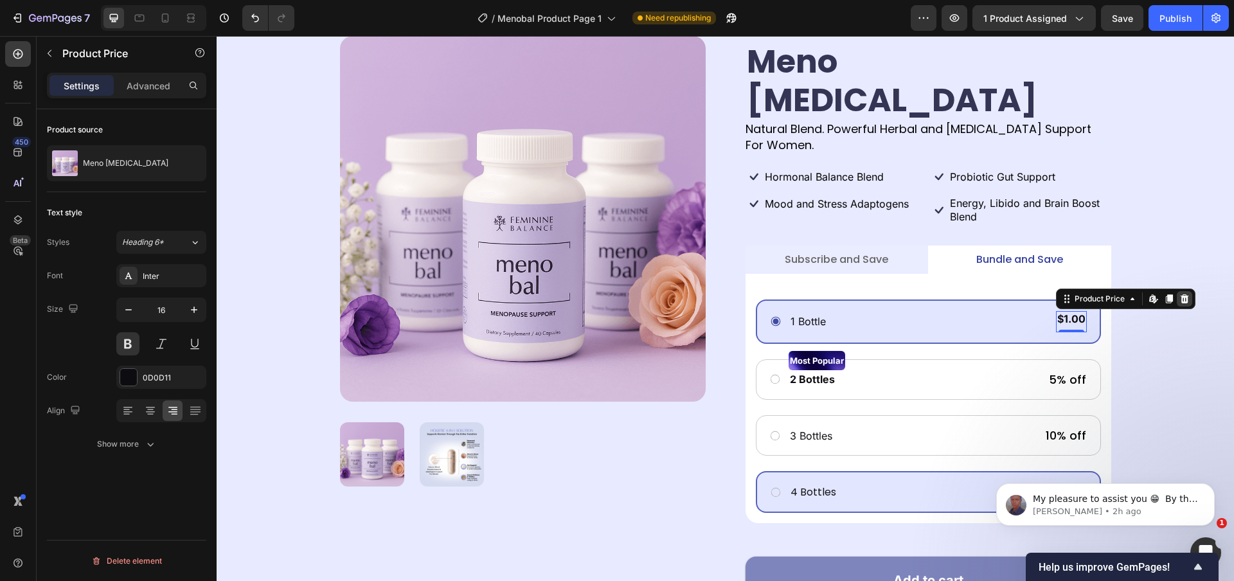
click at [822, 294] on icon at bounding box center [1184, 299] width 10 height 10
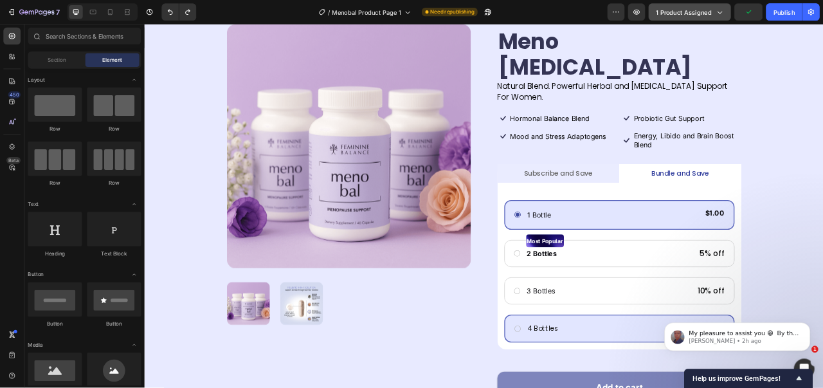
scroll to position [86, 0]
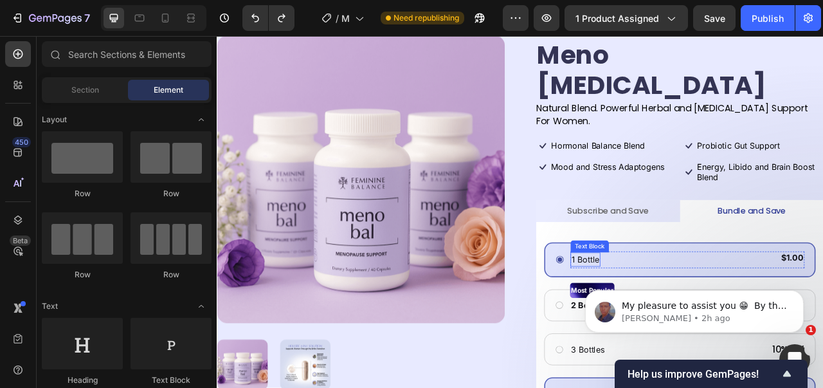
click at [683, 313] on p "1 Bottle" at bounding box center [684, 320] width 35 height 15
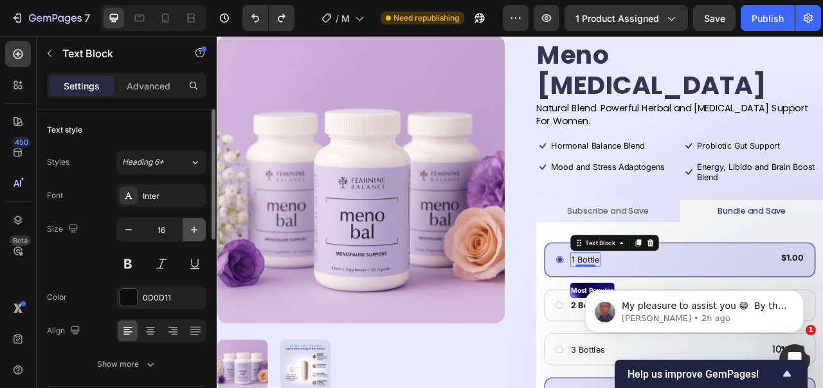
click at [197, 226] on icon "button" at bounding box center [194, 229] width 13 height 13
type input "18"
click at [571, 276] on body "My pleasure to assist you 😁 ​ By the way, while your still here, may I ask you …" at bounding box center [694, 308] width 247 height 80
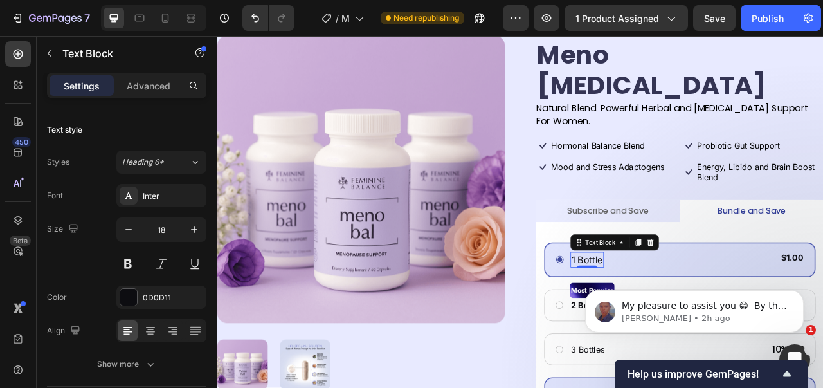
click at [580, 276] on body "My pleasure to assist you 😁 ​ By the way, while your still here, may I ask you …" at bounding box center [694, 308] width 247 height 80
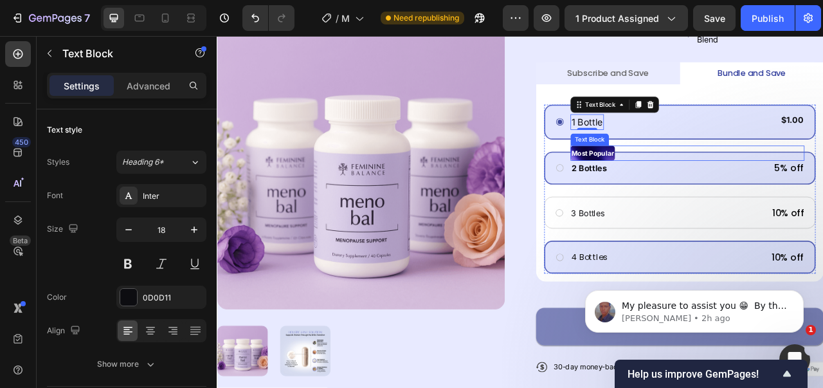
scroll to position [279, 0]
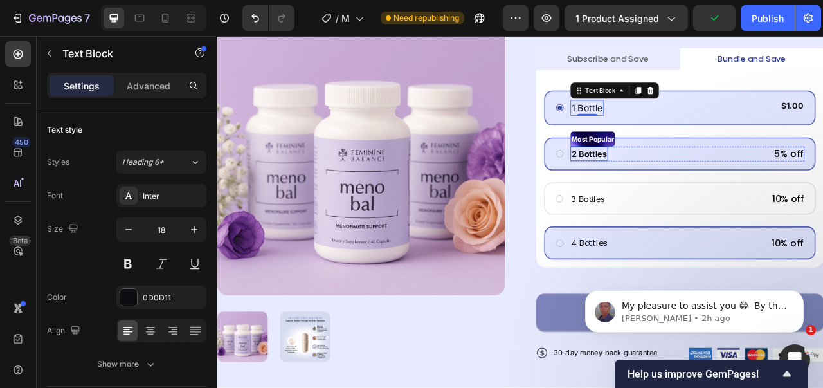
click at [700, 179] on p "2 Bottles" at bounding box center [689, 186] width 45 height 15
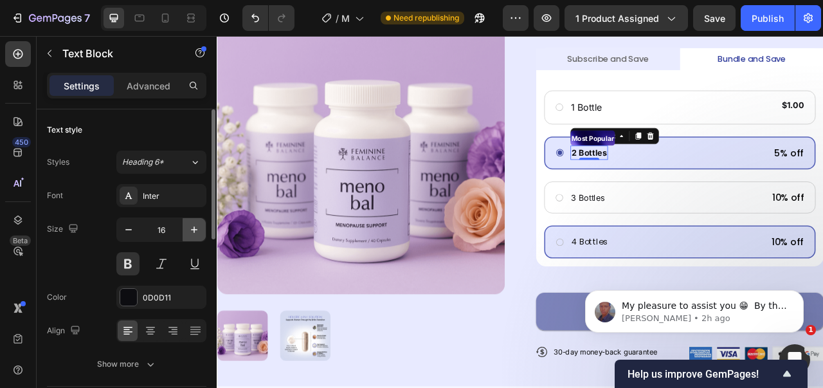
click at [191, 235] on icon "button" at bounding box center [194, 229] width 13 height 13
type input "18"
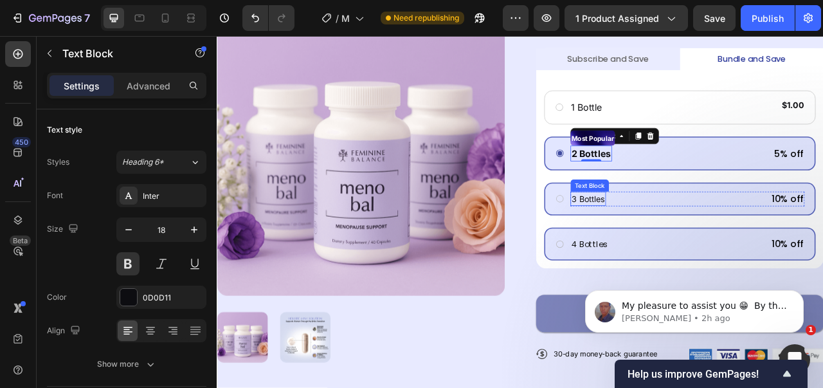
click at [677, 236] on p "3 Bottles" at bounding box center [688, 243] width 42 height 15
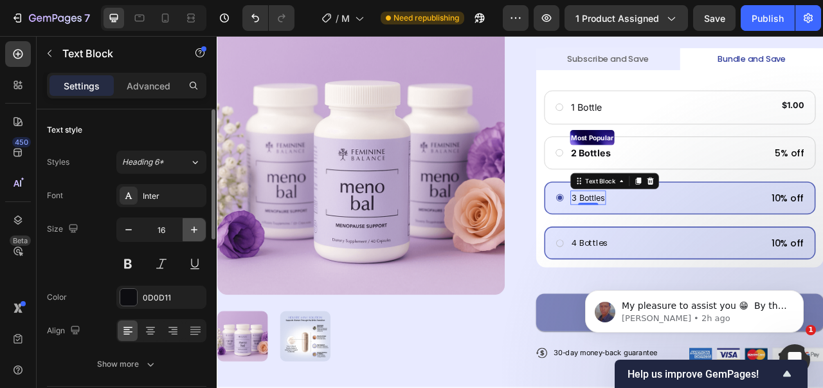
click at [195, 235] on icon "button" at bounding box center [194, 229] width 13 height 13
type input "18"
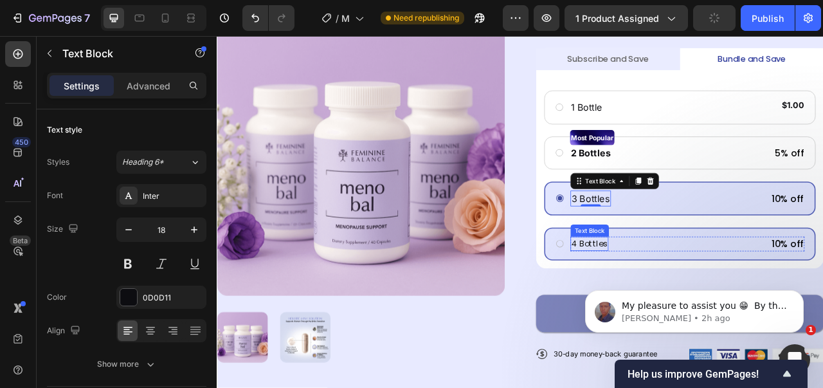
click at [686, 293] on p "4 Bottles" at bounding box center [690, 300] width 46 height 15
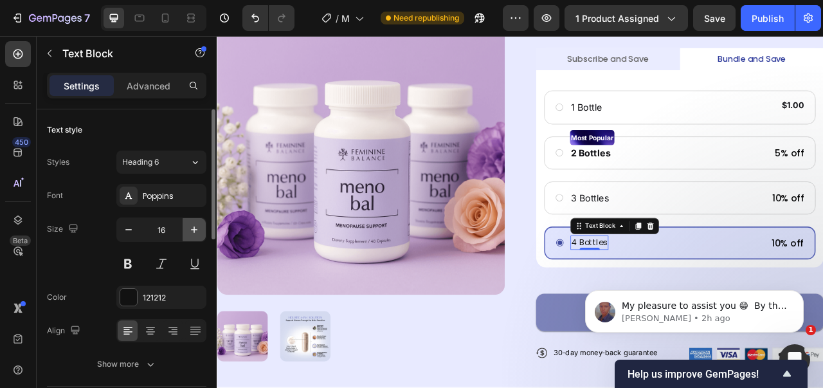
click at [194, 224] on icon "button" at bounding box center [194, 229] width 13 height 13
type input "18"
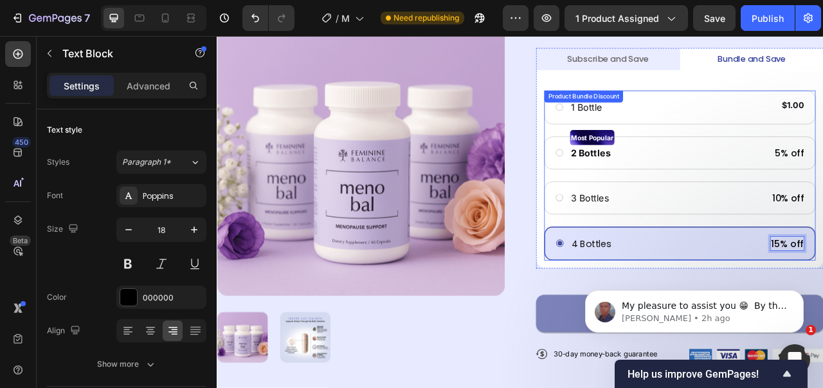
click at [822, 231] on div "1 Bottle Text Block $1.00 Product Price Product Price Row Row Most Popular Text…" at bounding box center [804, 214] width 345 height 216
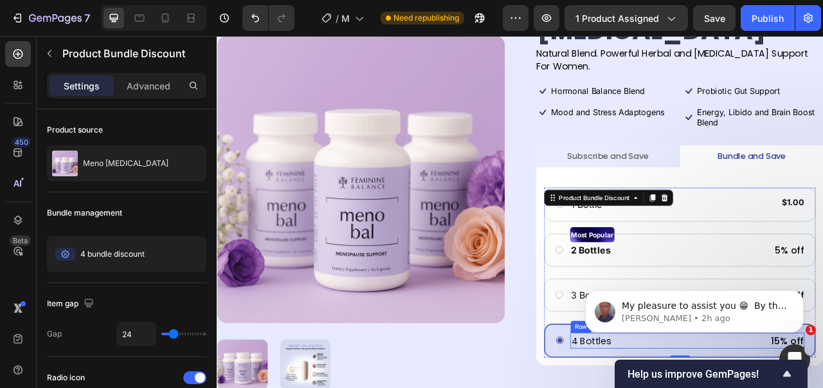
scroll to position [150, 0]
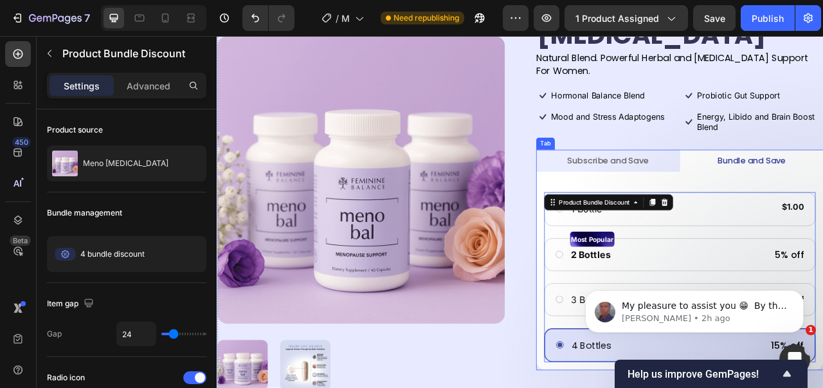
click at [746, 188] on p "Subscribe and Save" at bounding box center [713, 195] width 103 height 14
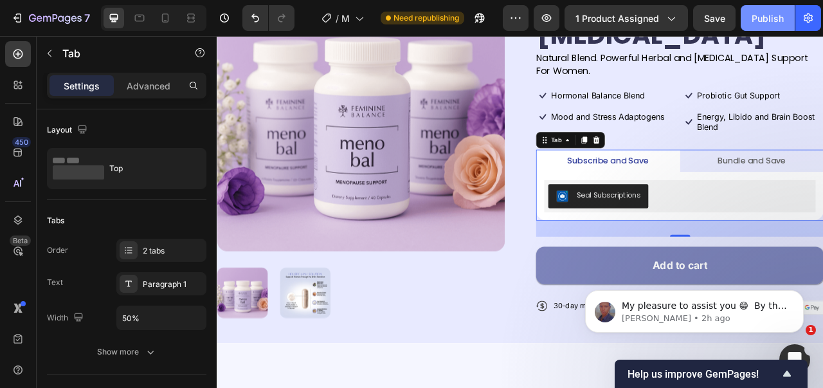
click at [743, 22] on button "Publish" at bounding box center [767, 18] width 54 height 26
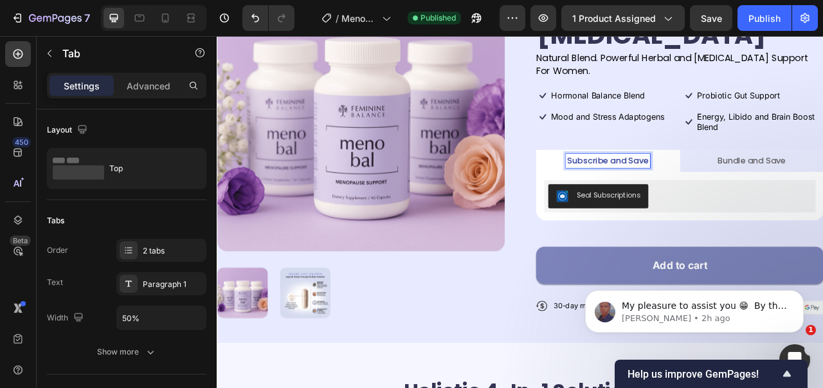
scroll to position [0, 0]
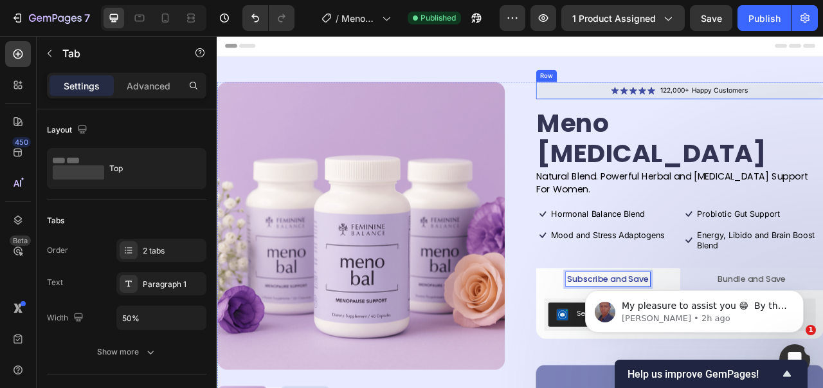
click at [642, 112] on div "Icon Icon Icon Icon Icon Icon List 122,000+ Happy Customers Text Block Row" at bounding box center [805, 105] width 366 height 22
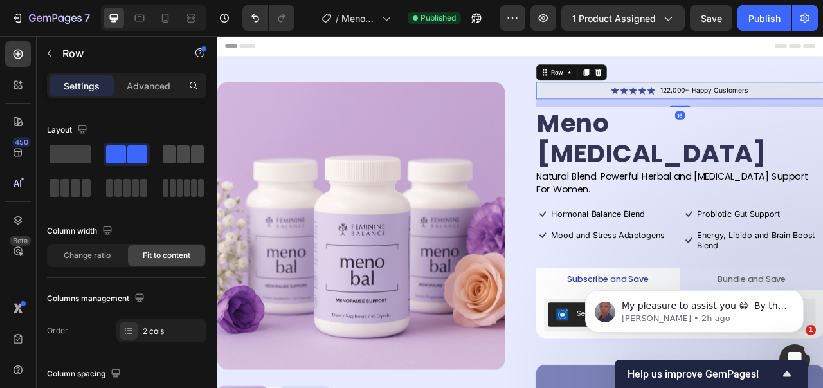
scroll to position [321, 0]
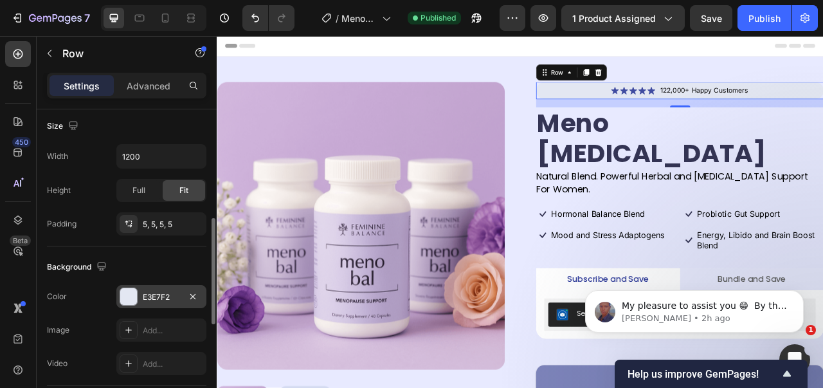
click at [130, 294] on div at bounding box center [128, 296] width 17 height 17
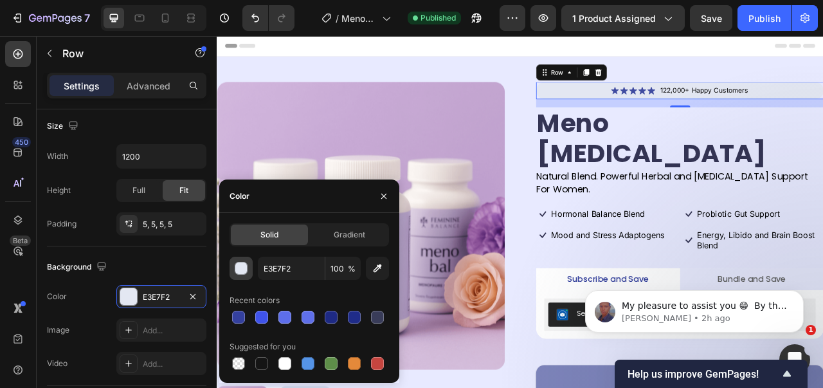
click at [241, 274] on button "button" at bounding box center [240, 267] width 23 height 23
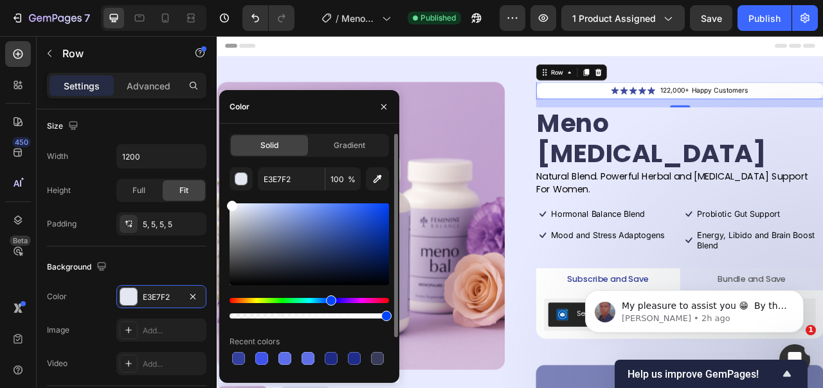
drag, startPoint x: 238, startPoint y: 228, endPoint x: 219, endPoint y: 192, distance: 40.3
click at [219, 192] on div "Solid Gradient E3E7F2 100 % Recent colors Suggested for you" at bounding box center [309, 274] width 180 height 280
type input "FFFFFF"
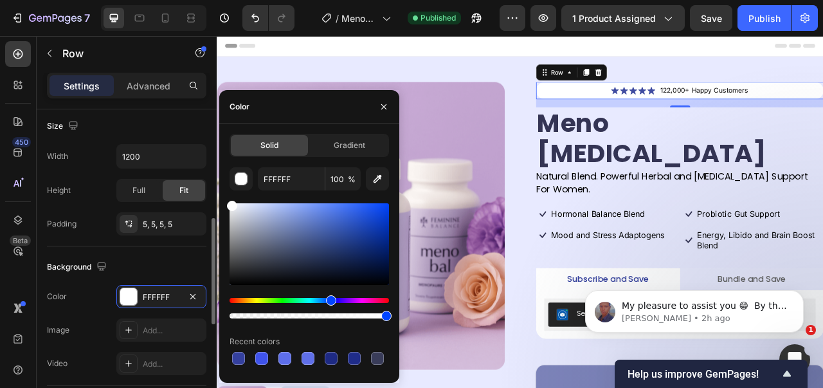
click at [150, 265] on div "Background" at bounding box center [126, 266] width 159 height 21
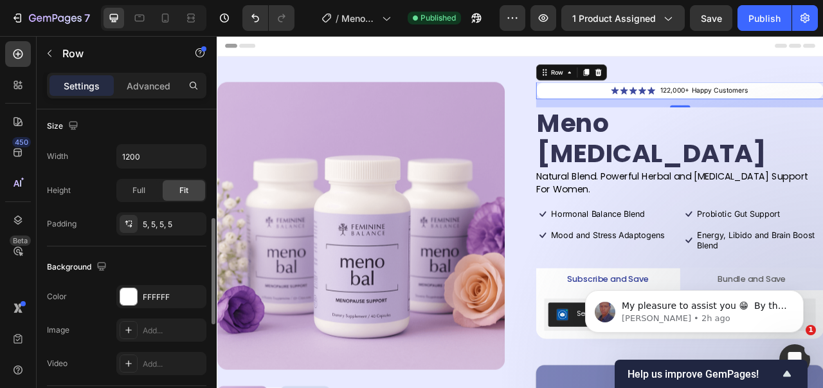
scroll to position [514, 0]
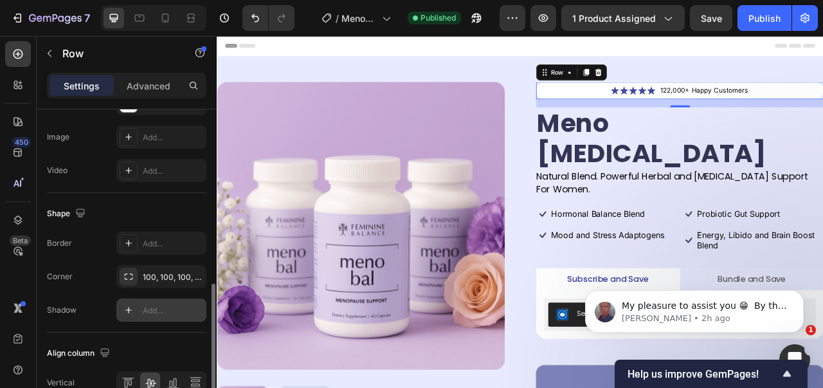
click at [123, 308] on icon at bounding box center [128, 310] width 10 height 10
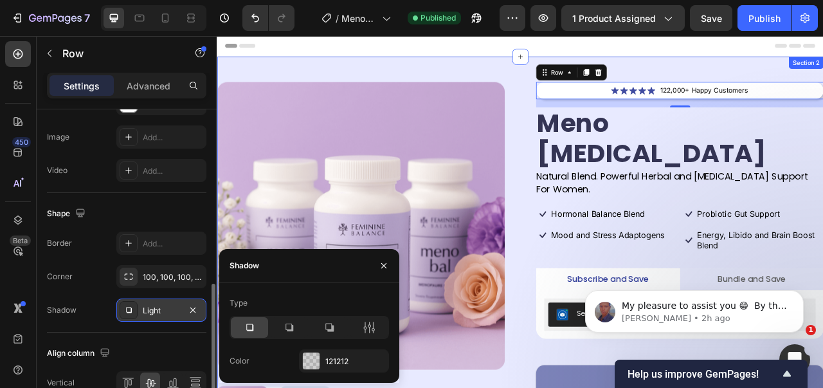
click at [433, 86] on div "Product Images Icon Icon Icon Icon Icon Icon List 122,000+ Happy Customers Text…" at bounding box center [602, 319] width 771 height 515
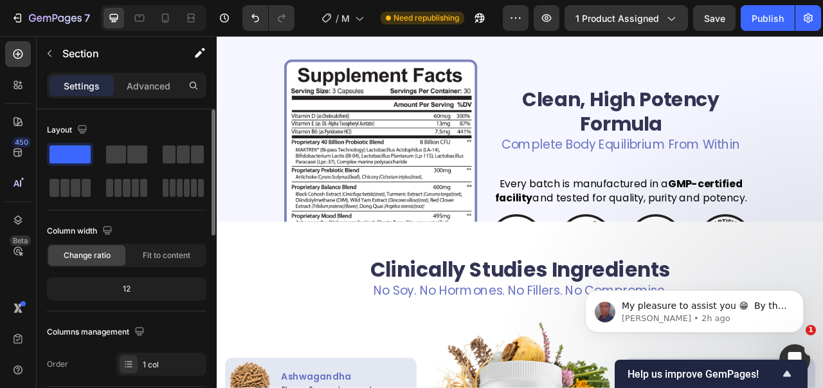
scroll to position [1285, 0]
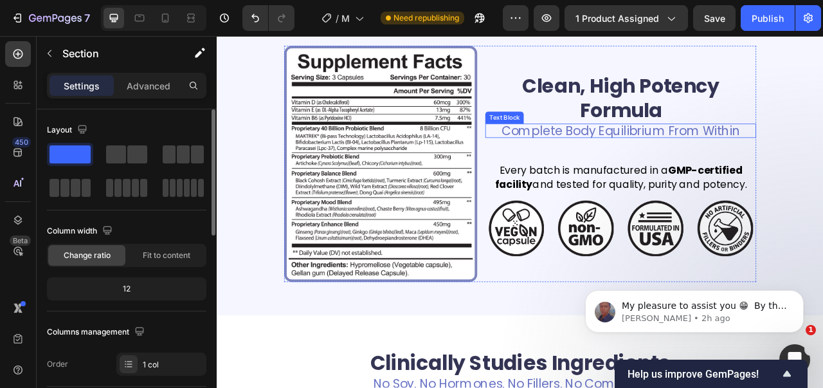
click at [616, 164] on p "Complete Body Equilibrium From Within" at bounding box center [730, 156] width 342 height 15
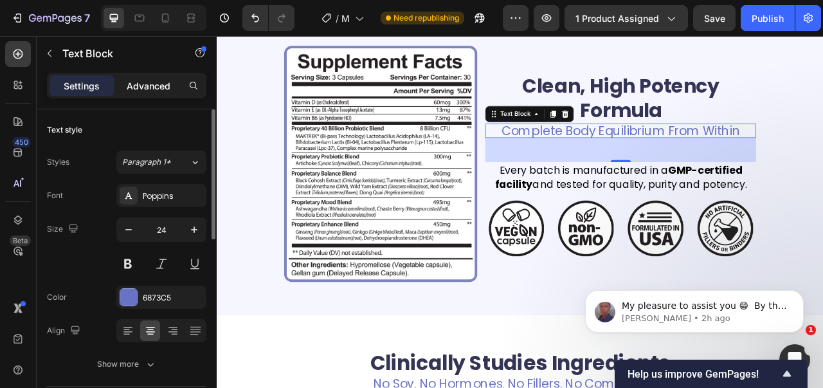
click at [160, 82] on p "Advanced" at bounding box center [149, 85] width 44 height 13
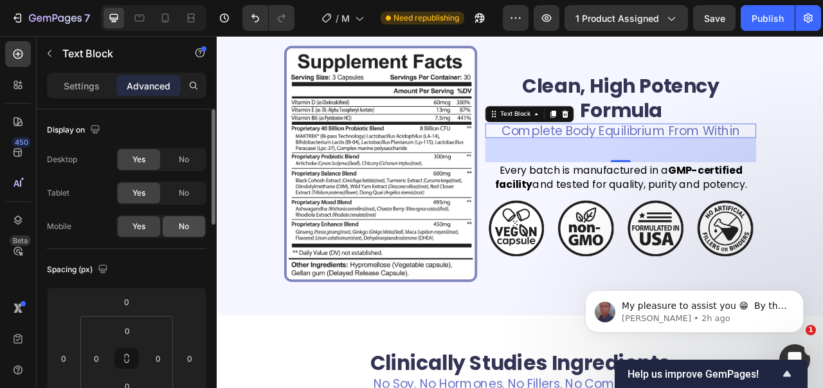
scroll to position [257, 0]
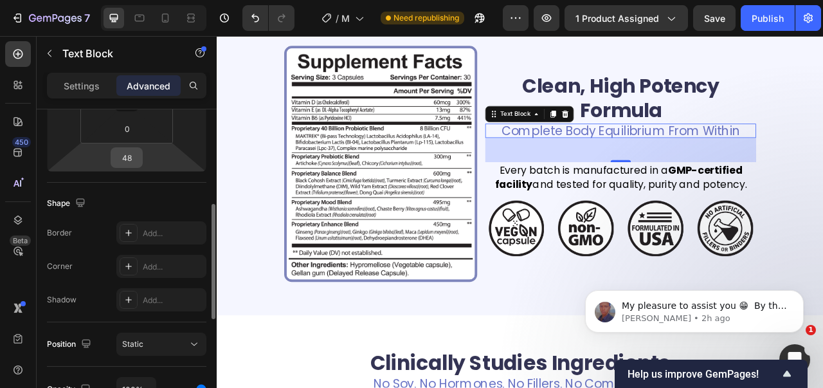
click at [128, 167] on div "48" at bounding box center [127, 157] width 32 height 21
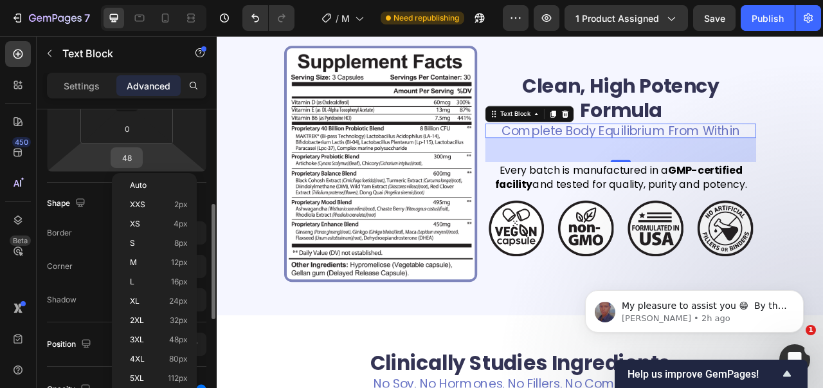
click at [131, 152] on input "48" at bounding box center [127, 157] width 26 height 19
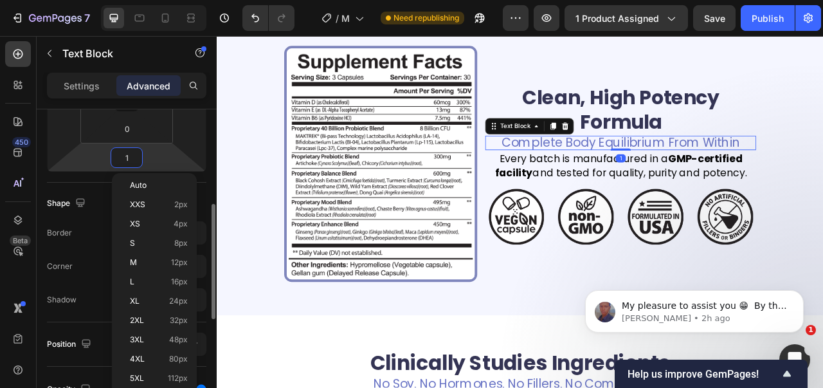
type input "15"
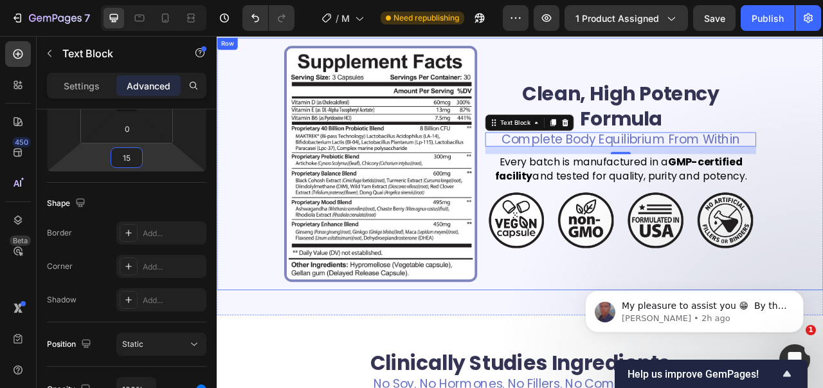
click at [822, 132] on div "Image Clean, High Potency Formula Heading Complete Body Equilibrium From Within…" at bounding box center [602, 199] width 751 height 300
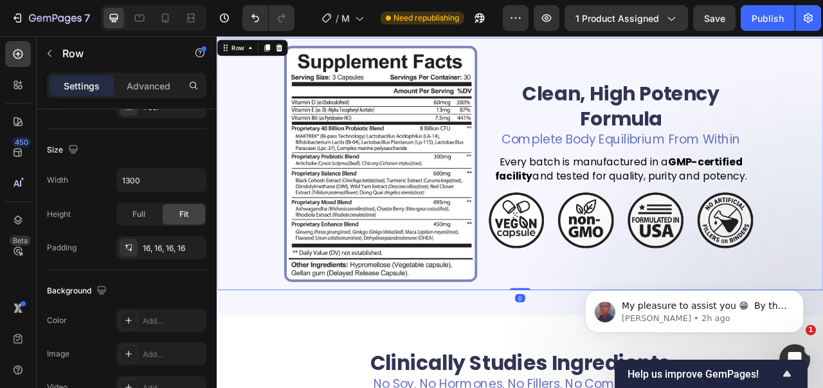
scroll to position [0, 0]
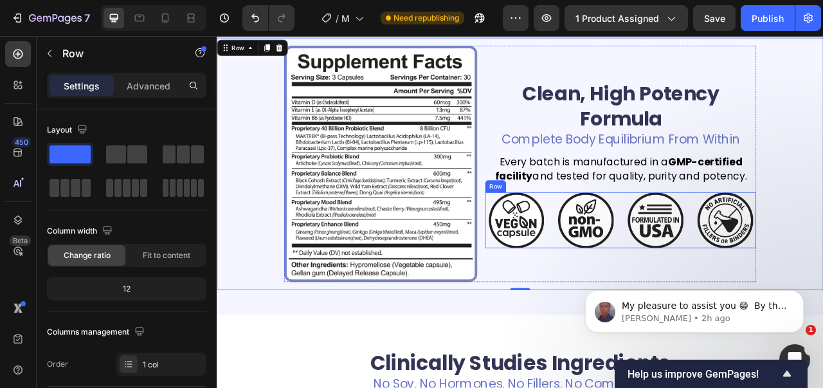
click at [813, 238] on div "Image Image Image Image Row" at bounding box center [730, 270] width 344 height 71
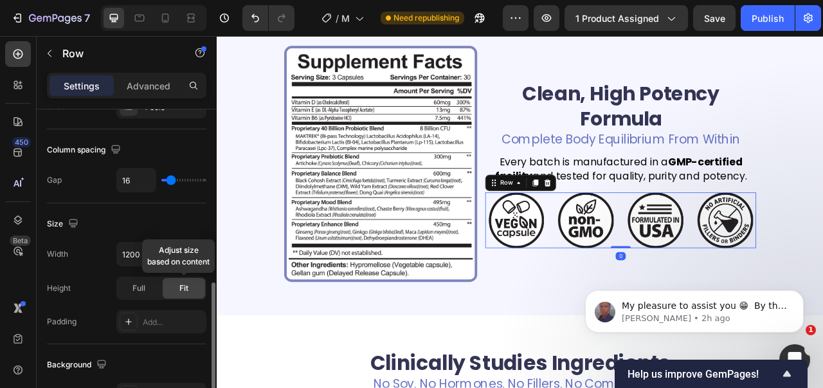
scroll to position [321, 0]
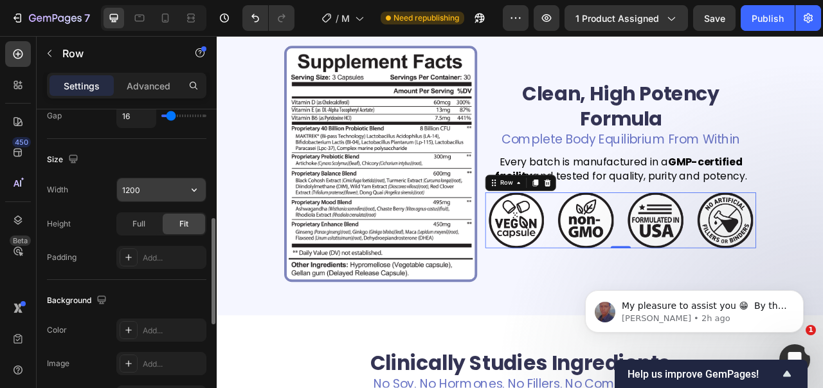
click at [154, 195] on input "1200" at bounding box center [161, 189] width 89 height 23
type input "1"
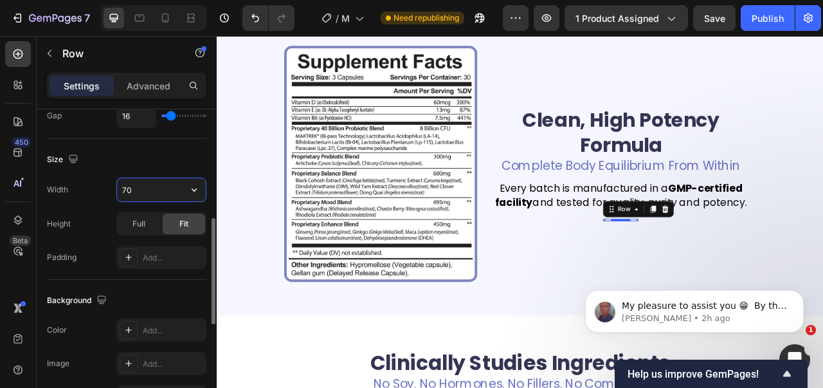
type input "7"
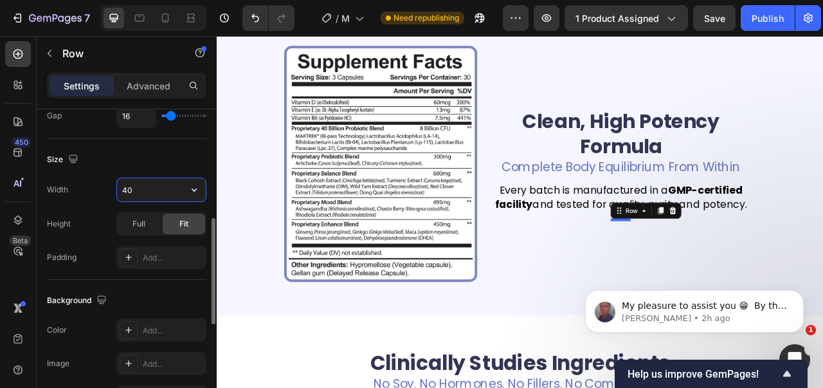
type input "400"
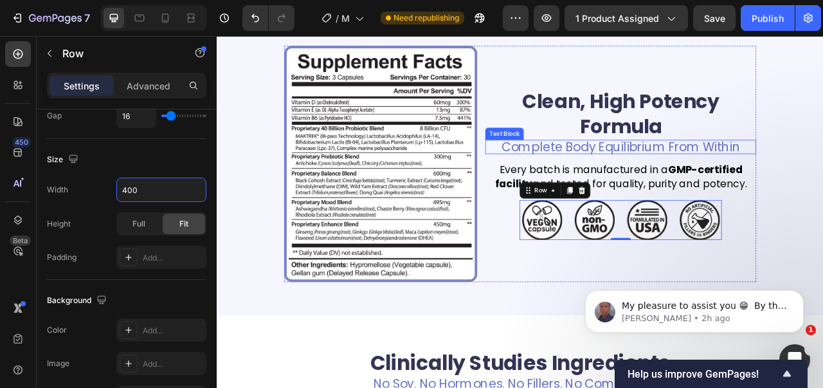
click at [822, 170] on p "Complete Body Equilibrium From Within" at bounding box center [730, 177] width 342 height 15
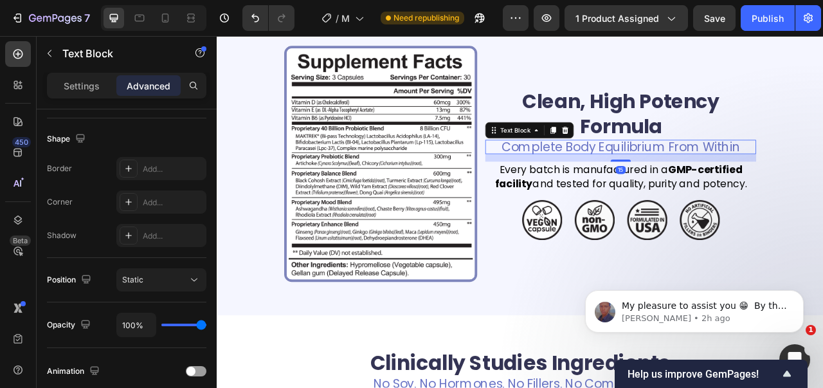
scroll to position [0, 0]
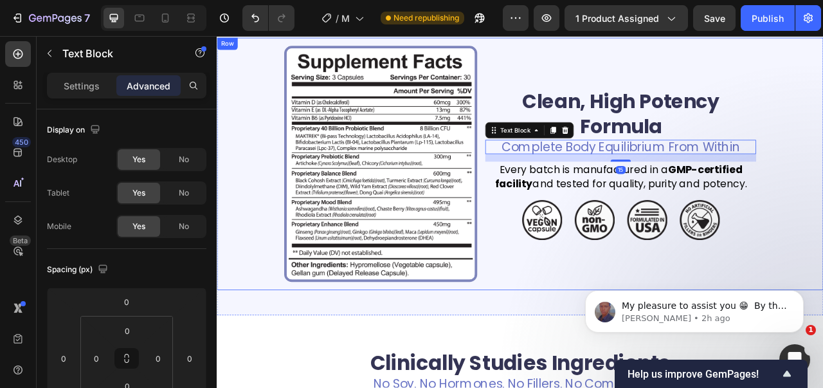
click at [822, 173] on div "Image Clean, High Potency Formula Heading Complete Body Equilibrium From Within…" at bounding box center [602, 199] width 751 height 300
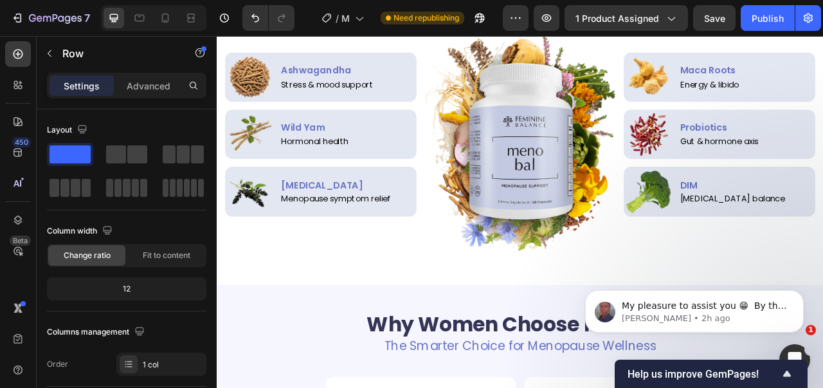
scroll to position [1799, 0]
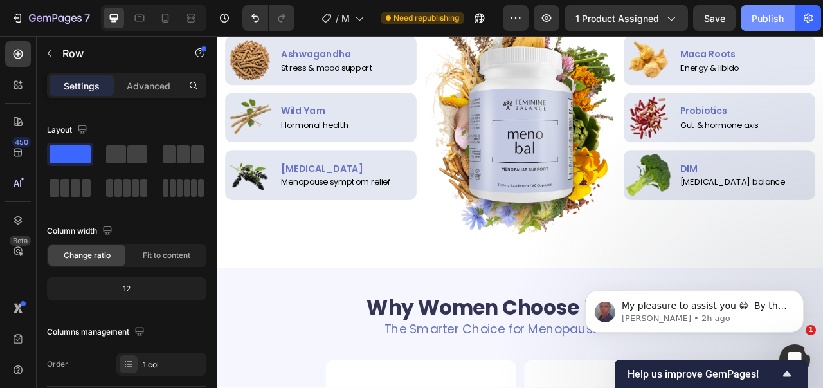
click at [765, 21] on div "Publish" at bounding box center [767, 18] width 32 height 13
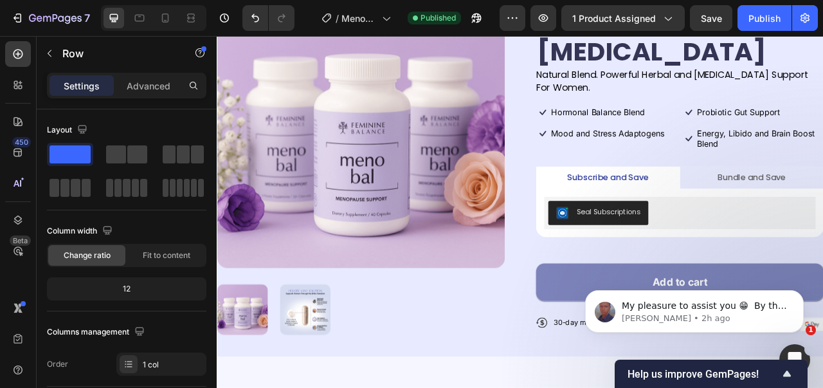
scroll to position [0, 0]
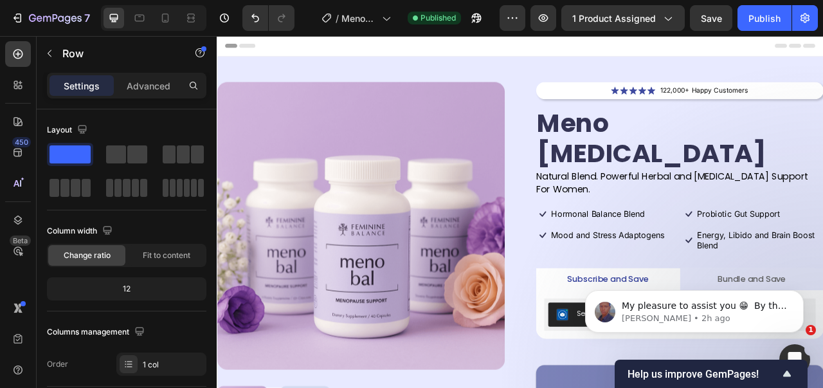
click at [679, 252] on div "My pleasure to assist you 😁 ​ By the way, while your still here, may I ask you …" at bounding box center [694, 252] width 236 height 161
click at [733, 251] on div "My pleasure to assist you 😁 ​ By the way, while your still here, may I ask you …" at bounding box center [694, 252] width 236 height 161
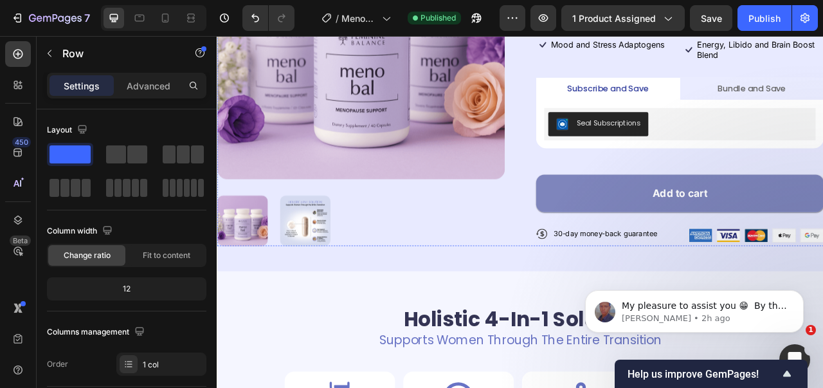
scroll to position [129, 0]
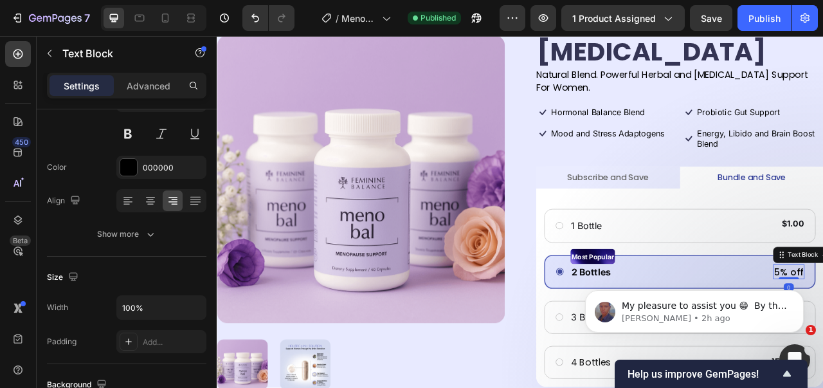
scroll to position [0, 0]
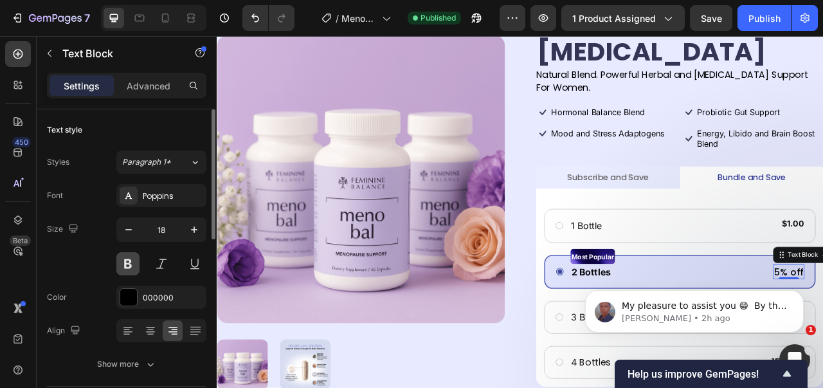
click at [121, 260] on button at bounding box center [127, 263] width 23 height 23
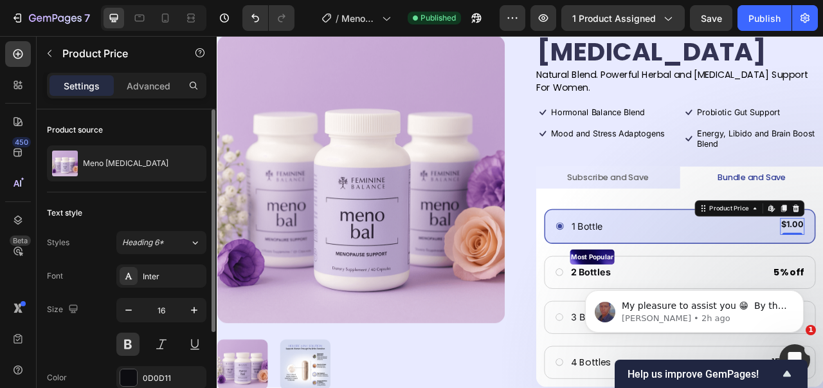
scroll to position [130, 0]
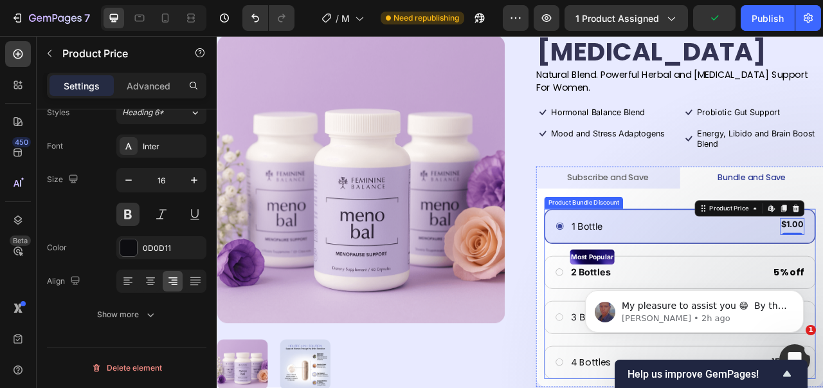
click at [822, 322] on div "1 Bottle Text Block $1.00 Product Price Edit content in Shopify 0 Product Price…" at bounding box center [804, 364] width 345 height 216
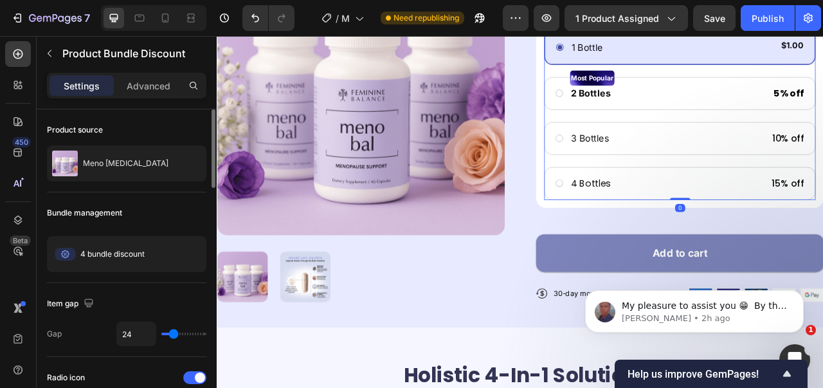
scroll to position [386, 0]
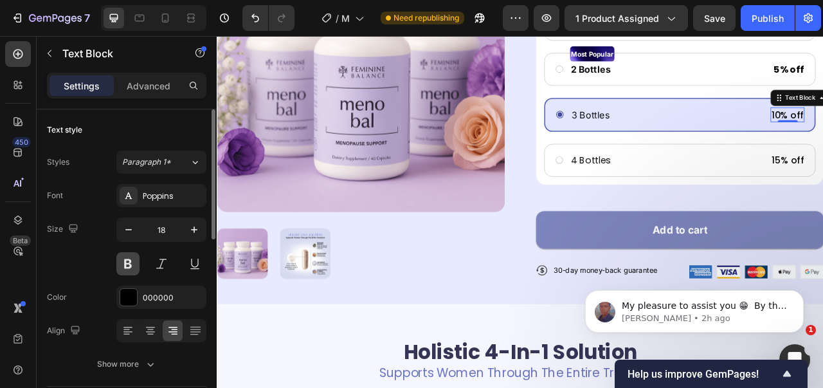
click at [134, 267] on button at bounding box center [127, 263] width 23 height 23
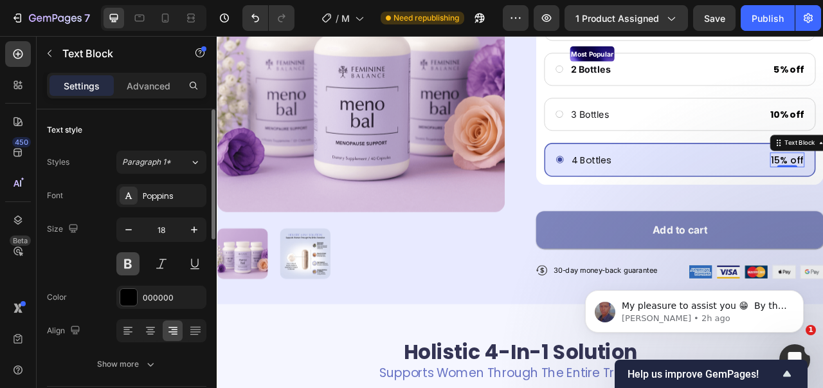
click at [129, 265] on button at bounding box center [127, 263] width 23 height 23
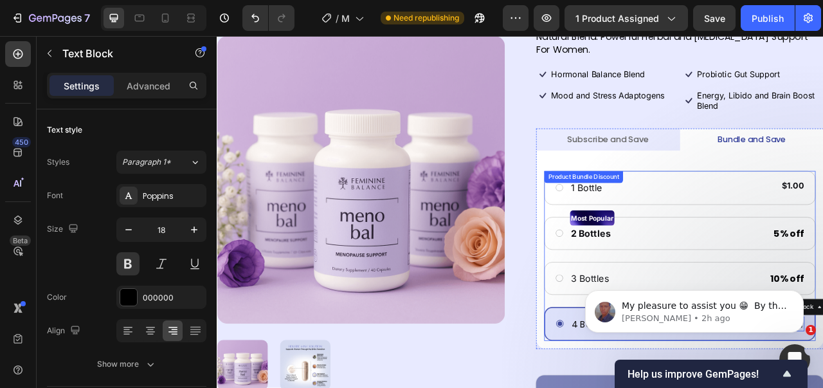
scroll to position [129, 0]
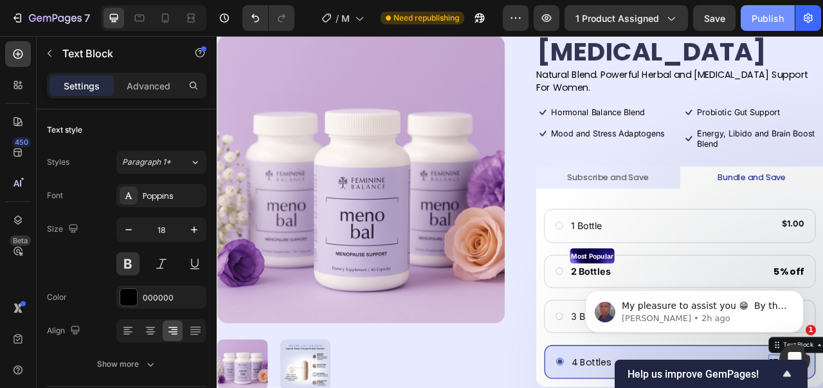
click at [766, 15] on div "Publish" at bounding box center [767, 18] width 32 height 13
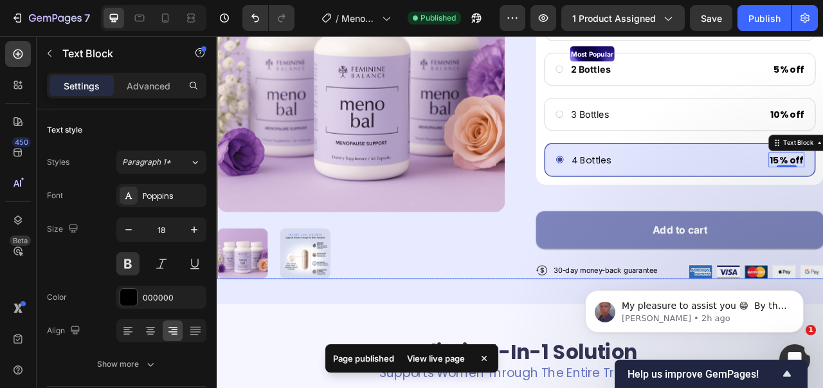
scroll to position [450, 0]
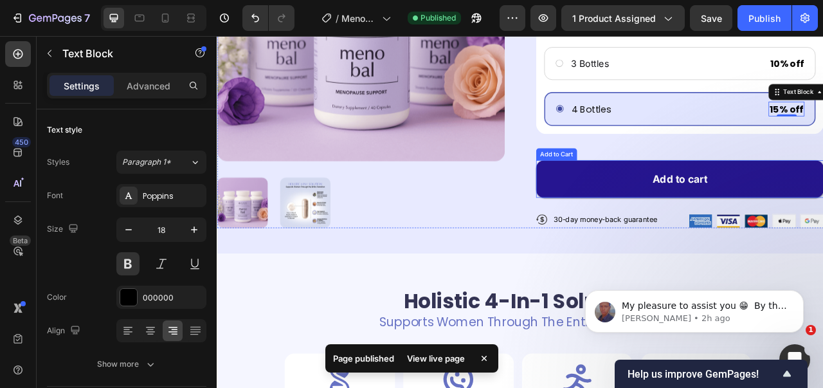
click at [646, 195] on button "Add to cart" at bounding box center [805, 219] width 366 height 48
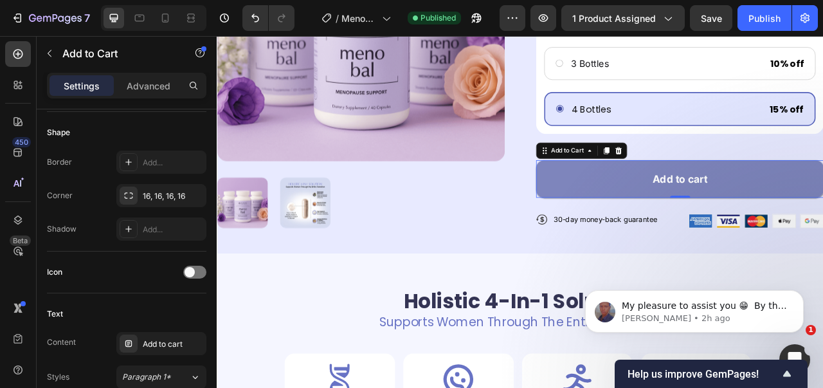
scroll to position [193, 0]
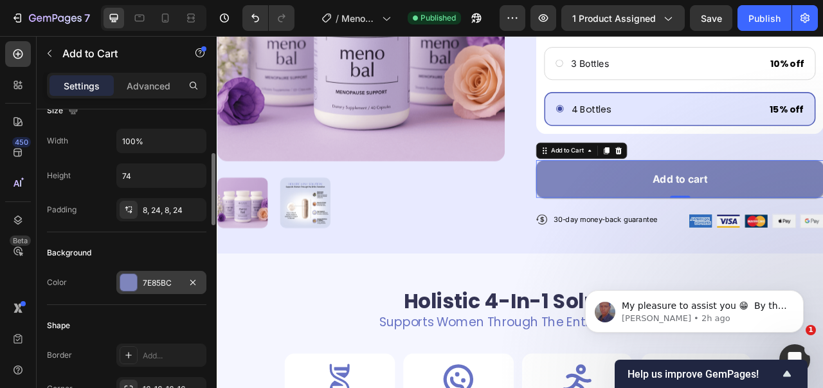
click at [127, 274] on div at bounding box center [128, 282] width 17 height 17
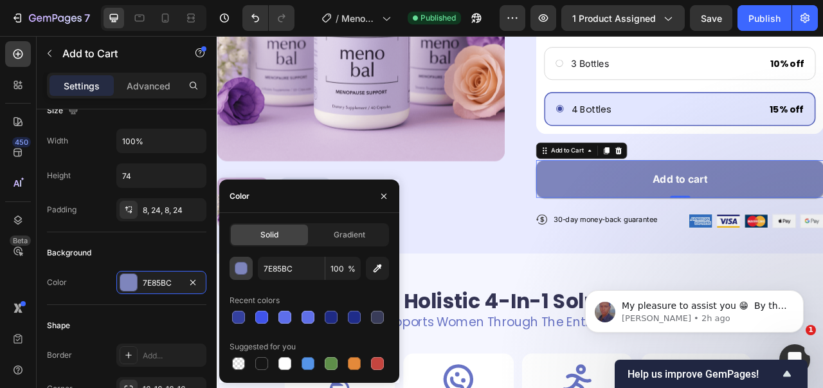
click at [247, 262] on div "button" at bounding box center [241, 268] width 13 height 13
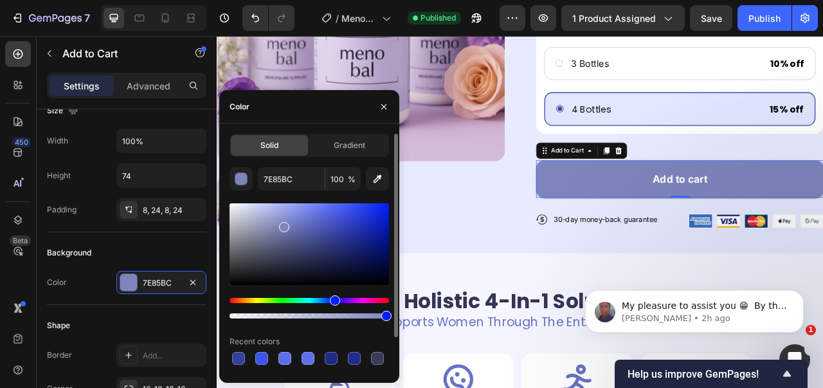
click at [284, 250] on div at bounding box center [308, 244] width 159 height 82
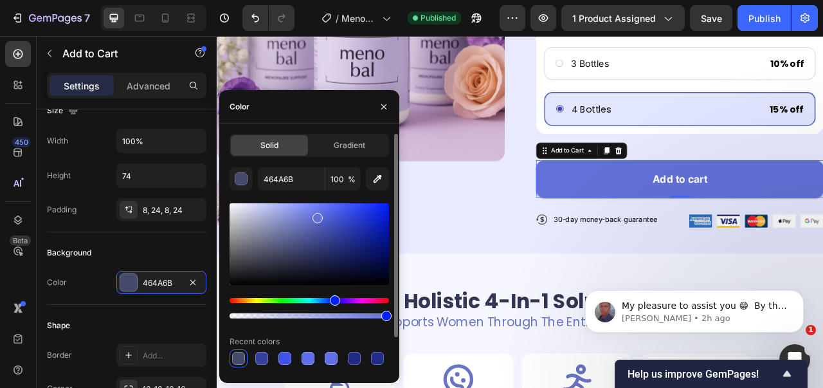
drag, startPoint x: 284, startPoint y: 250, endPoint x: 316, endPoint y: 215, distance: 47.8
click at [316, 215] on div at bounding box center [317, 218] width 10 height 10
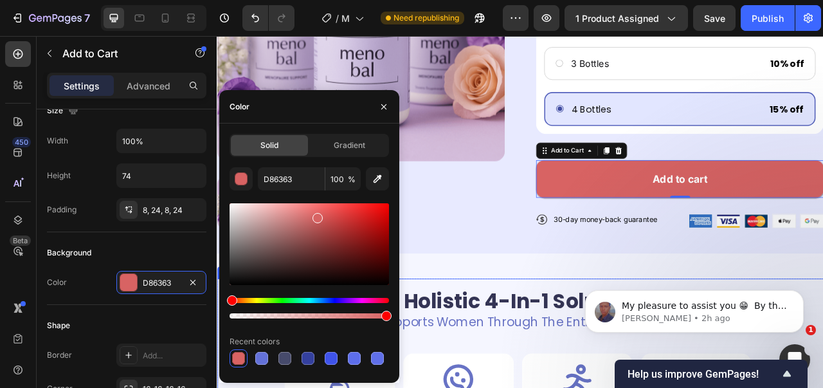
drag, startPoint x: 553, startPoint y: 335, endPoint x: 218, endPoint y: 398, distance: 340.7
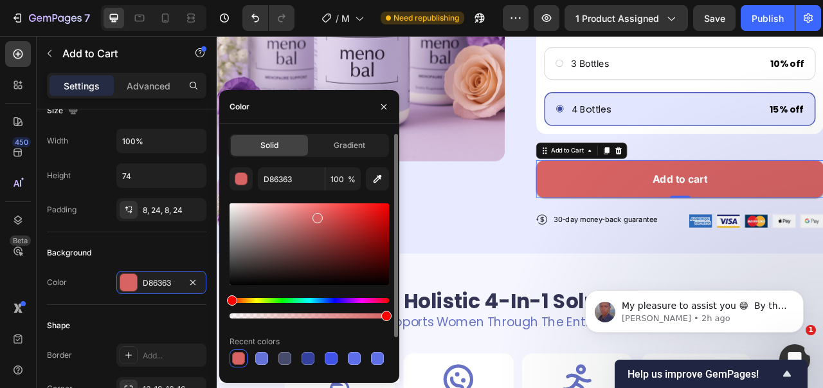
click at [319, 233] on div at bounding box center [308, 244] width 159 height 82
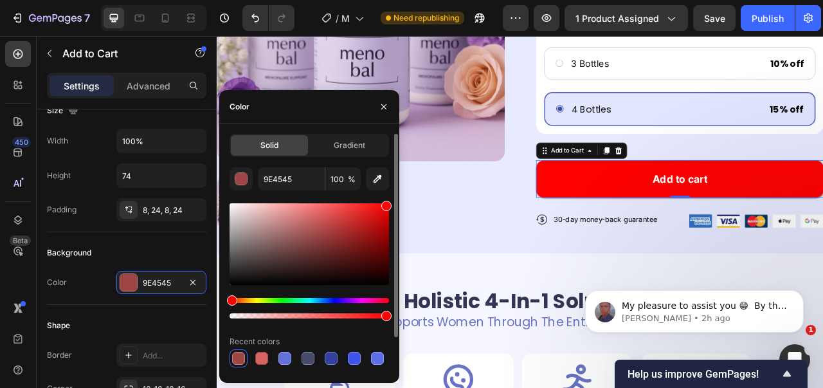
type input "FF0000"
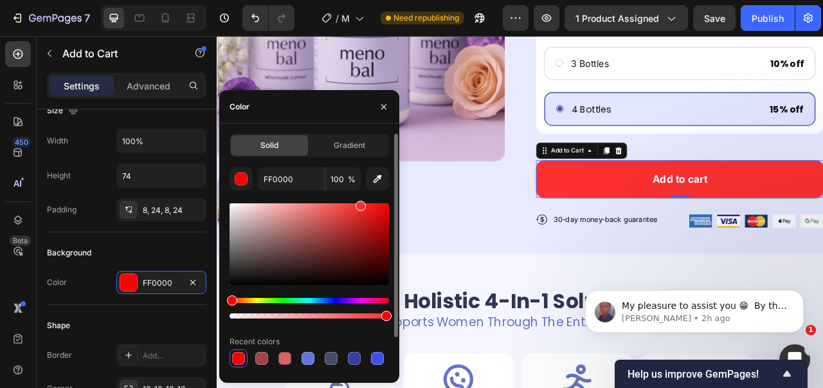
drag, startPoint x: 319, startPoint y: 233, endPoint x: 359, endPoint y: 197, distance: 53.7
click at [359, 197] on div "FF0000 100 % Recent colors Suggested for you" at bounding box center [308, 290] width 159 height 246
type input "FF3030"
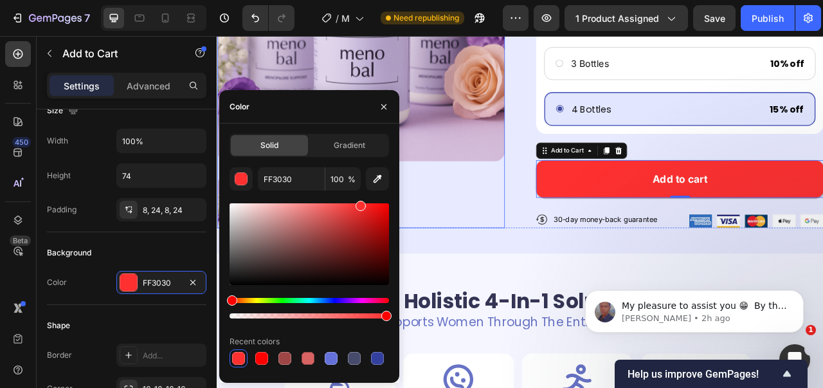
click at [481, 217] on div at bounding box center [400, 249] width 366 height 64
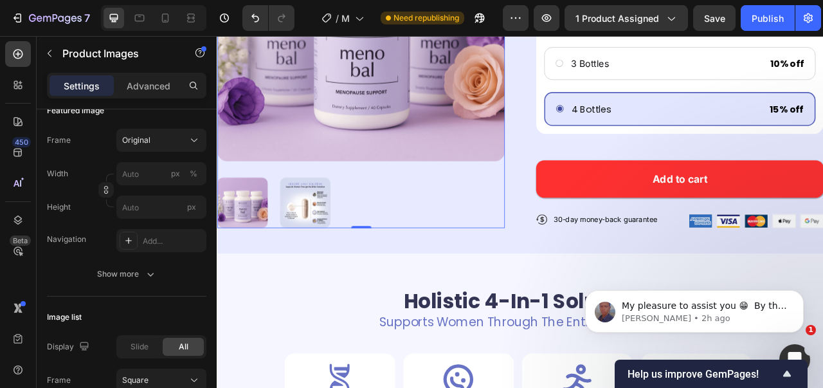
scroll to position [0, 0]
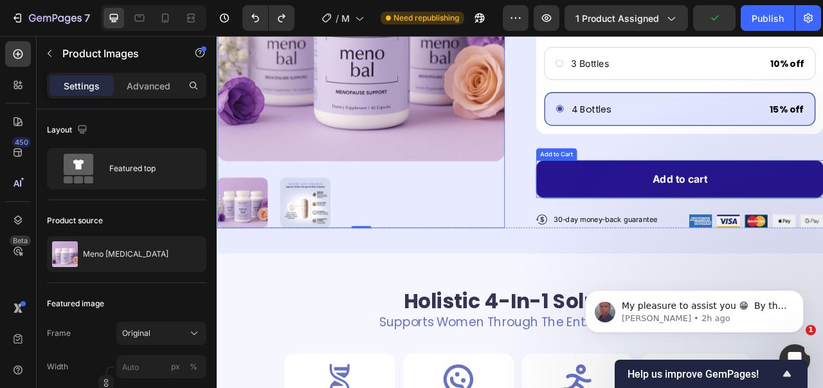
click at [624, 195] on button "Add to cart" at bounding box center [805, 219] width 366 height 48
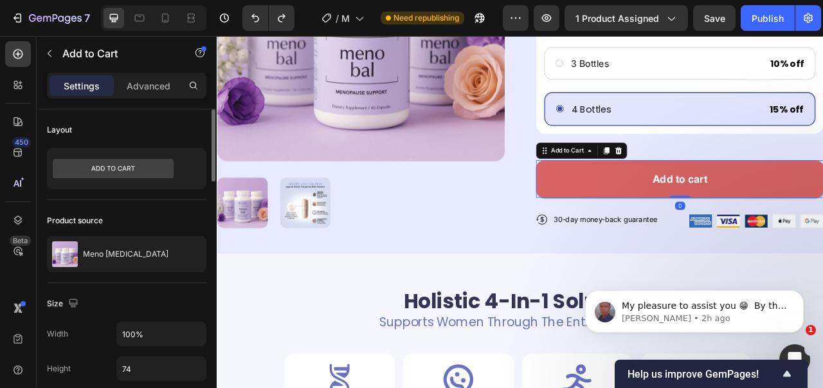
scroll to position [321, 0]
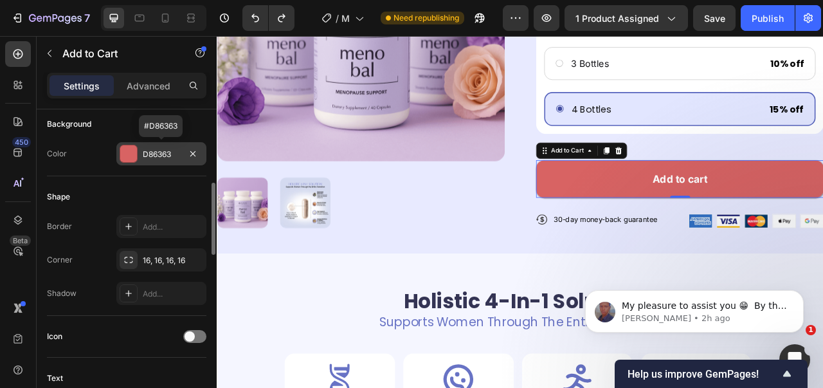
click at [152, 146] on div "D86363" at bounding box center [161, 153] width 90 height 23
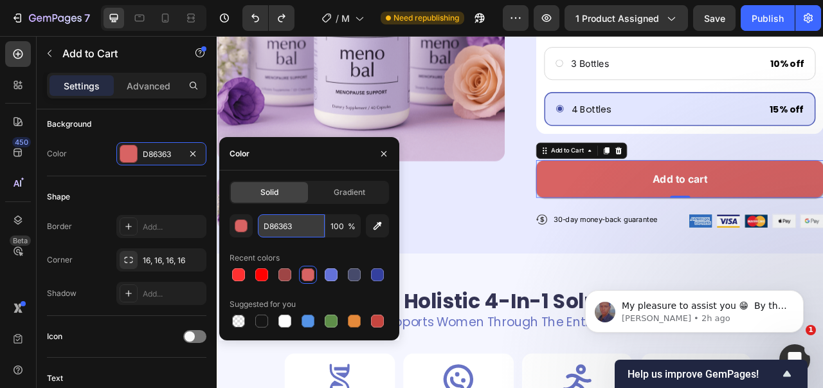
click at [292, 228] on input "D86363" at bounding box center [291, 225] width 67 height 23
click at [169, 202] on div "Shape" at bounding box center [126, 196] width 159 height 21
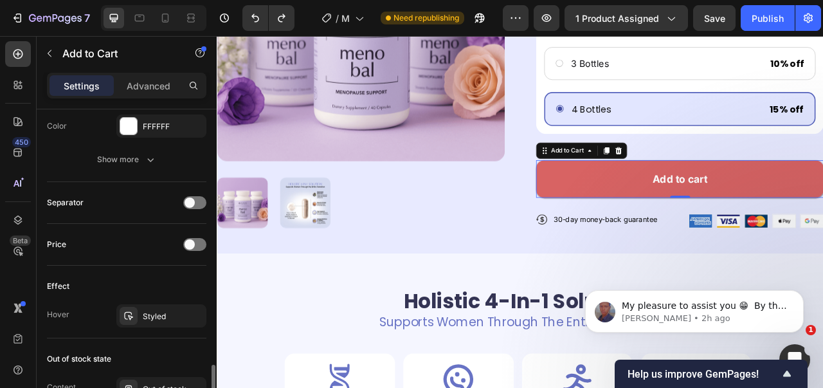
scroll to position [835, 0]
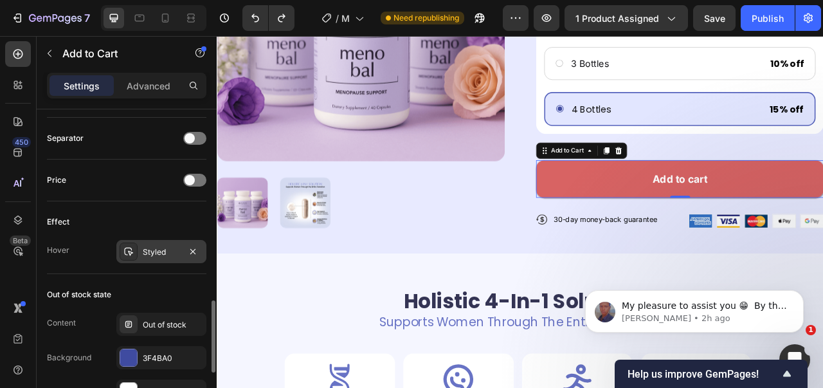
click at [158, 253] on div "Styled" at bounding box center [161, 252] width 37 height 12
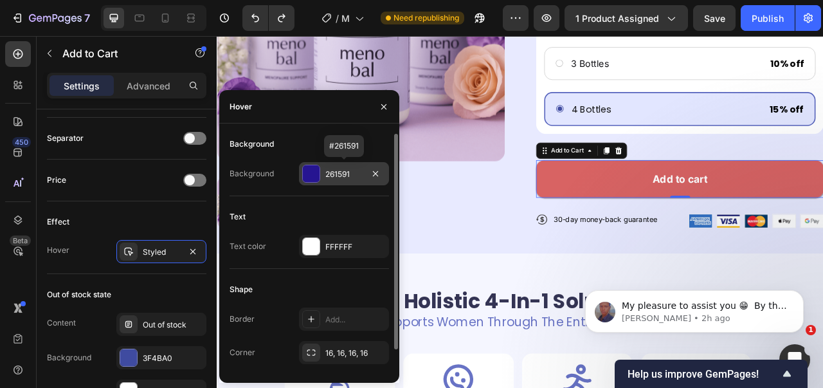
click at [312, 169] on div at bounding box center [311, 173] width 17 height 17
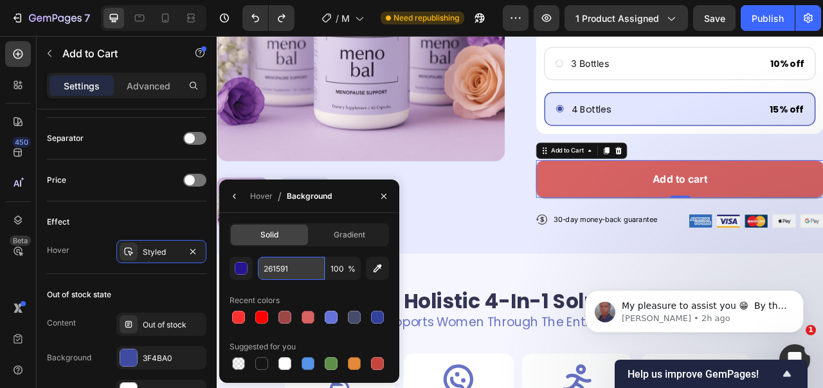
click at [284, 263] on input "261591" at bounding box center [291, 267] width 67 height 23
paste input "D86363"
click at [286, 279] on input "D86363" at bounding box center [291, 267] width 67 height 23
click at [290, 293] on div "Recent colors" at bounding box center [308, 300] width 159 height 21
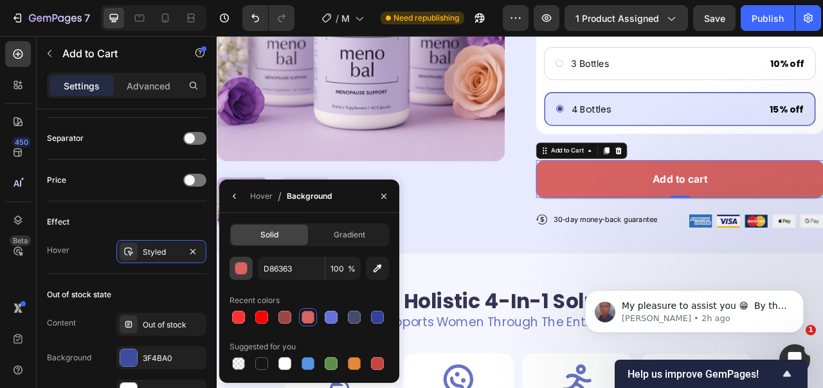
click at [232, 264] on button "button" at bounding box center [240, 267] width 23 height 23
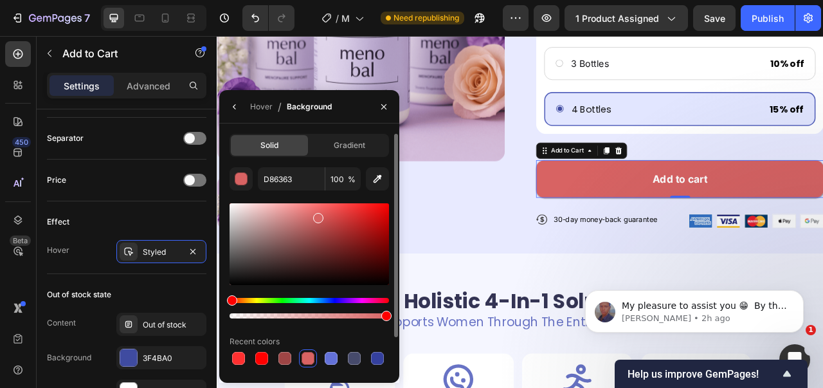
click at [319, 238] on div at bounding box center [308, 244] width 159 height 82
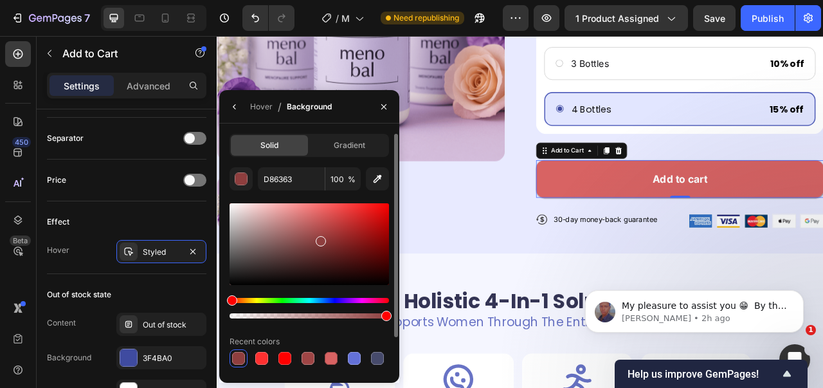
type input "8E3E3E"
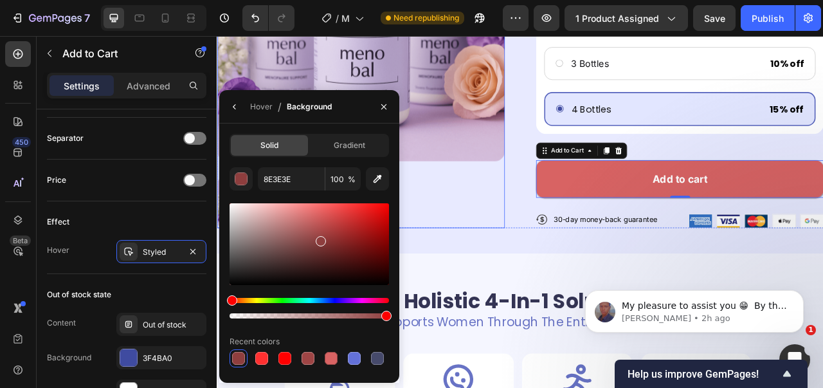
click at [518, 217] on div at bounding box center [400, 249] width 366 height 64
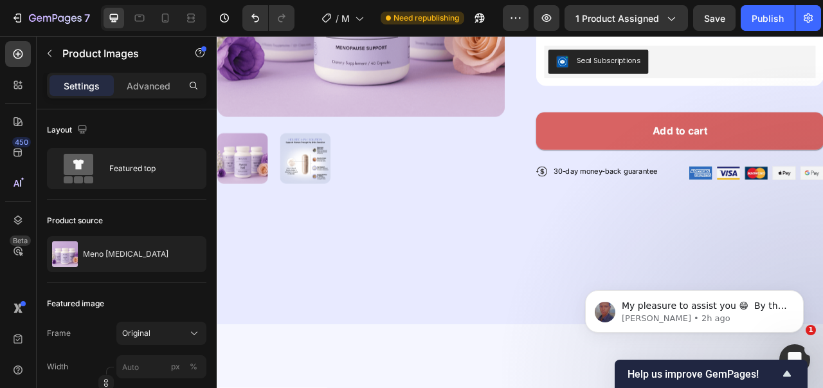
scroll to position [0, 0]
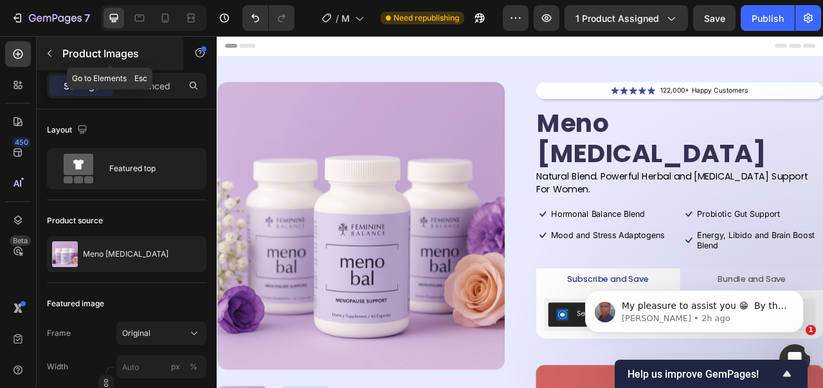
click at [44, 61] on button "button" at bounding box center [49, 53] width 21 height 21
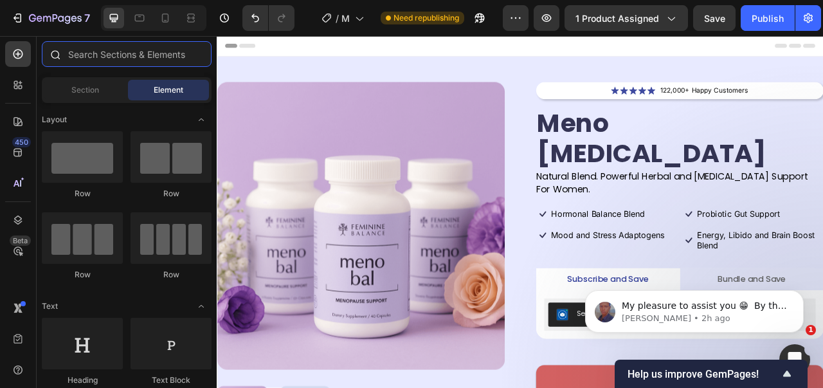
click at [75, 58] on input "text" at bounding box center [127, 54] width 170 height 26
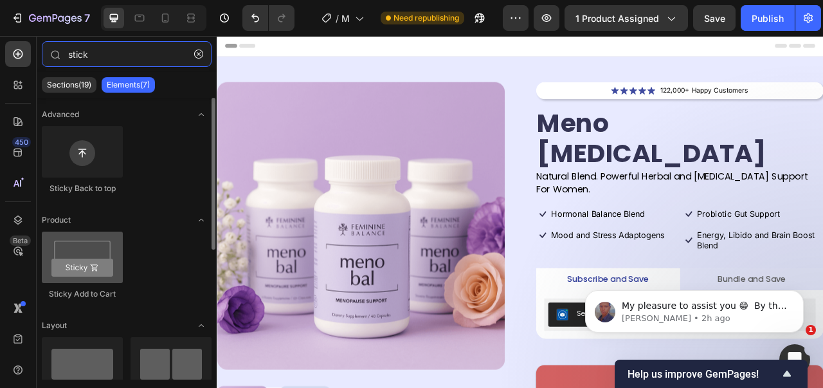
type input "stick"
click at [91, 280] on div at bounding box center [82, 256] width 81 height 51
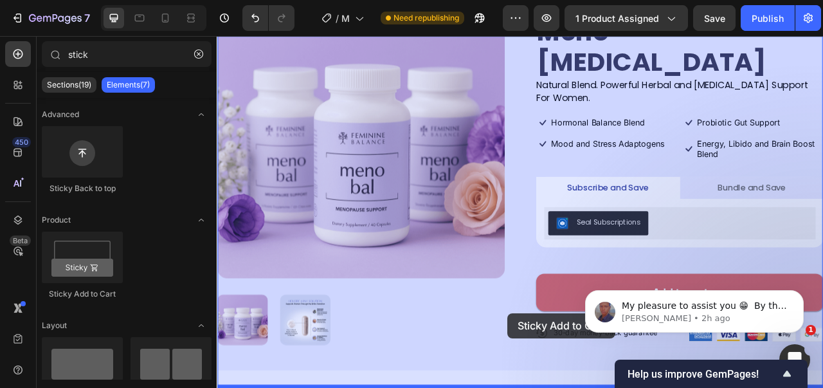
drag, startPoint x: 313, startPoint y: 301, endPoint x: 586, endPoint y: 388, distance: 286.6
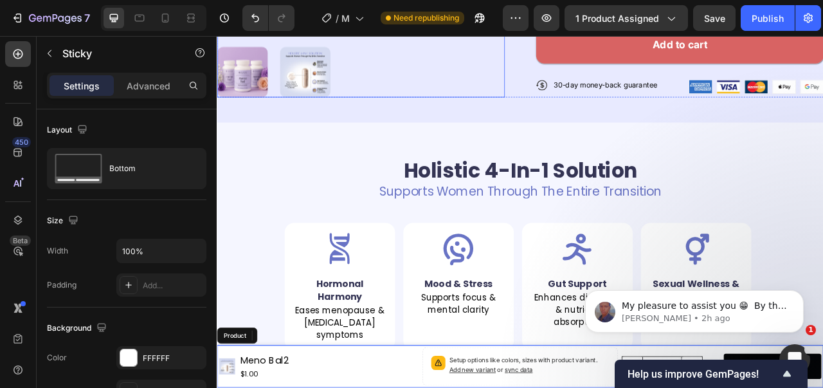
scroll to position [463, 0]
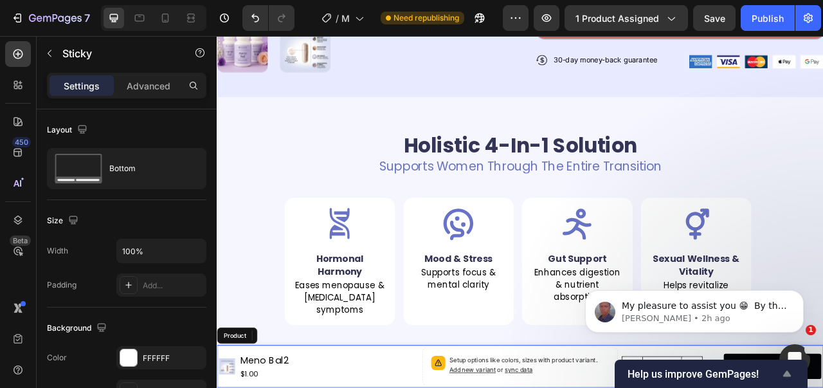
click at [787, 375] on icon "Show survey - Help us improve GemPages!" at bounding box center [787, 373] width 8 height 6
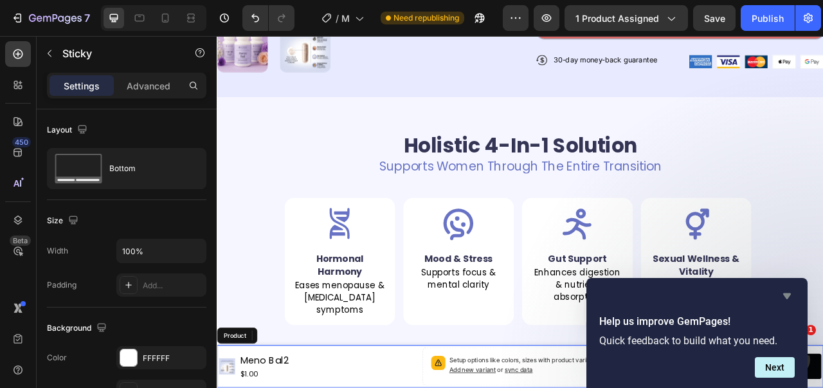
click at [793, 292] on icon "Hide survey" at bounding box center [786, 295] width 15 height 15
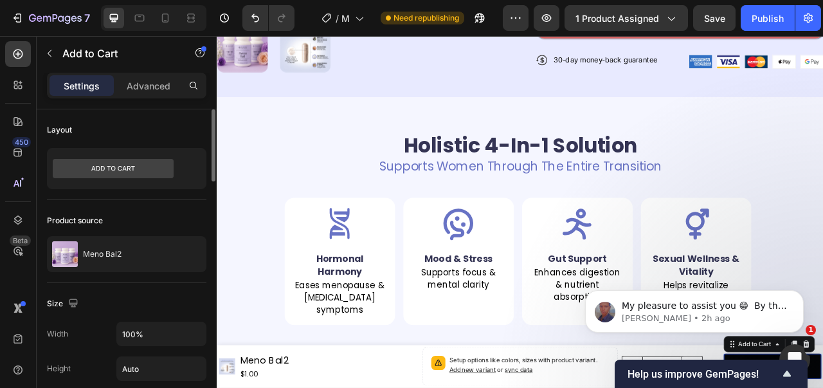
scroll to position [193, 0]
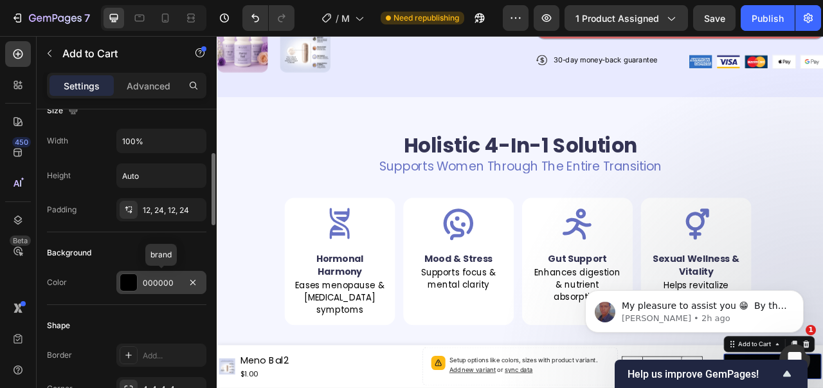
click at [129, 282] on div at bounding box center [128, 282] width 17 height 17
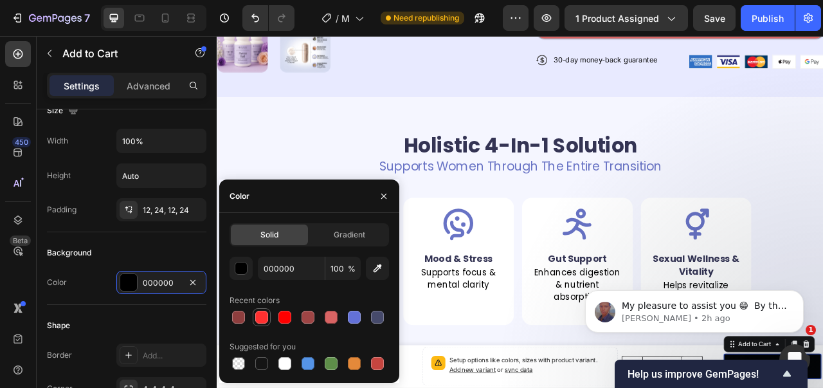
click at [254, 318] on div at bounding box center [261, 316] width 15 height 15
click at [323, 317] on div at bounding box center [330, 316] width 15 height 15
type input "D86363"
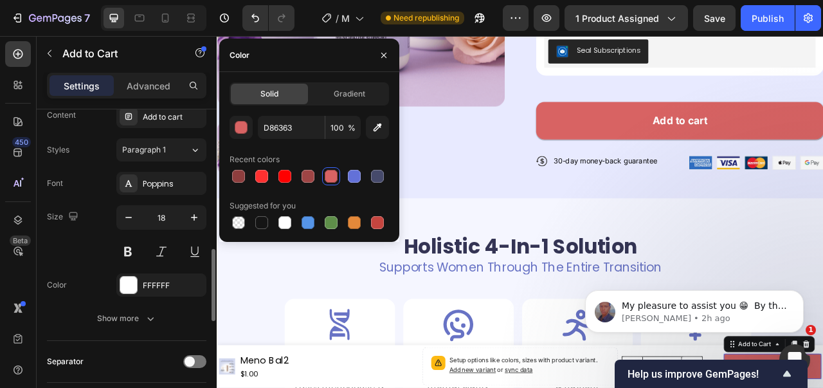
scroll to position [677, 0]
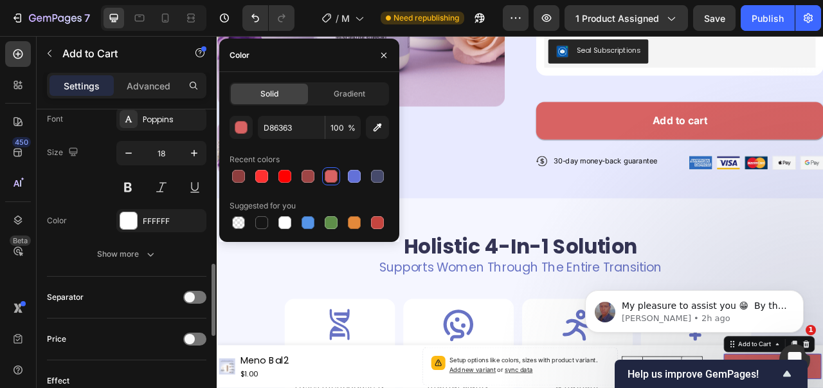
click at [130, 264] on button "Show more" at bounding box center [126, 253] width 159 height 23
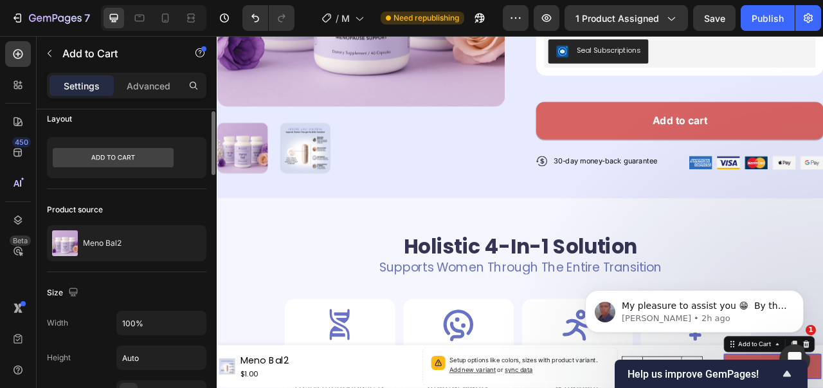
scroll to position [0, 0]
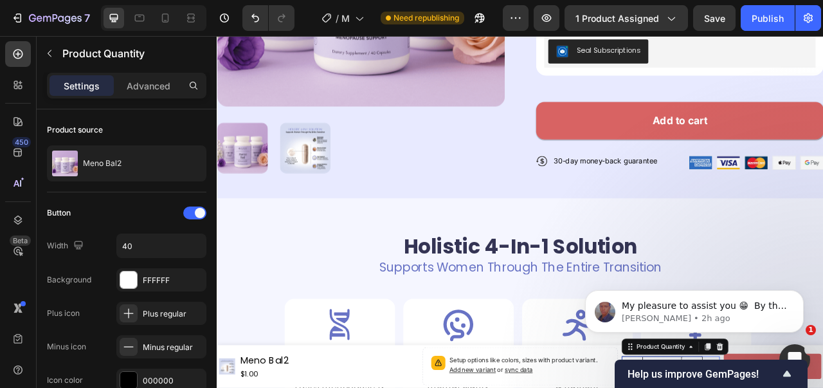
click at [709, 347] on body "My pleasure to assist you 😁 ​ By the way, while your still here, may I ask you …" at bounding box center [694, 308] width 247 height 80
click at [708, 346] on body "My pleasure to assist you 😁 ​ By the way, while your still here, may I ask you …" at bounding box center [694, 308] width 247 height 80
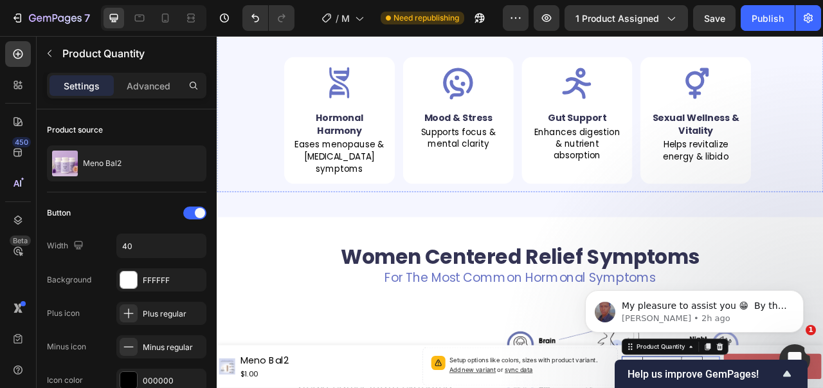
scroll to position [656, 0]
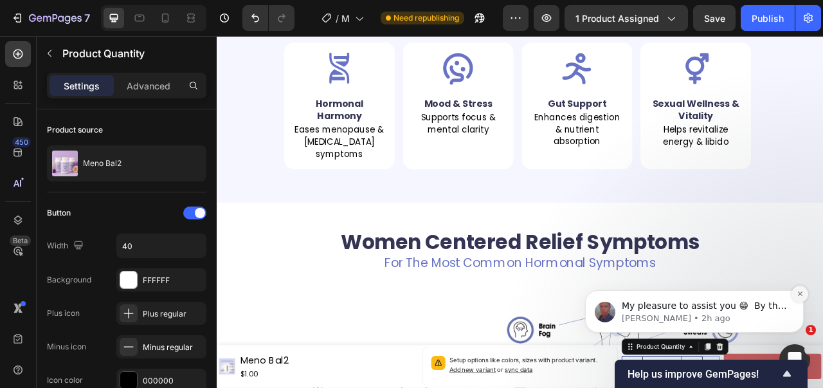
click at [796, 295] on icon "Dismiss notification" at bounding box center [799, 293] width 7 height 7
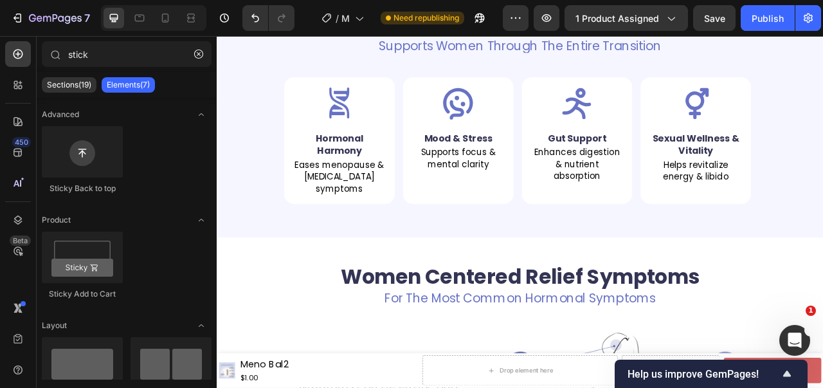
scroll to position [527, 0]
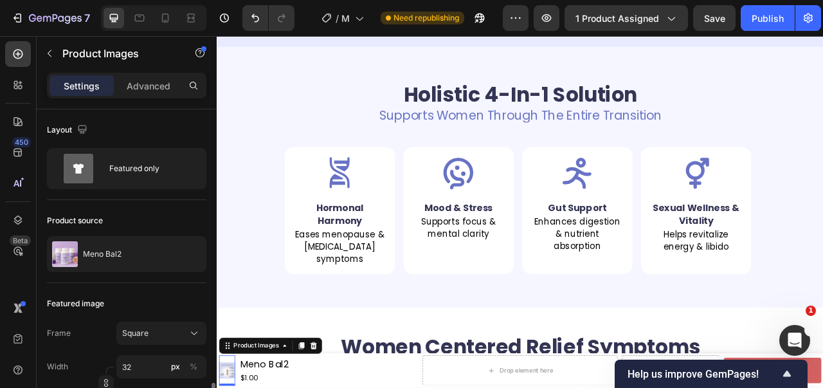
scroll to position [193, 0]
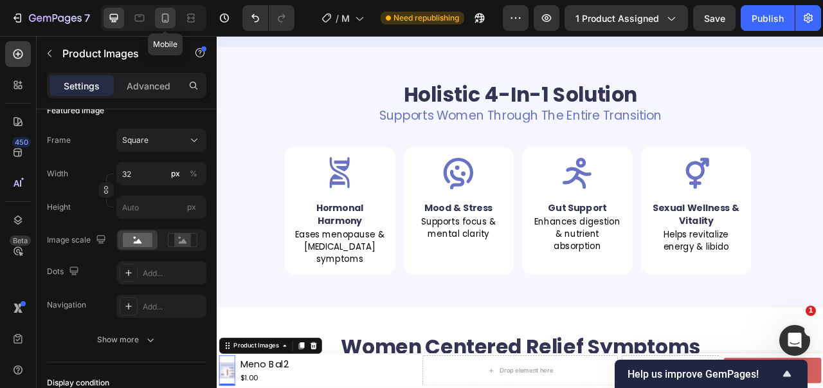
click at [158, 15] on div at bounding box center [165, 18] width 21 height 21
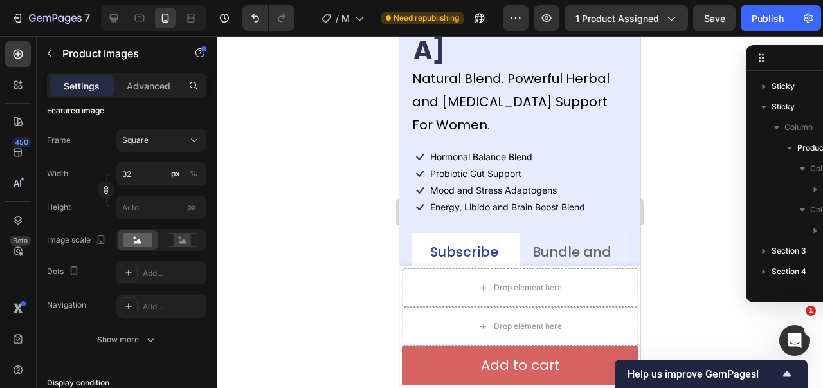
scroll to position [386, 0]
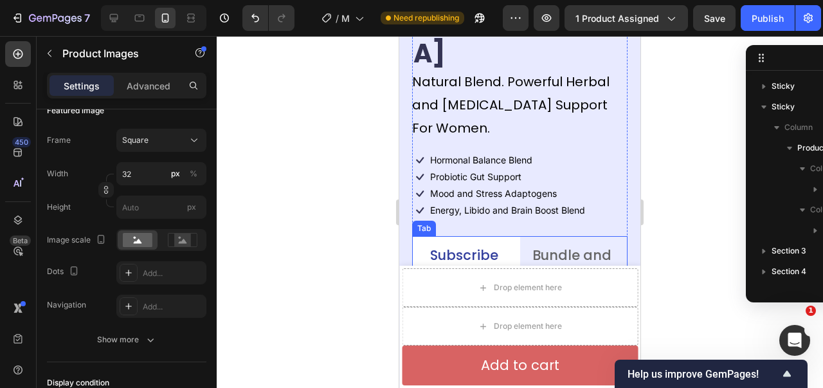
click at [459, 243] on p "Subscribe and Save" at bounding box center [466, 267] width 84 height 49
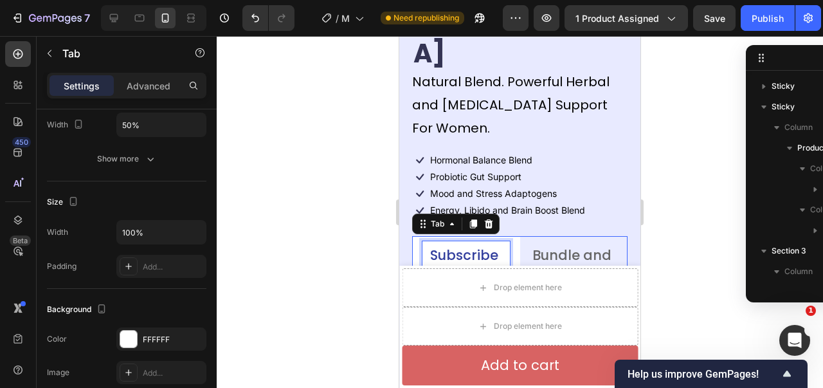
scroll to position [0, 0]
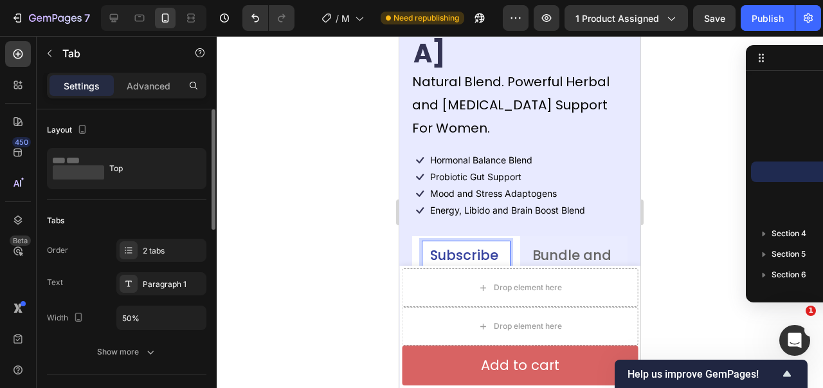
click at [459, 243] on p "Subscribe and Save" at bounding box center [466, 267] width 84 height 49
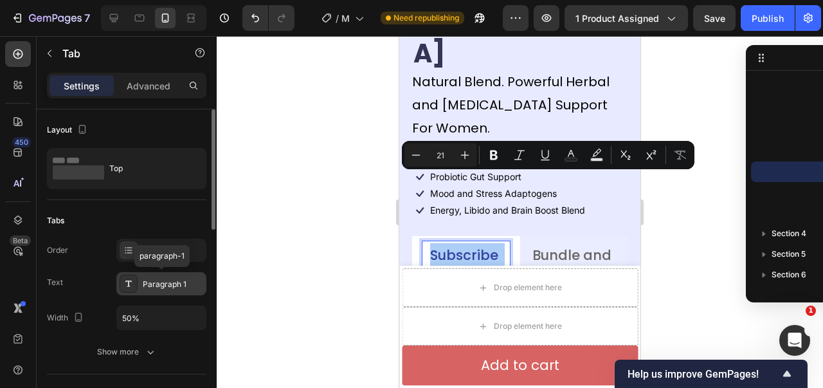
click at [143, 278] on div "Paragraph 1" at bounding box center [173, 284] width 60 height 12
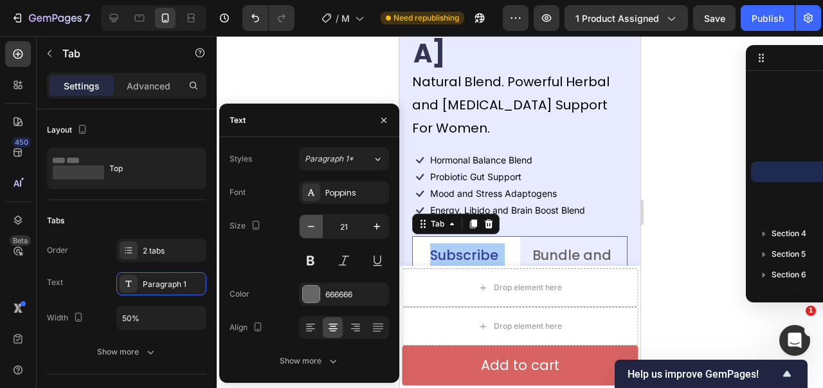
click at [303, 225] on button "button" at bounding box center [310, 226] width 23 height 23
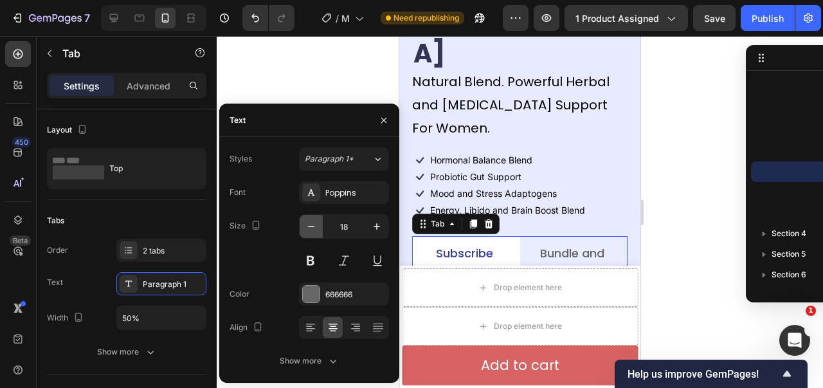
click at [303, 225] on button "button" at bounding box center [310, 226] width 23 height 23
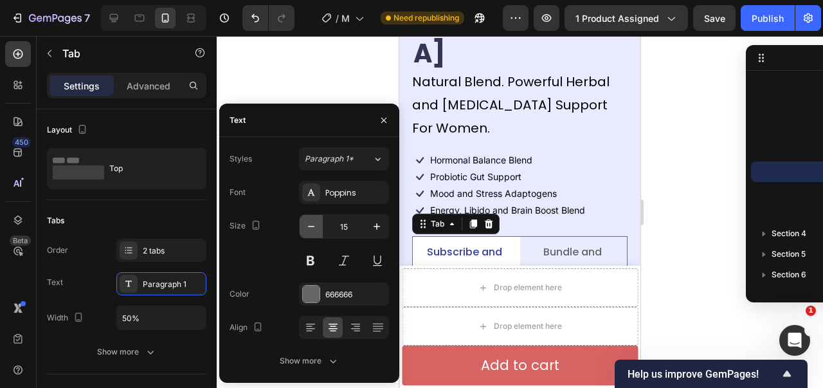
click at [303, 225] on button "button" at bounding box center [310, 226] width 23 height 23
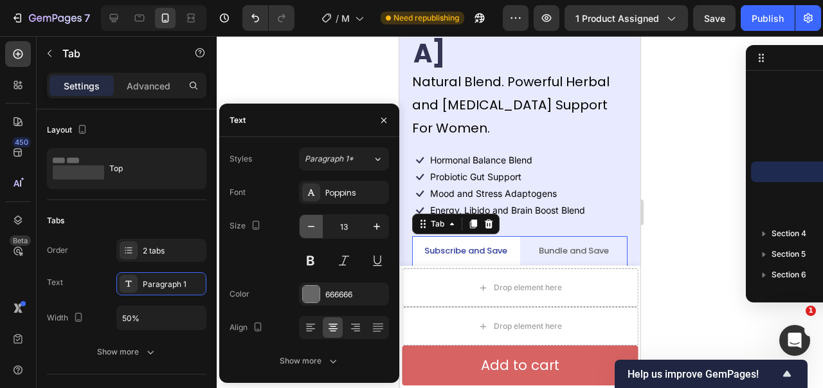
type input "12"
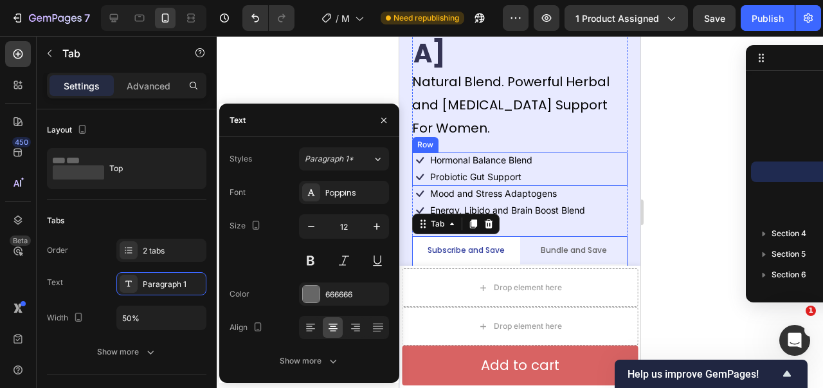
click at [591, 152] on div "Icon Hormonal Balance Blend Text Block Row Icon Probiotic Gut Support Text Bloc…" at bounding box center [519, 168] width 215 height 33
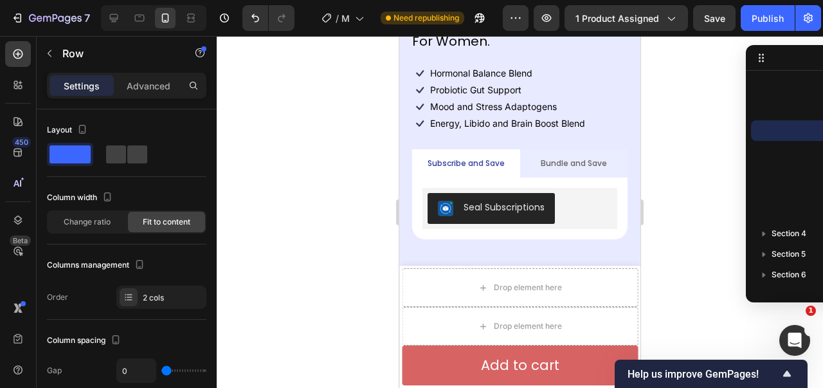
scroll to position [450, 0]
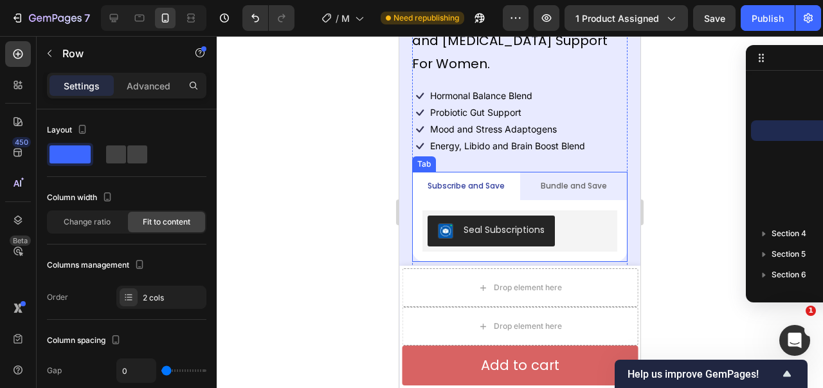
click at [527, 200] on div "Seal Subscriptions Seal Subscriptions 1 Bottle Text Block $1.00 Product Price P…" at bounding box center [519, 231] width 215 height 62
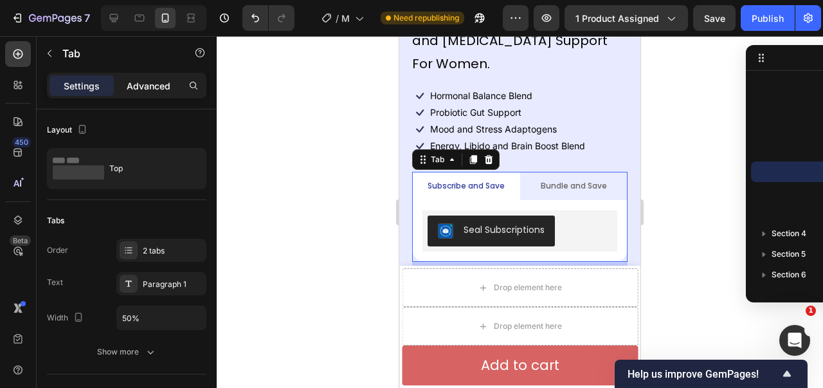
click at [142, 82] on p "Advanced" at bounding box center [149, 85] width 44 height 13
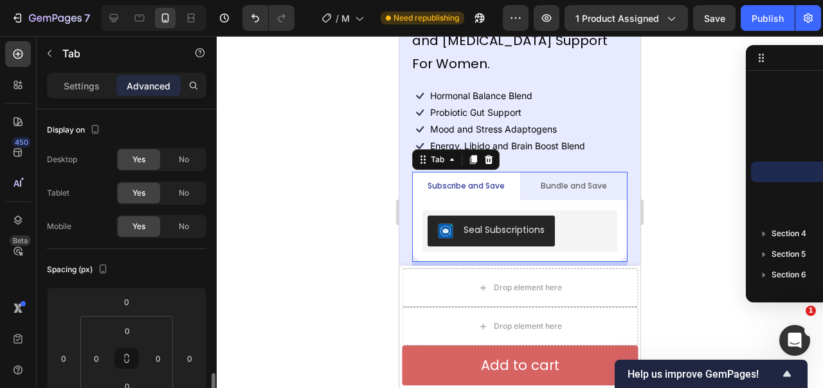
scroll to position [193, 0]
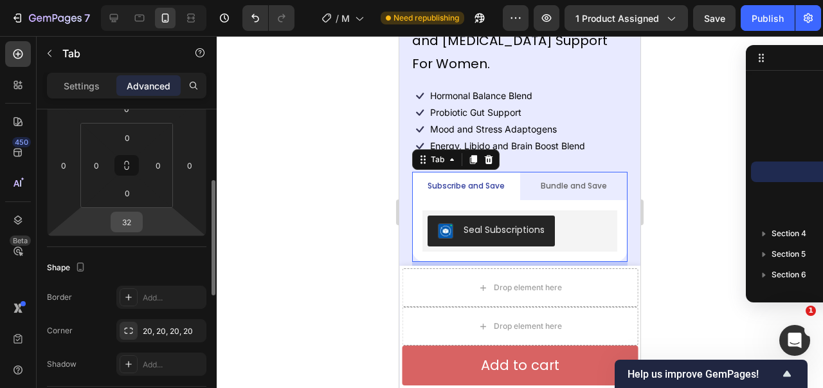
click at [125, 219] on input "32" at bounding box center [127, 221] width 26 height 19
type input "0"
click at [524, 172] on li "Bundle and Save" at bounding box center [574, 186] width 108 height 28
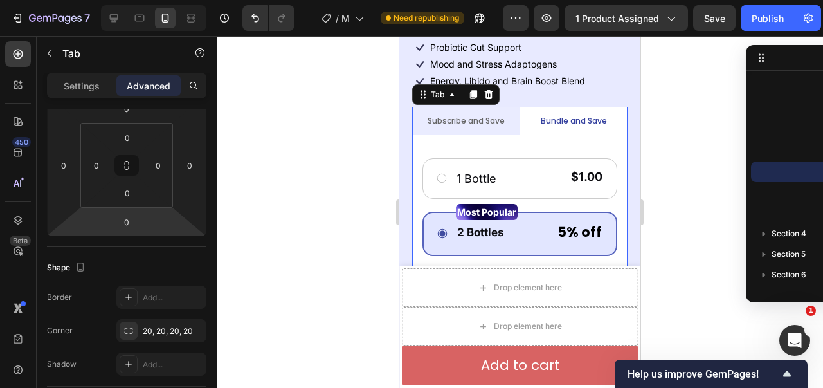
scroll to position [514, 0]
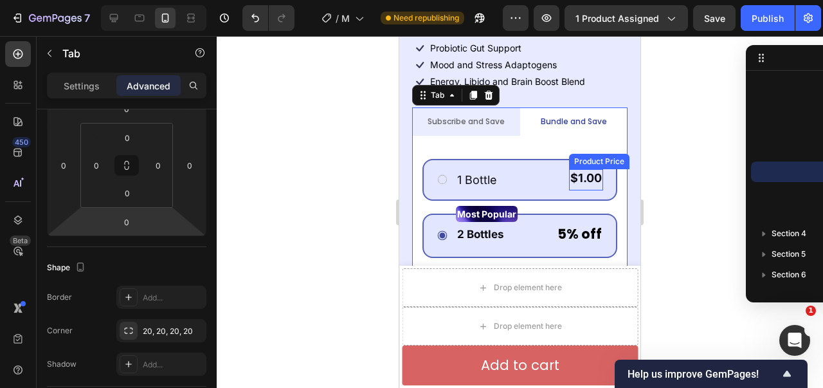
click at [575, 169] on div "$1.00" at bounding box center [586, 177] width 34 height 17
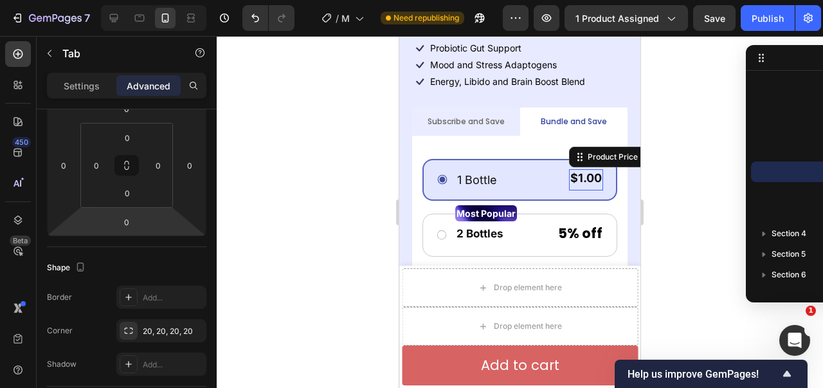
scroll to position [0, 0]
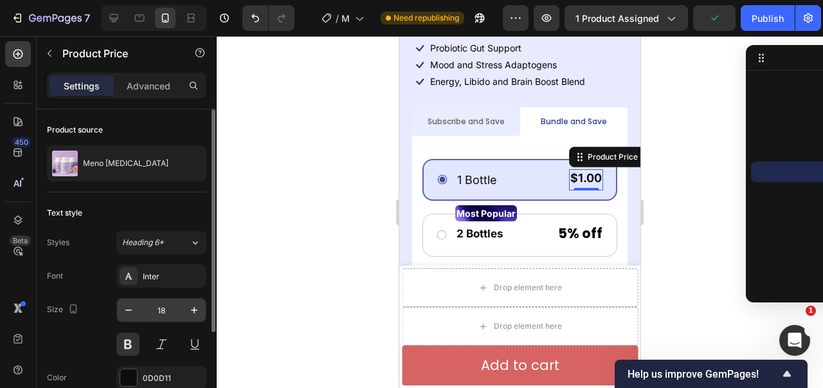
click at [152, 310] on input "18" at bounding box center [161, 309] width 42 height 23
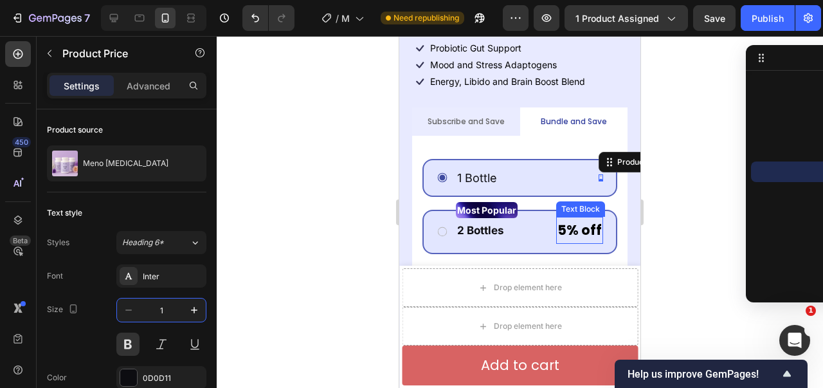
type input "12"
click at [582, 218] on p "5% off" at bounding box center [579, 230] width 44 height 24
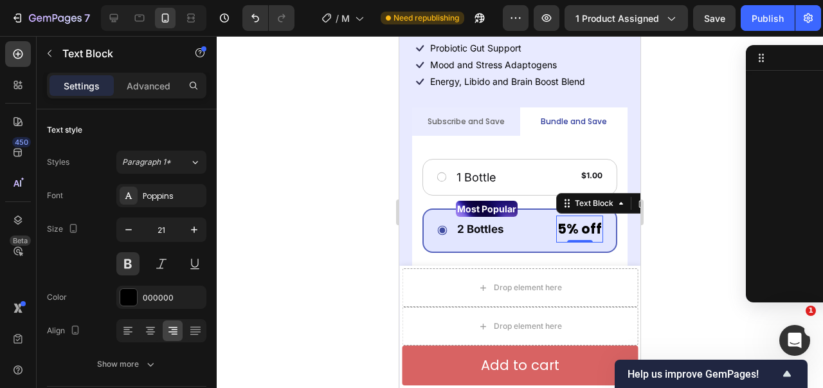
scroll to position [778, 0]
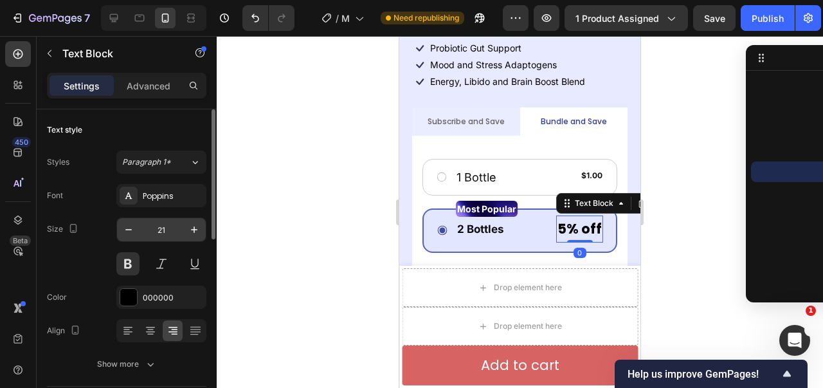
click at [168, 229] on input "21" at bounding box center [161, 229] width 42 height 23
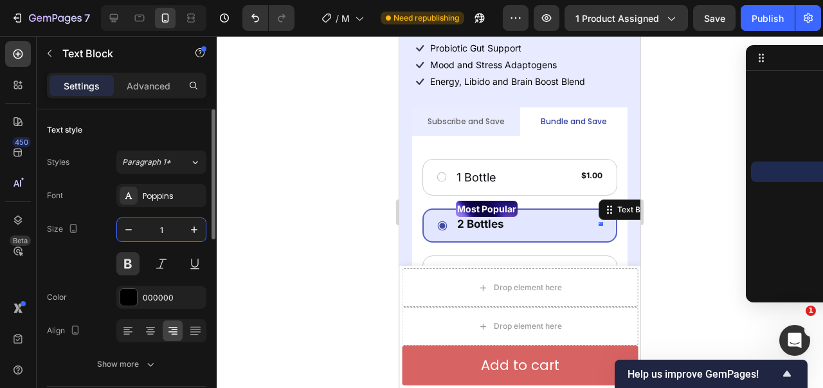
type input "12"
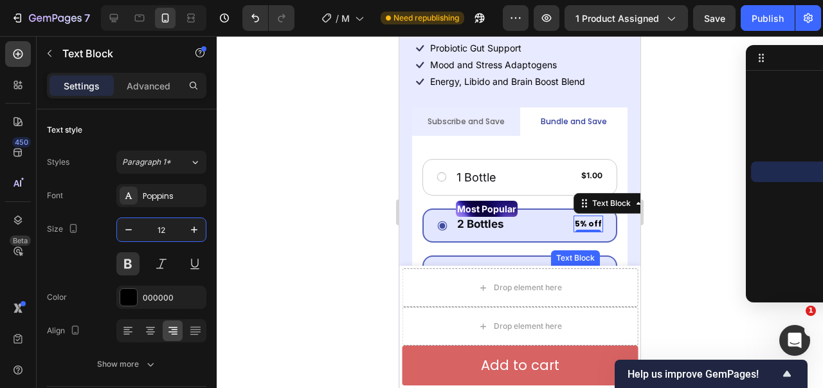
click at [558, 267] on p "10% off" at bounding box center [576, 279] width 49 height 24
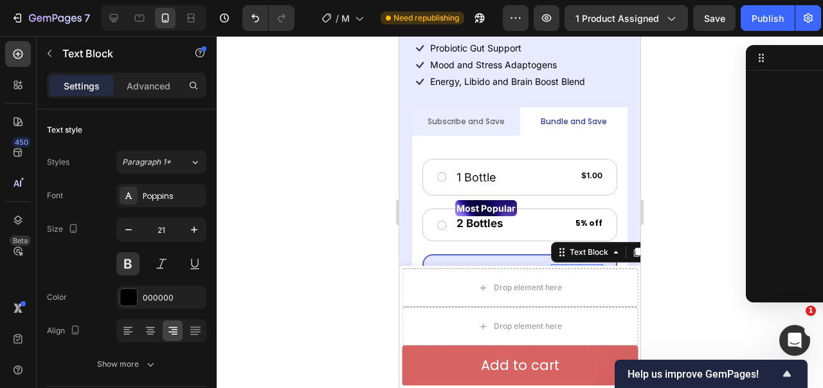
scroll to position [943, 0]
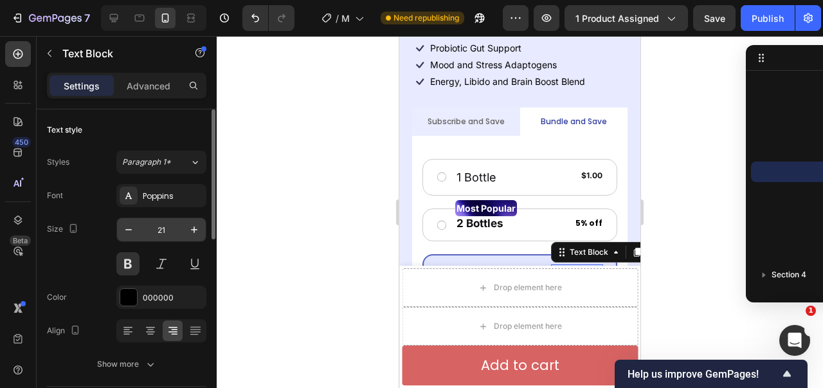
click at [156, 232] on input "21" at bounding box center [161, 229] width 42 height 23
type input "12"
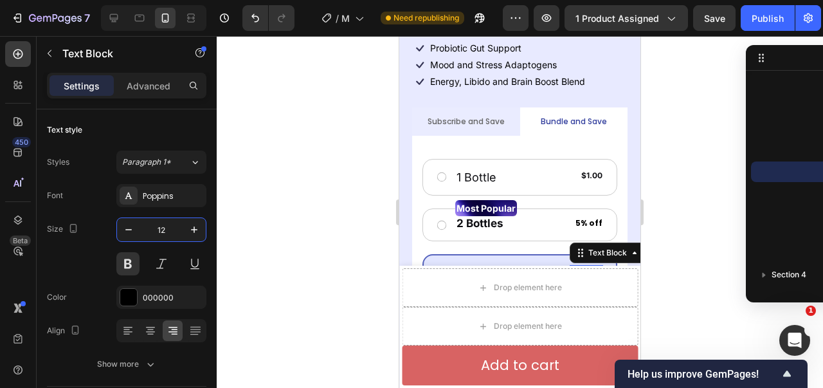
click at [565, 317] on p "15% off" at bounding box center [576, 329] width 49 height 24
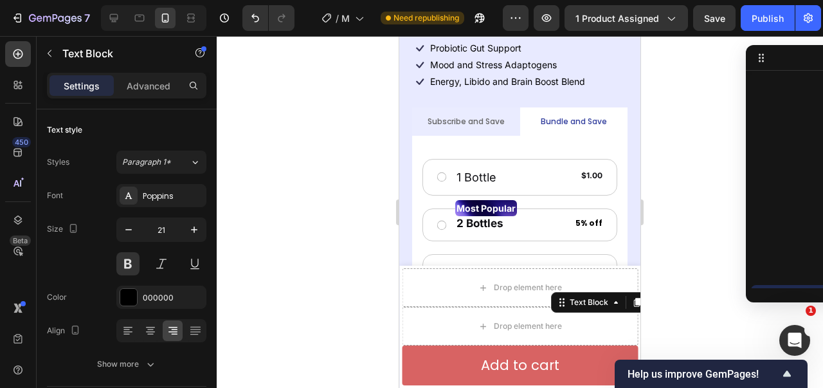
scroll to position [1066, 0]
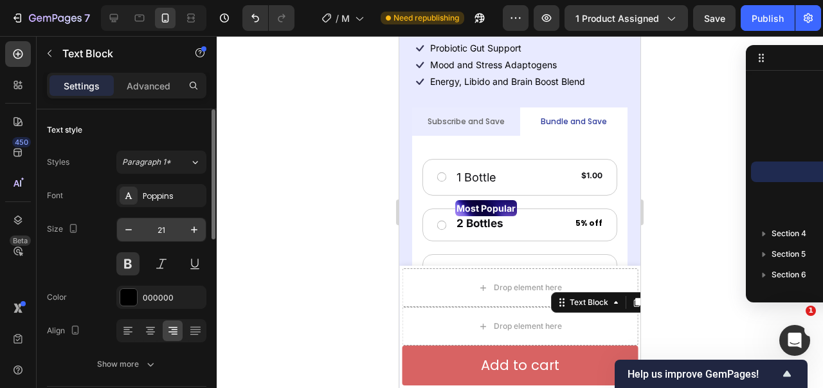
click at [170, 226] on input "21" at bounding box center [161, 229] width 42 height 23
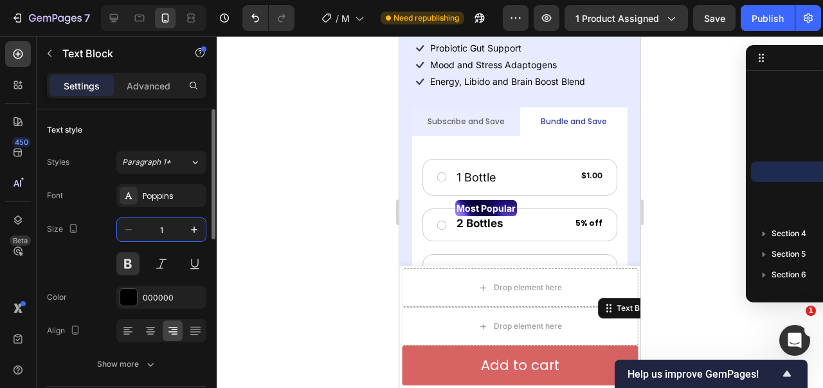
type input "12"
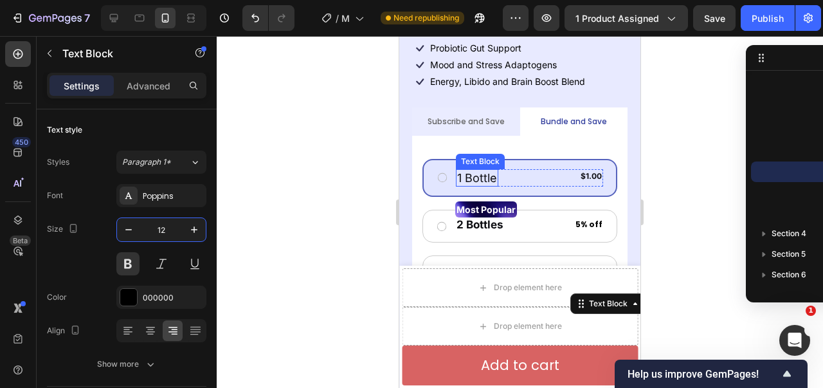
click at [476, 170] on p "1 Bottle" at bounding box center [477, 177] width 40 height 15
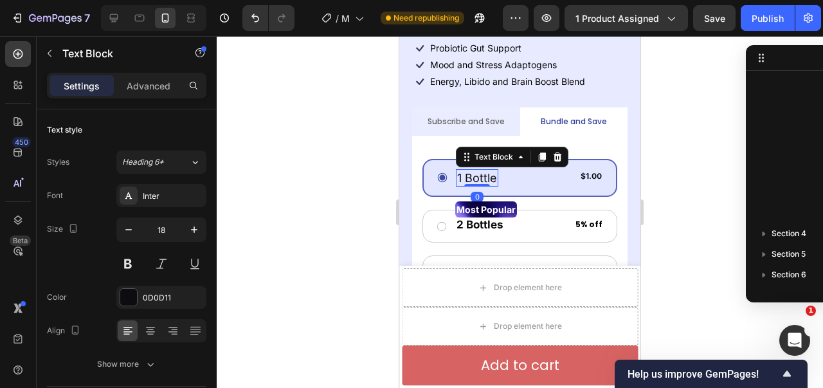
scroll to position [511, 0]
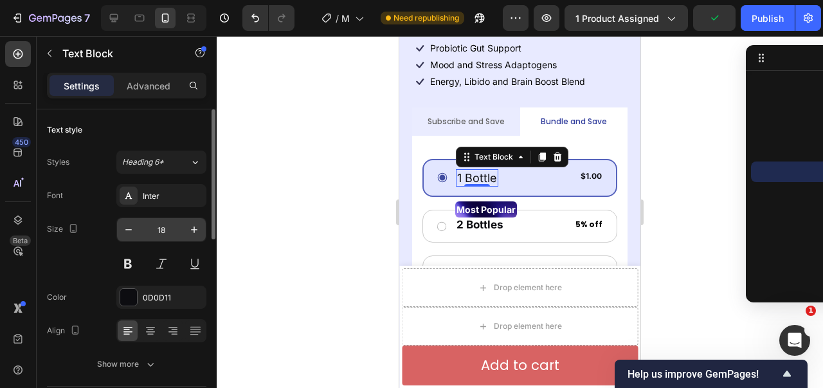
click at [180, 233] on input "18" at bounding box center [161, 229] width 42 height 23
type input "12"
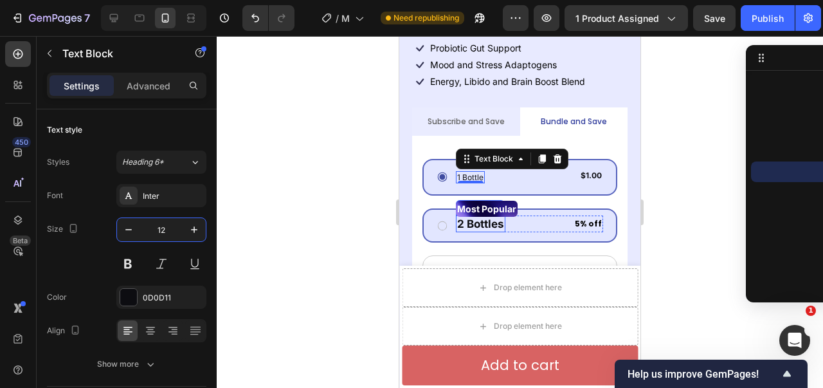
click at [490, 217] on p "2 Bottles" at bounding box center [480, 224] width 47 height 14
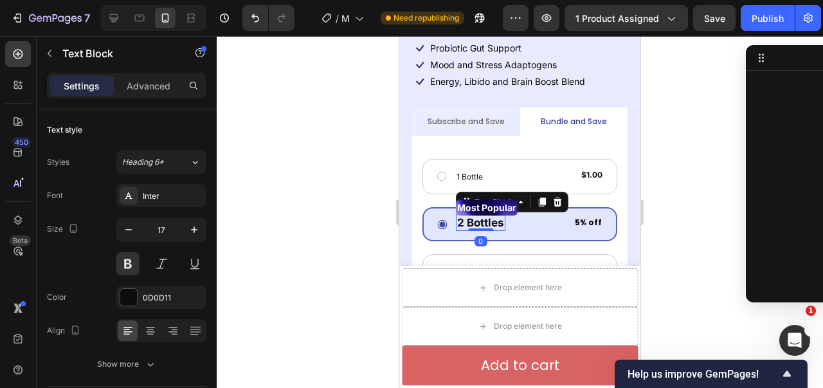
scroll to position [696, 0]
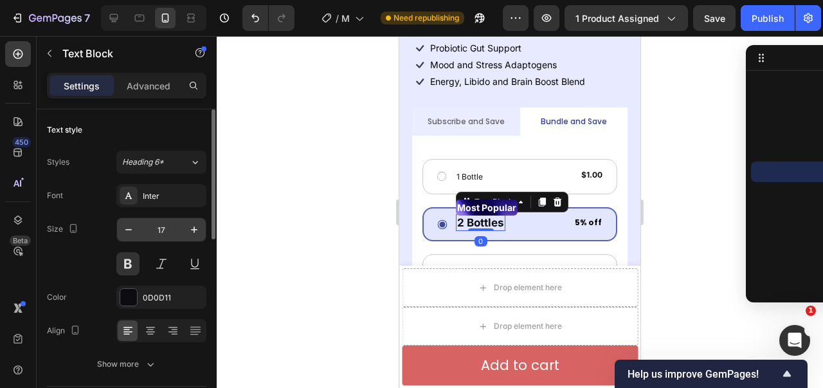
click at [171, 227] on input "17" at bounding box center [161, 229] width 42 height 23
type input "12"
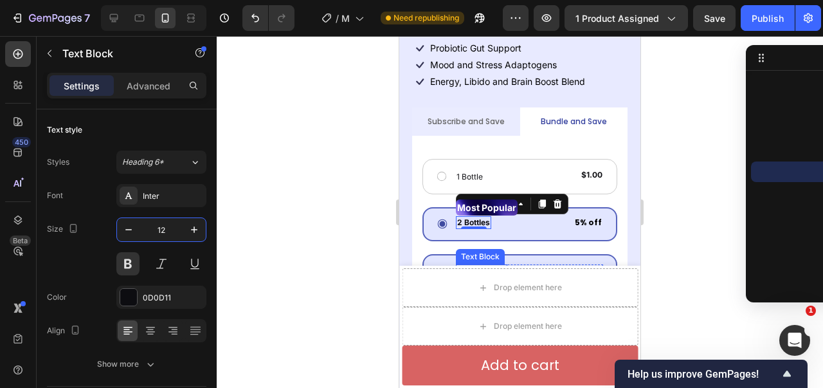
click at [462, 265] on p "3 Bottles" at bounding box center [481, 272] width 49 height 15
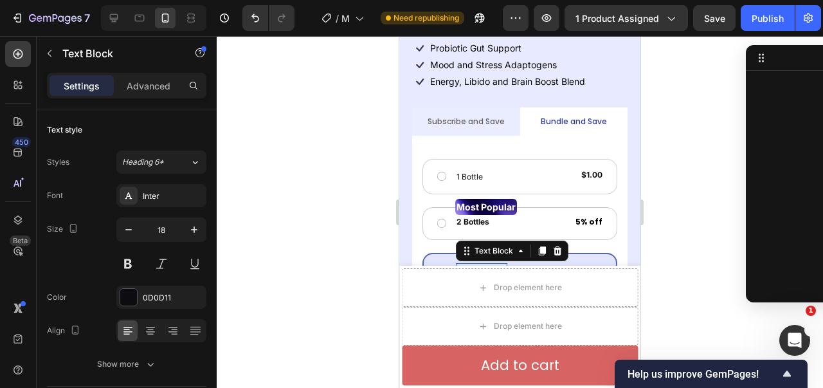
scroll to position [861, 0]
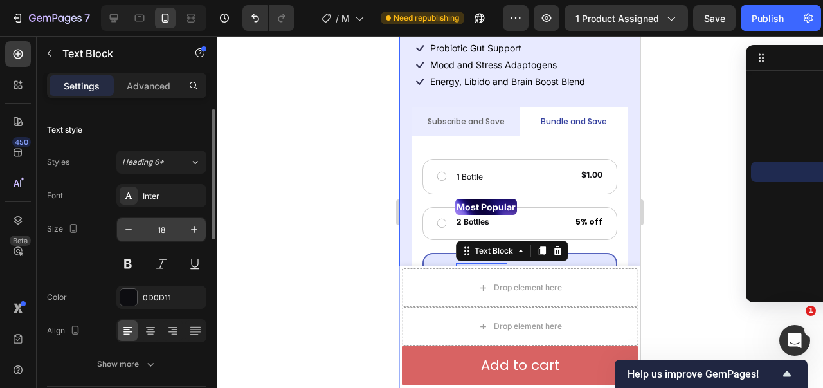
click at [163, 233] on input "18" at bounding box center [161, 229] width 42 height 23
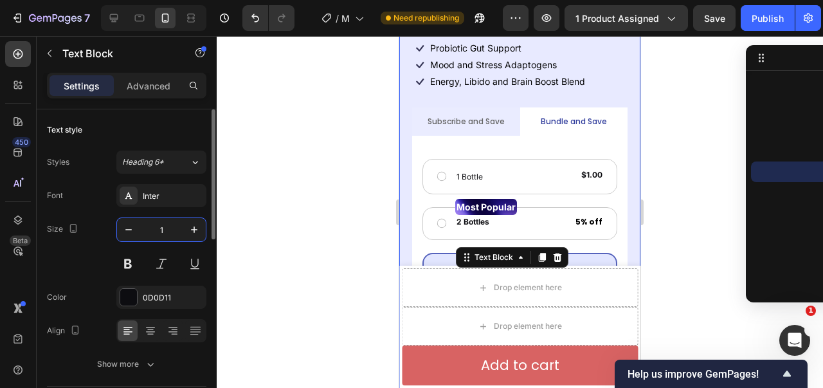
type input "12"
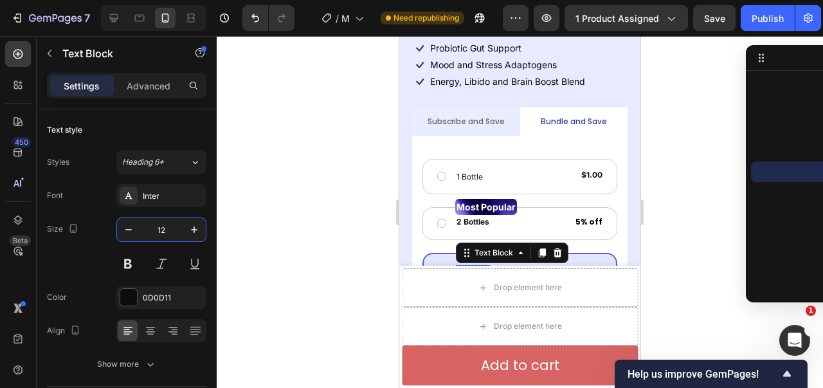
click at [470, 314] on p "4 Bottles" at bounding box center [477, 320] width 40 height 13
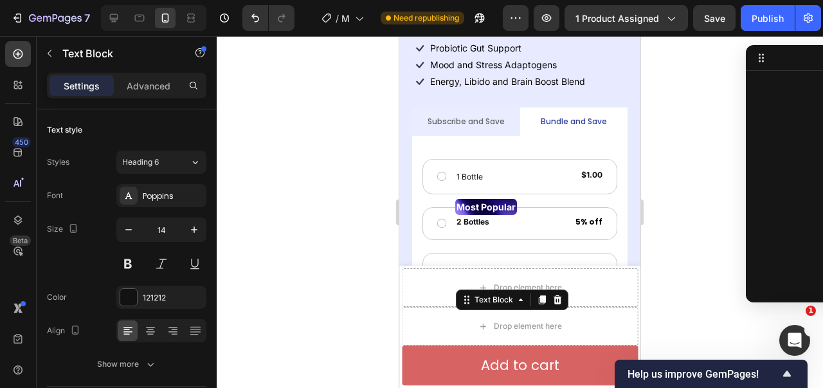
scroll to position [1025, 0]
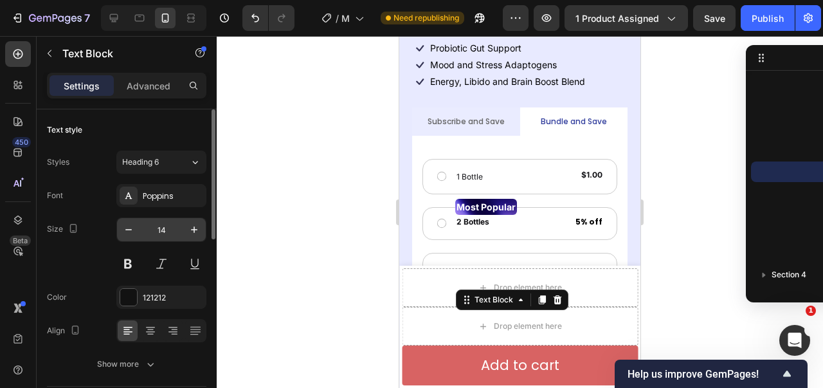
click at [175, 227] on input "14" at bounding box center [161, 229] width 42 height 23
type input "12"
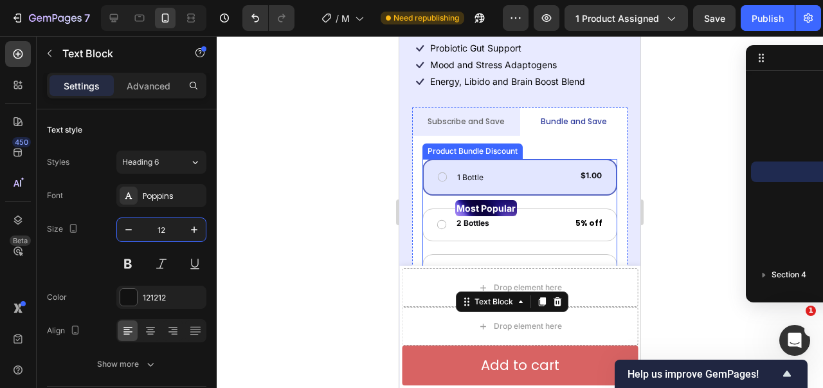
click at [517, 159] on div "1 Bottle Text Block $1.00 Product Price Product Price Row Row" at bounding box center [519, 177] width 195 height 37
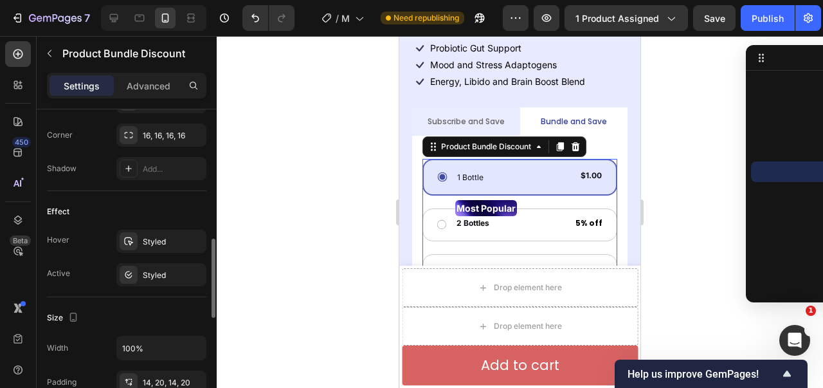
scroll to position [643, 0]
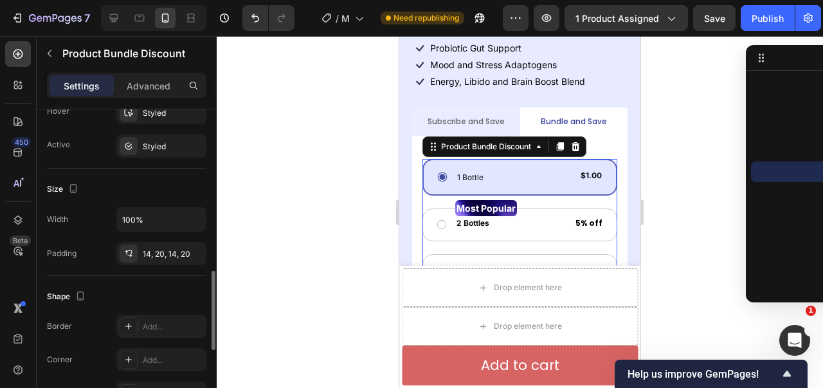
click at [148, 247] on div "14, 20, 14, 20" at bounding box center [161, 253] width 90 height 23
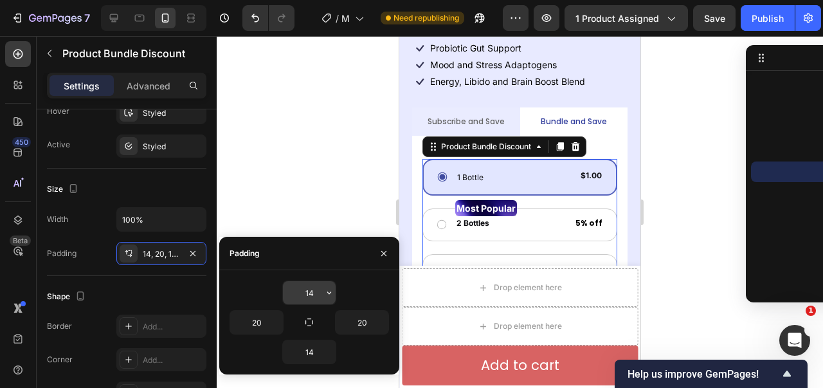
click at [296, 295] on input "14" at bounding box center [309, 292] width 53 height 23
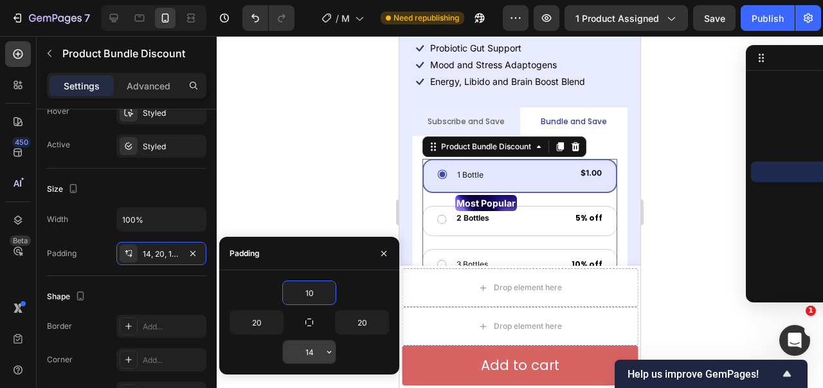
type input "10"
click at [308, 350] on input "14" at bounding box center [309, 351] width 53 height 23
paste input "0"
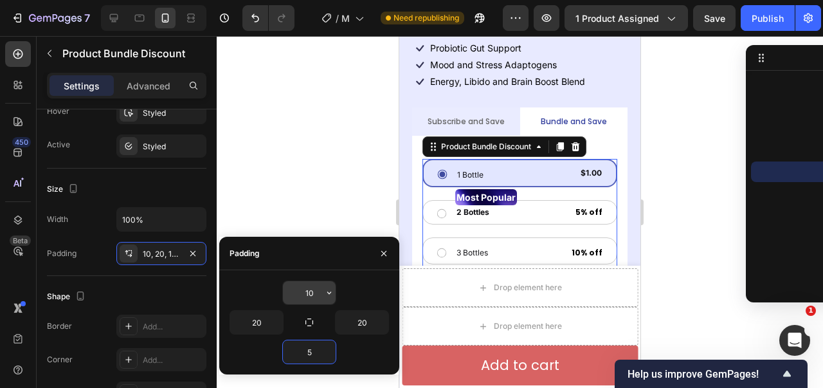
type input "5"
click at [308, 290] on input "10" at bounding box center [309, 292] width 53 height 23
paste input "5"
type input "5"
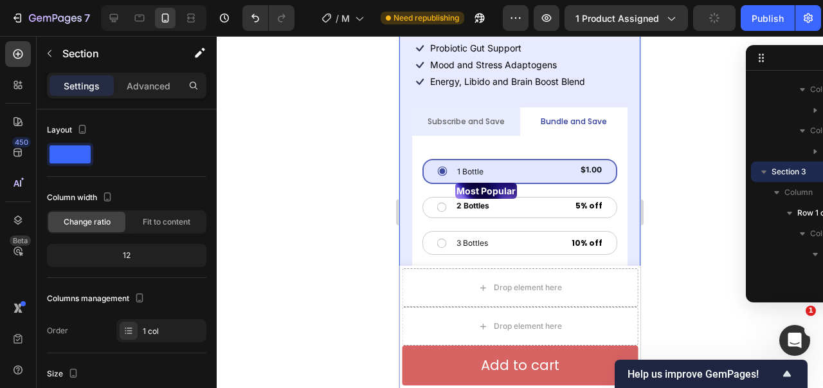
scroll to position [0, 0]
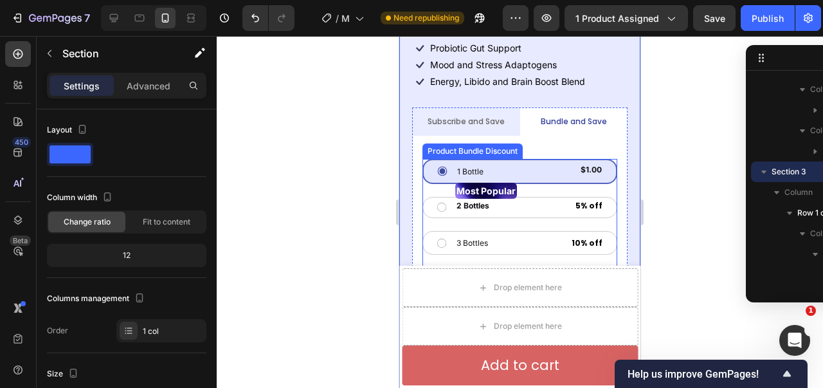
click at [564, 267] on div "4 Bottles Text Block 15% off Text Block Row" at bounding box center [519, 280] width 195 height 26
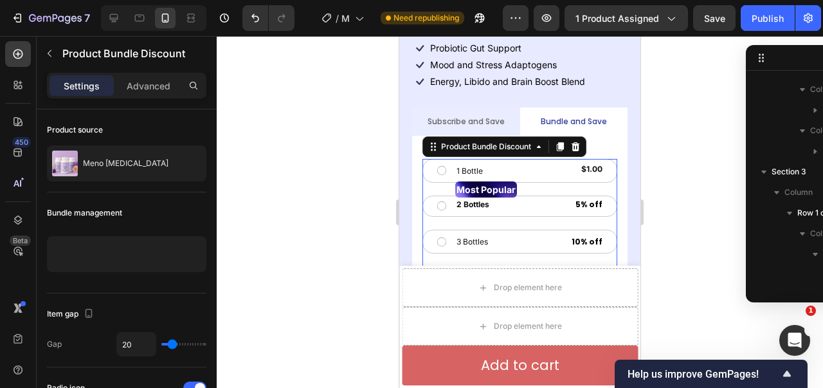
scroll to position [429, 0]
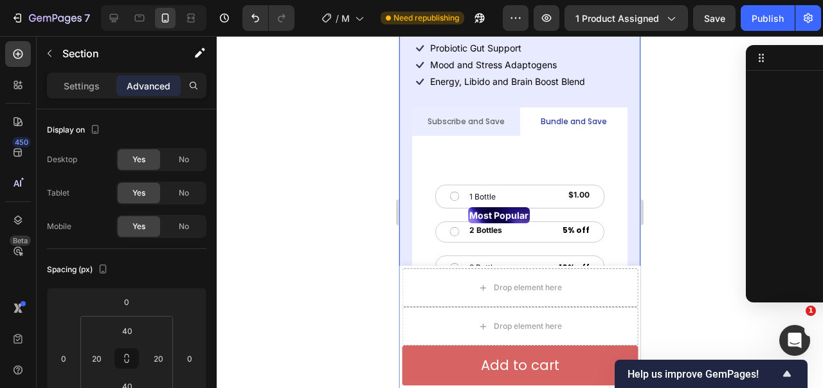
scroll to position [79, 0]
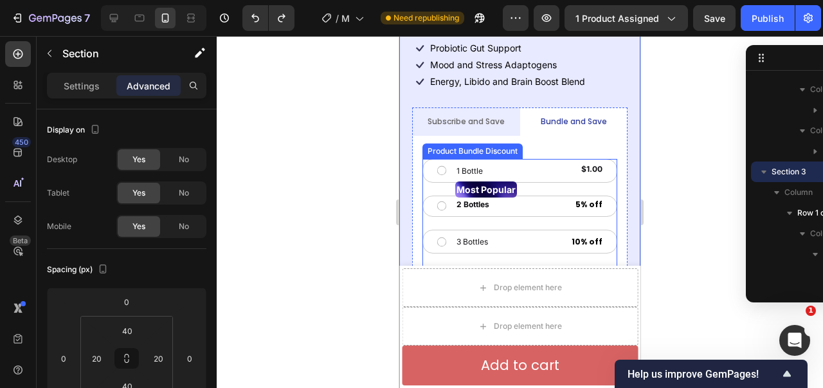
click at [561, 192] on div "1 Bottle Text Block $1.00 Product Price Product Price Row Row Most Popular Text…" at bounding box center [519, 225] width 195 height 133
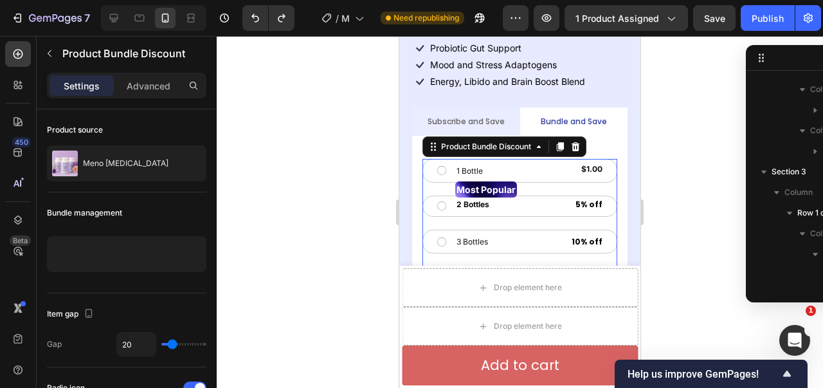
scroll to position [429, 0]
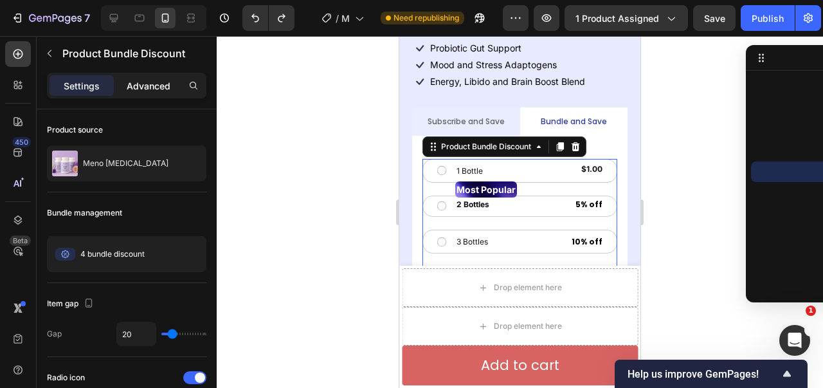
click at [154, 93] on div "Advanced" at bounding box center [148, 85] width 64 height 21
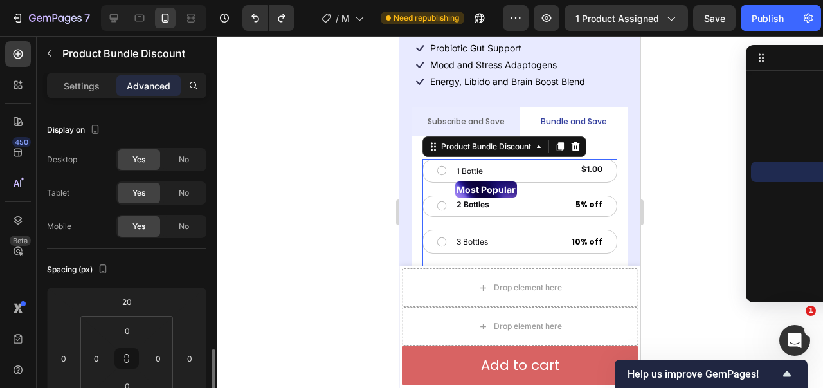
scroll to position [193, 0]
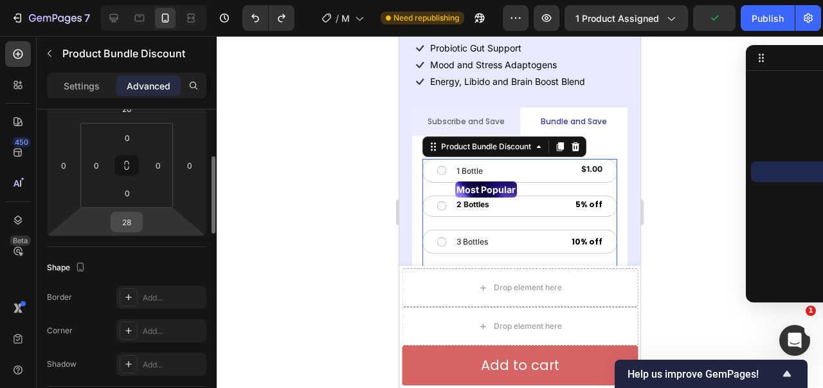
click at [130, 216] on input "28" at bounding box center [127, 221] width 26 height 19
type input "0"
click at [188, 238] on div "Spacing (px) 20 0 0 0 0 0 0 0" at bounding box center [126, 151] width 159 height 191
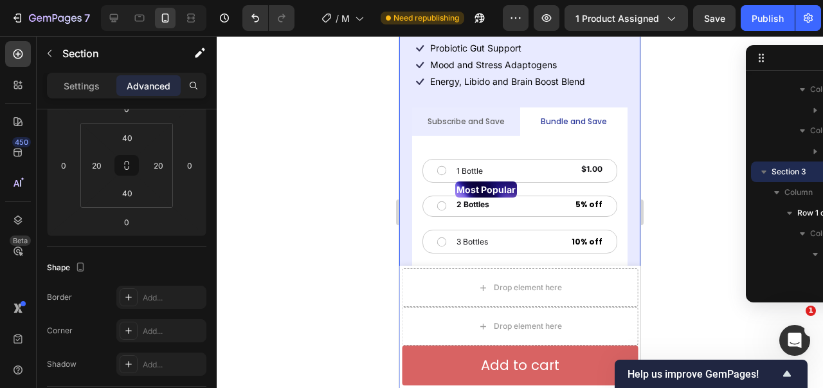
scroll to position [0, 0]
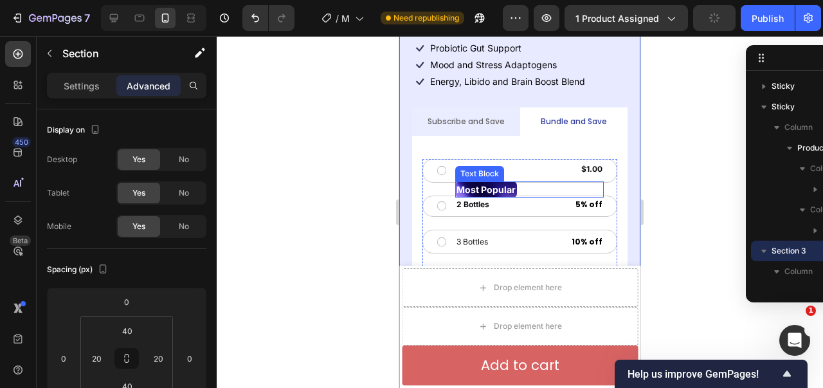
scroll to position [79, 0]
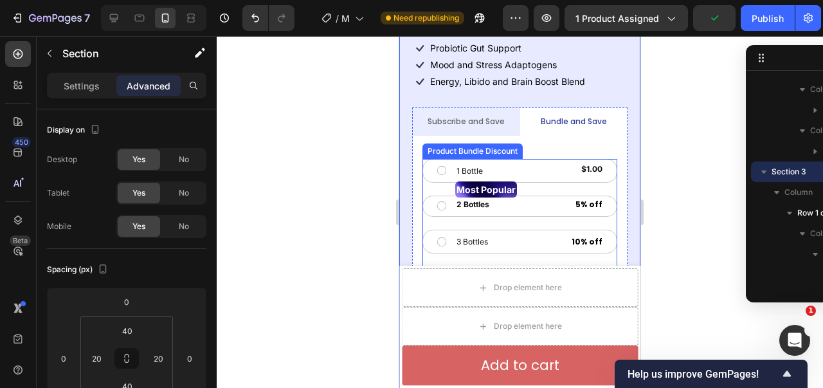
click at [596, 159] on div "1 Bottle Text Block $1.00 Product Price Product Price Row Row Most Popular Text…" at bounding box center [519, 225] width 195 height 133
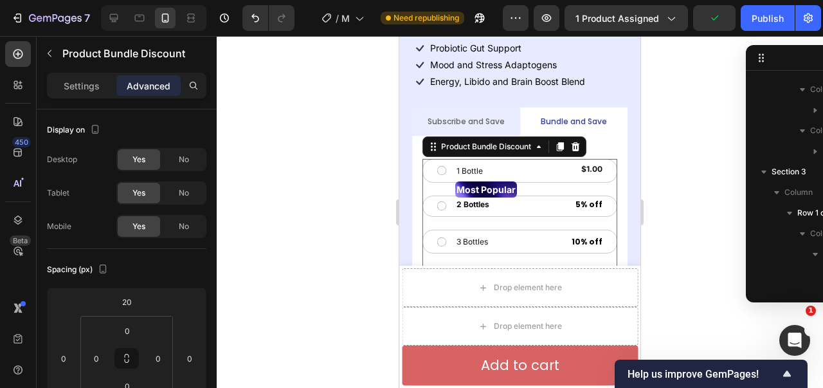
scroll to position [429, 0]
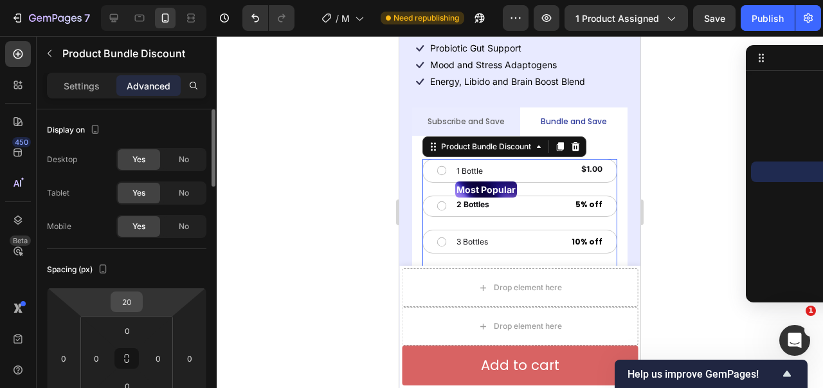
click at [131, 300] on input "20" at bounding box center [127, 301] width 26 height 19
type input "0"
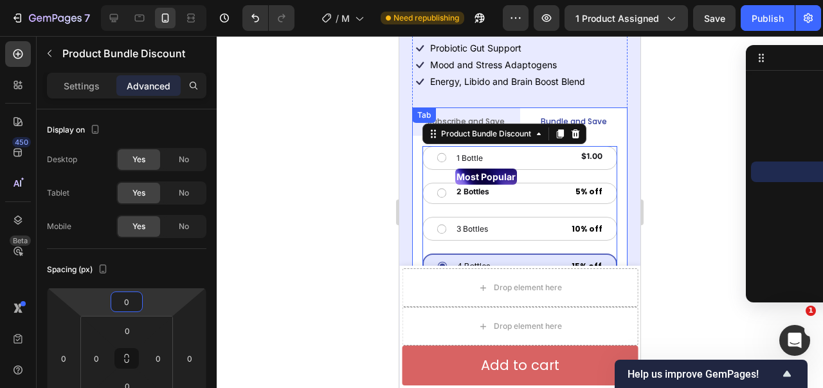
click at [508, 107] on li "Subscribe and Save" at bounding box center [466, 121] width 108 height 28
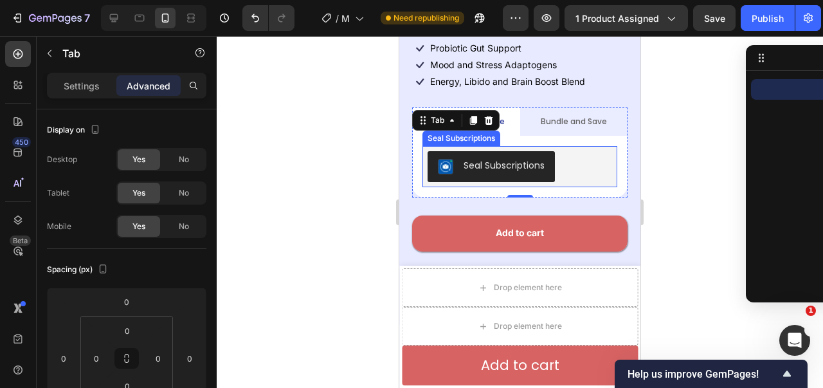
click at [549, 151] on button "Seal Subscriptions" at bounding box center [490, 166] width 127 height 31
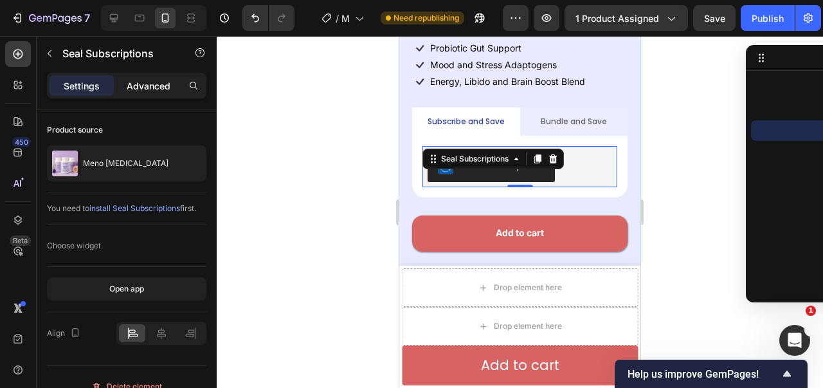
click at [170, 81] on p "Advanced" at bounding box center [149, 85] width 44 height 13
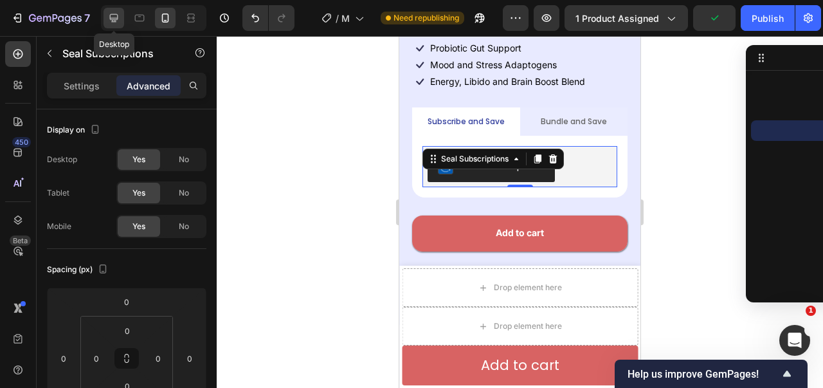
click at [114, 28] on div at bounding box center [113, 18] width 21 height 21
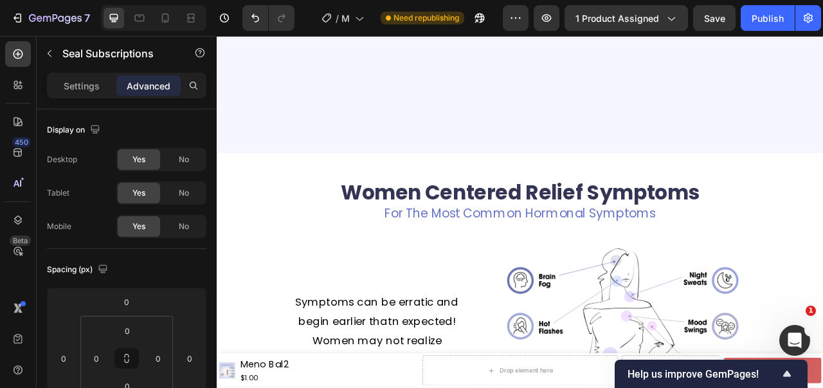
scroll to position [1040, 0]
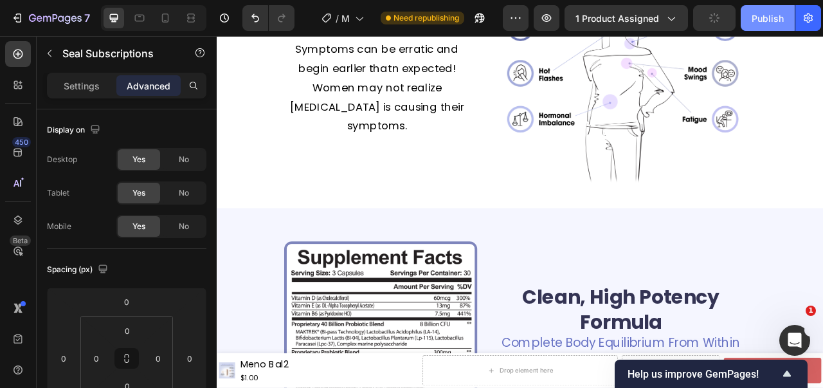
click at [753, 26] on button "Publish" at bounding box center [767, 18] width 54 height 26
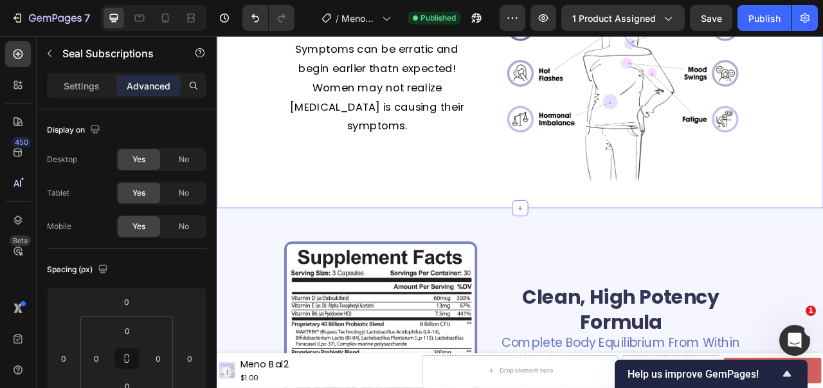
click at [822, 223] on div "Women Centered Relief Symptoms Heading For The Most Common Hormonal Symptoms Te…" at bounding box center [602, 59] width 771 height 391
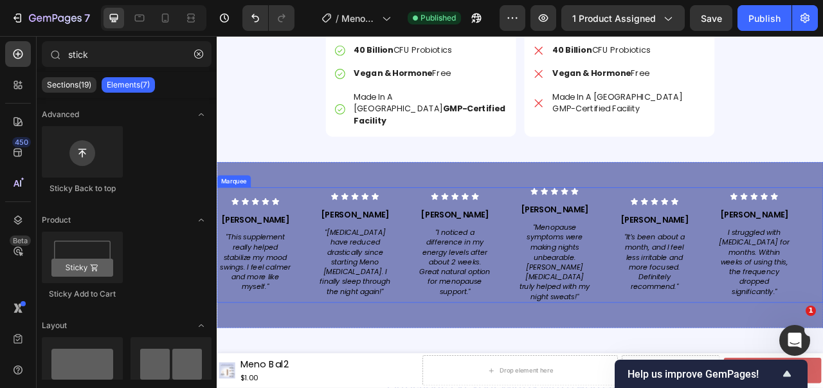
scroll to position [2763, 0]
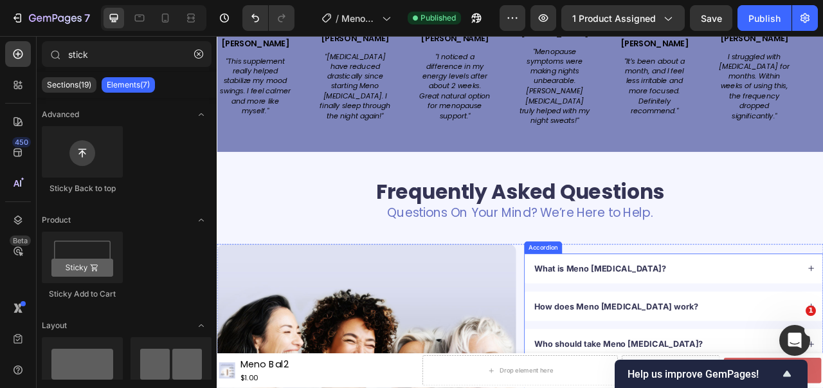
click at [822, 361] on div "How does Meno [MEDICAL_DATA] work?" at bounding box center [797, 380] width 379 height 38
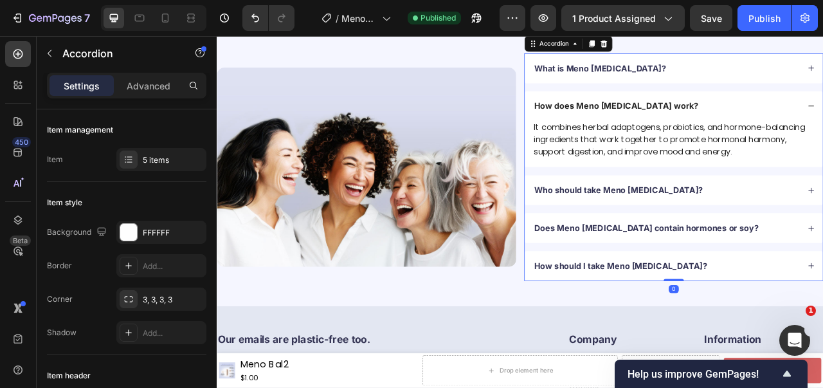
scroll to position [3021, 0]
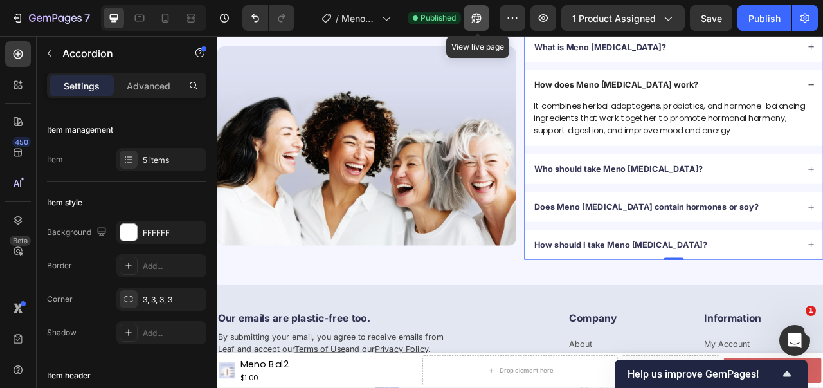
click at [473, 15] on icon "button" at bounding box center [476, 18] width 13 height 13
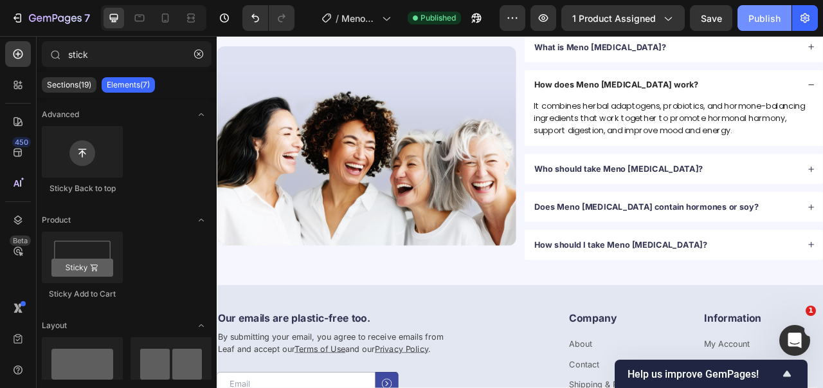
click at [762, 29] on button "Publish" at bounding box center [764, 18] width 54 height 26
